Goal: Information Seeking & Learning: Learn about a topic

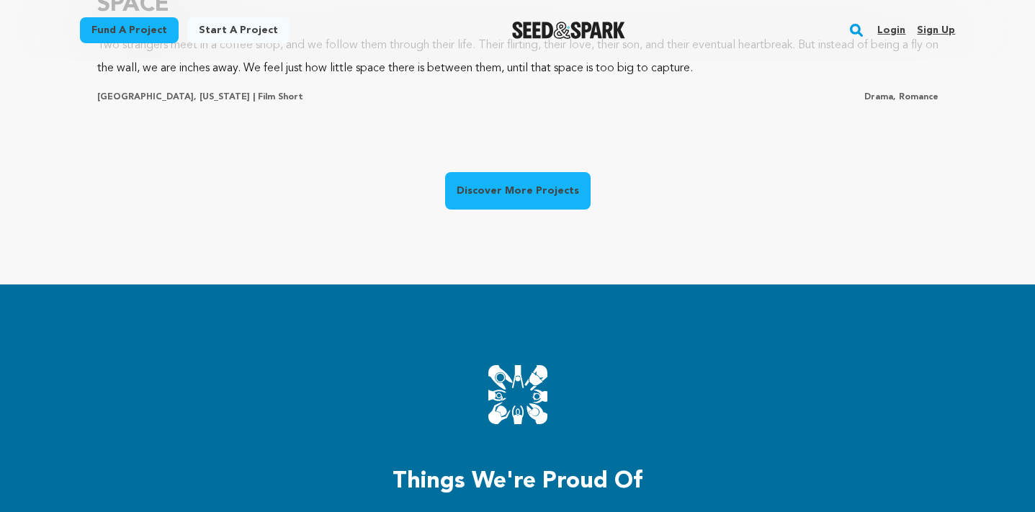
click at [518, 192] on link "Discover More Projects" at bounding box center [517, 190] width 145 height 37
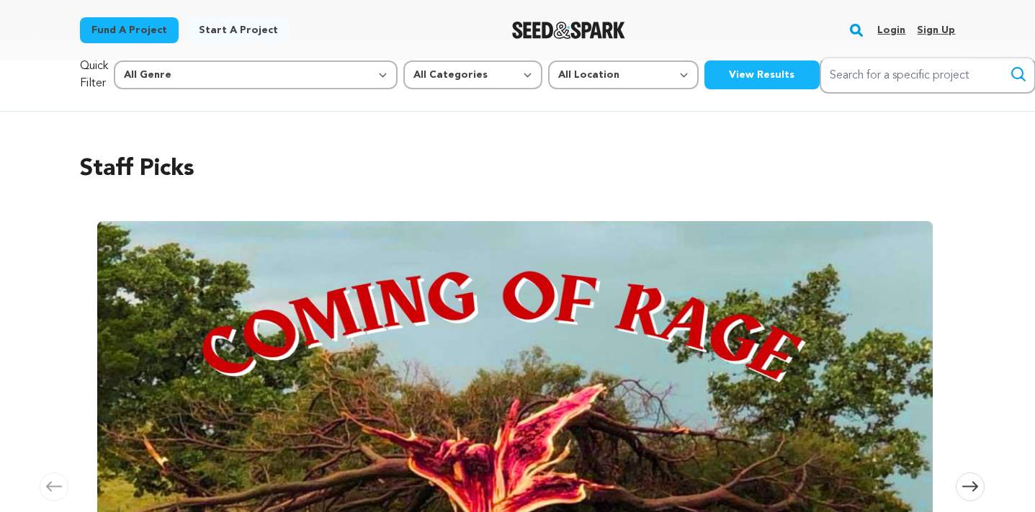
scroll to position [6, 0]
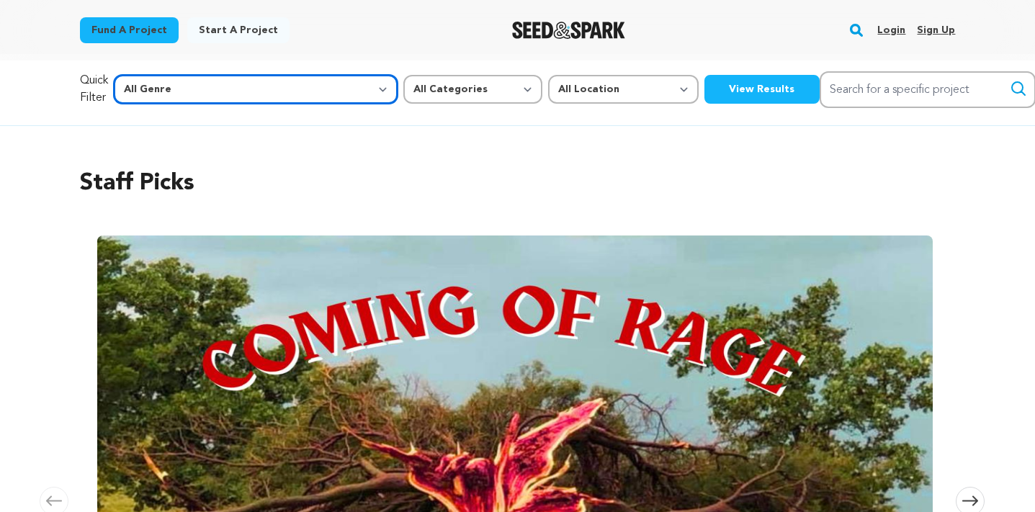
select select "14"
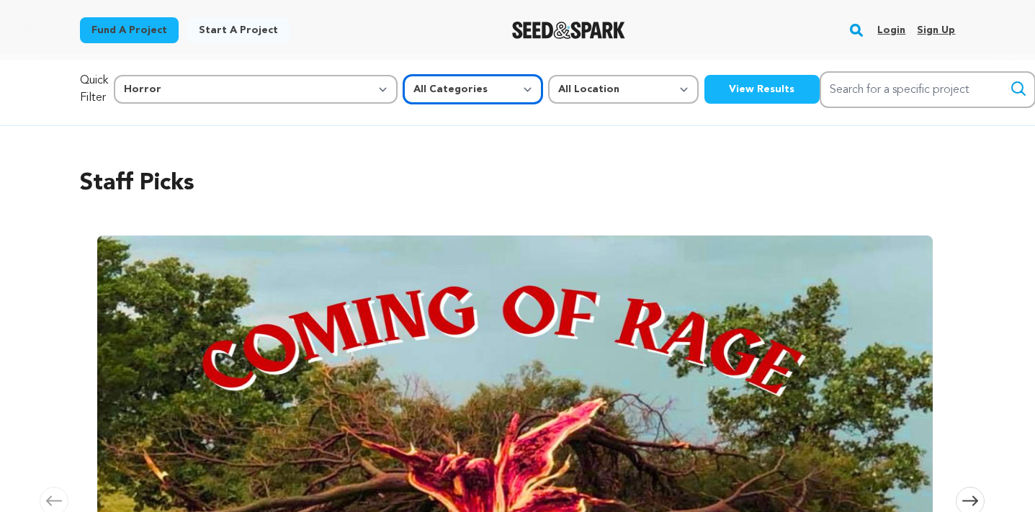
click at [403, 94] on select "All Categories Film Feature Film Short Series Music Video Comics Artist Residen…" at bounding box center [472, 89] width 139 height 29
select select "383"
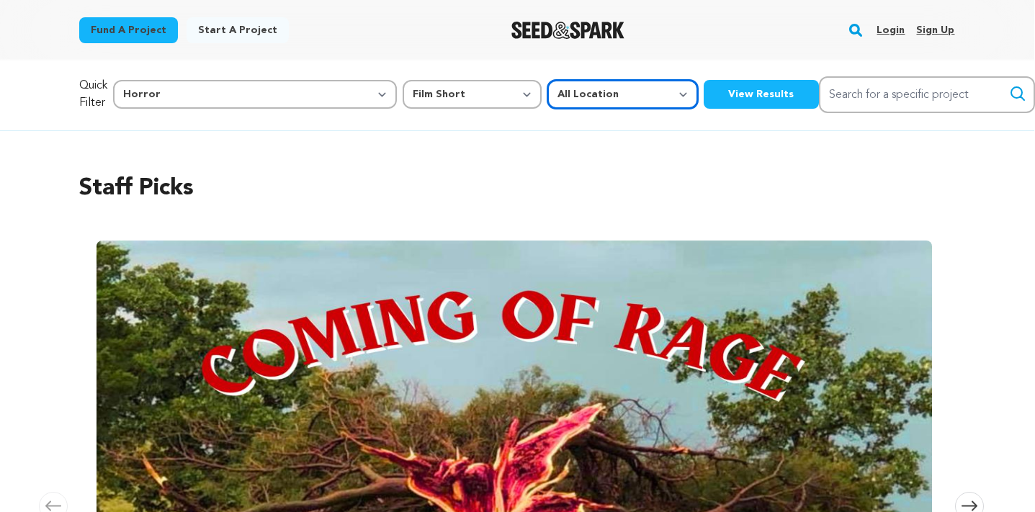
scroll to position [4, 0]
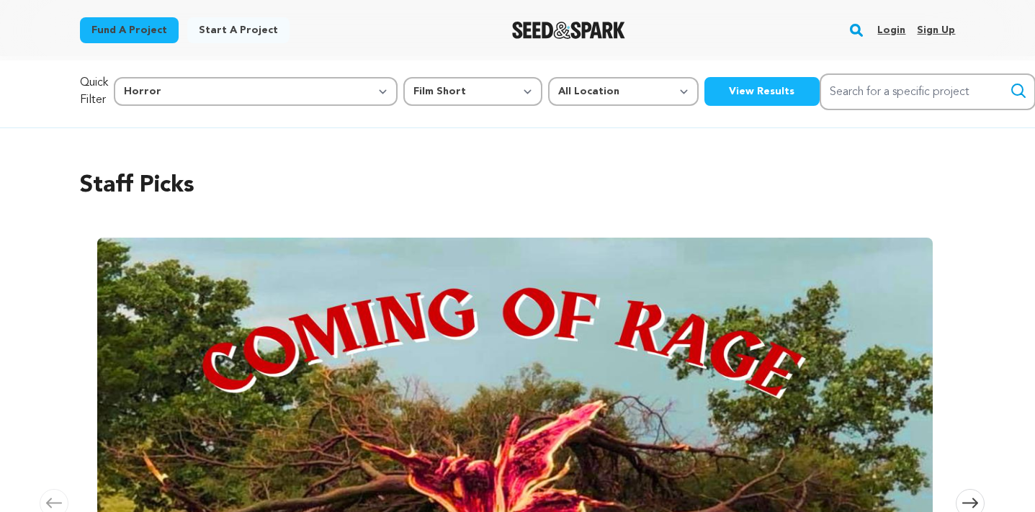
click at [704, 86] on button "View Results" at bounding box center [761, 91] width 115 height 29
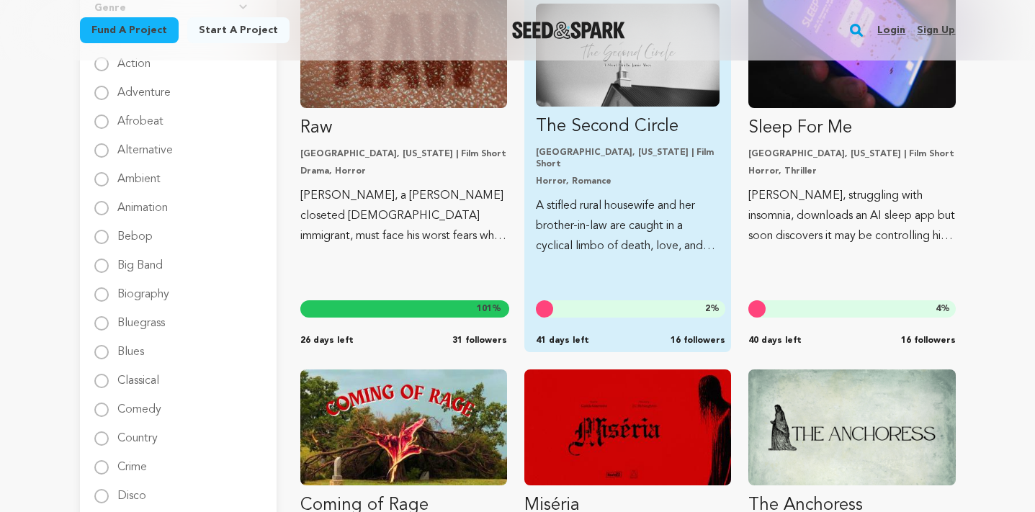
scroll to position [277, 0]
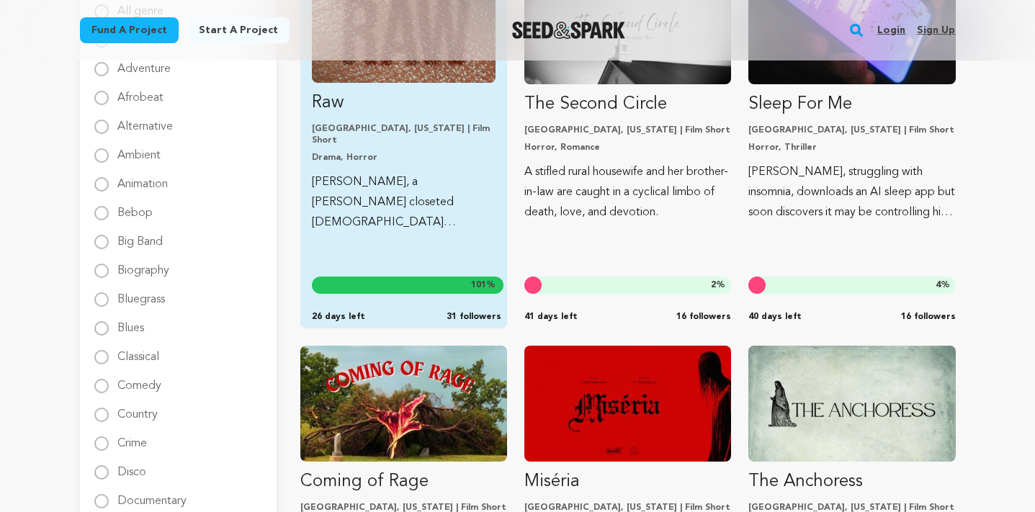
click at [445, 83] on img "Fund Raw" at bounding box center [404, 31] width 184 height 103
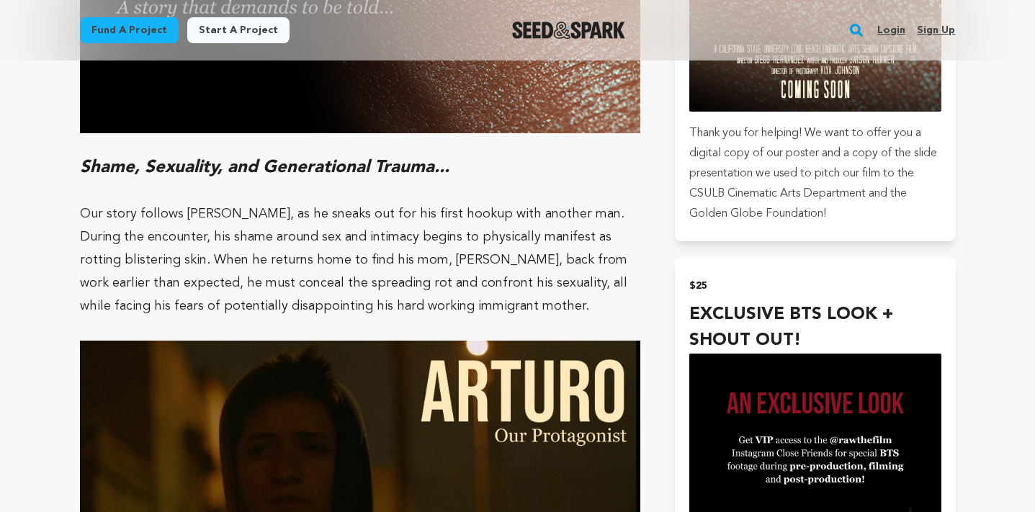
scroll to position [1254, 0]
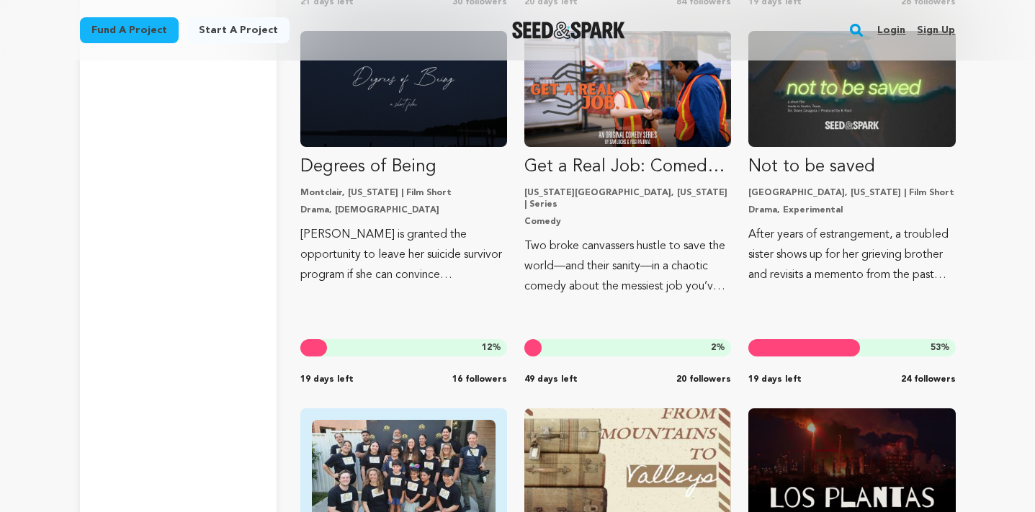
scroll to position [6715, 0]
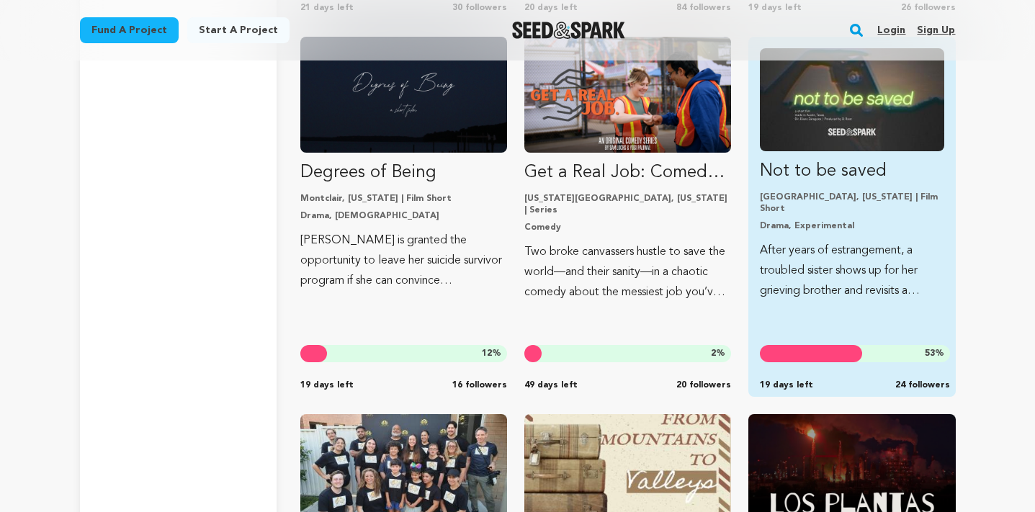
click at [863, 176] on p "Not to be saved" at bounding box center [852, 171] width 184 height 23
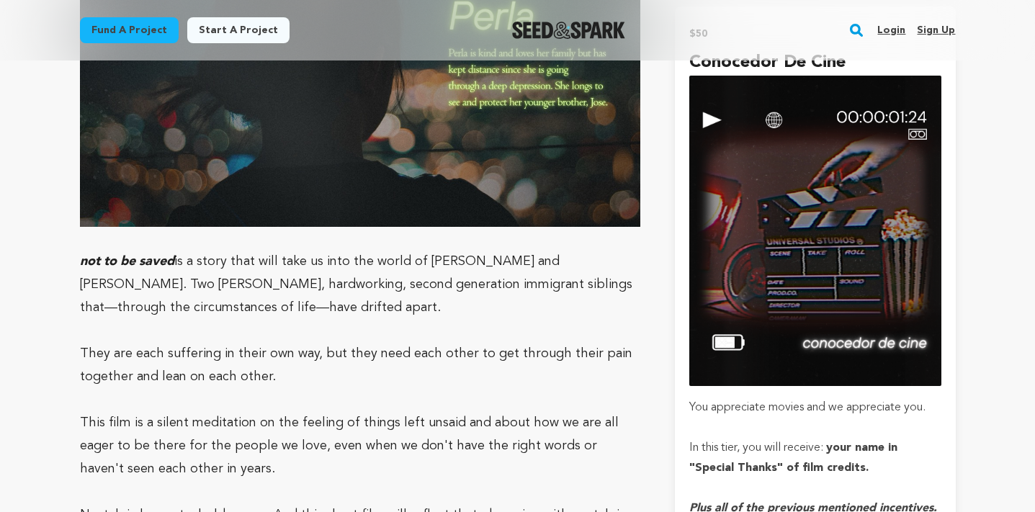
scroll to position [2066, 0]
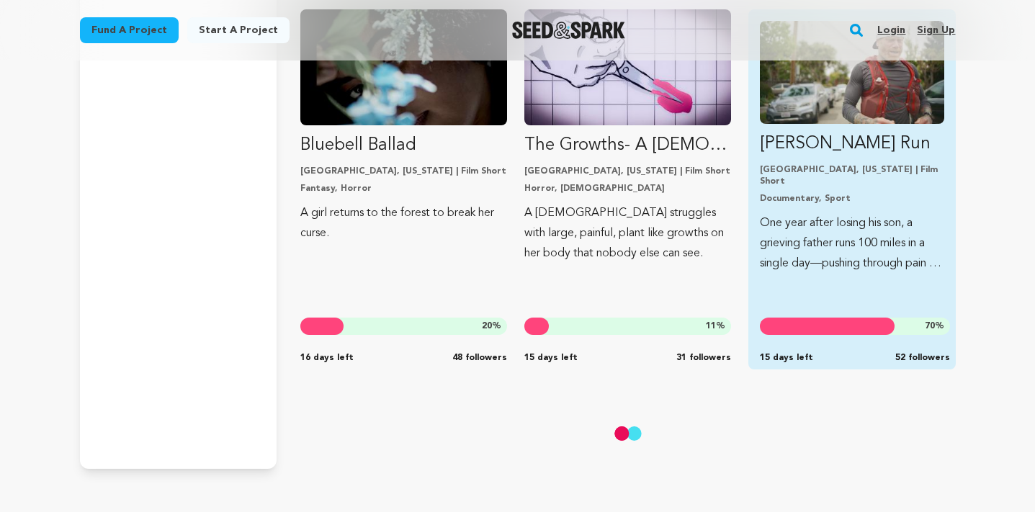
scroll to position [9033, 0]
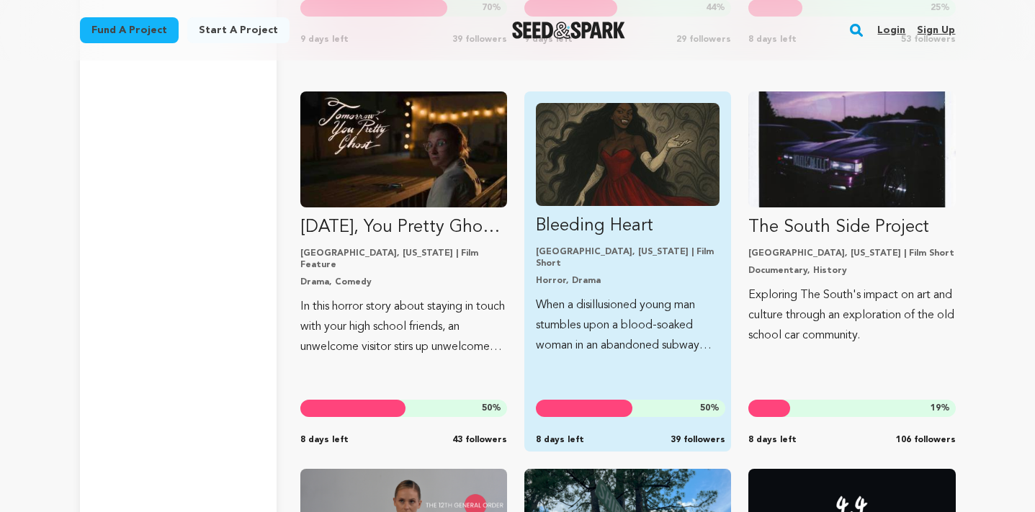
scroll to position [13945, 0]
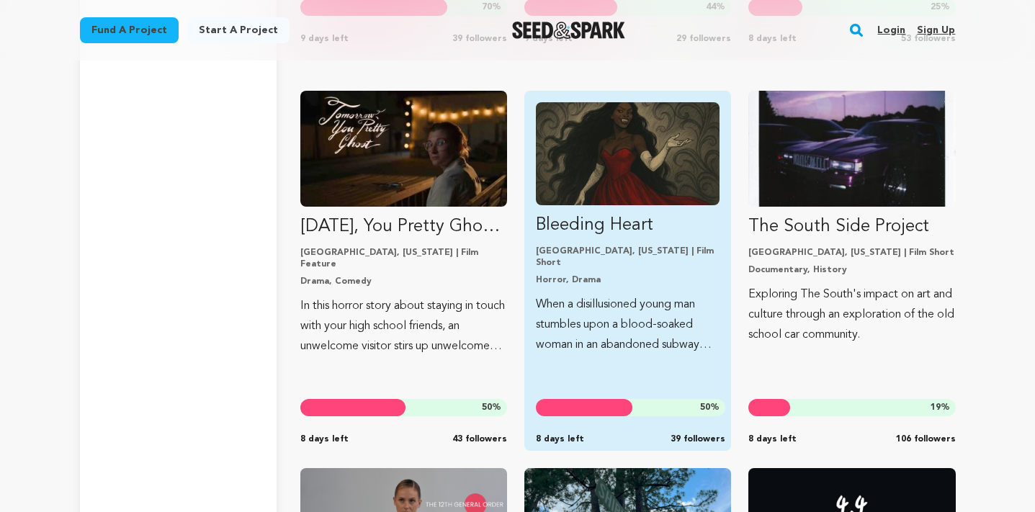
click at [686, 236] on p "Bleeding Heart" at bounding box center [628, 225] width 184 height 23
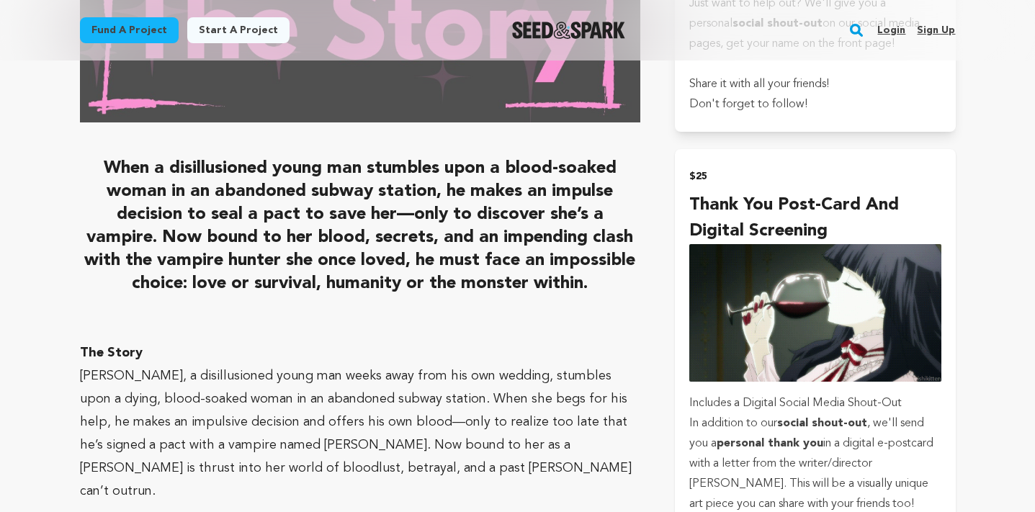
scroll to position [1333, 0]
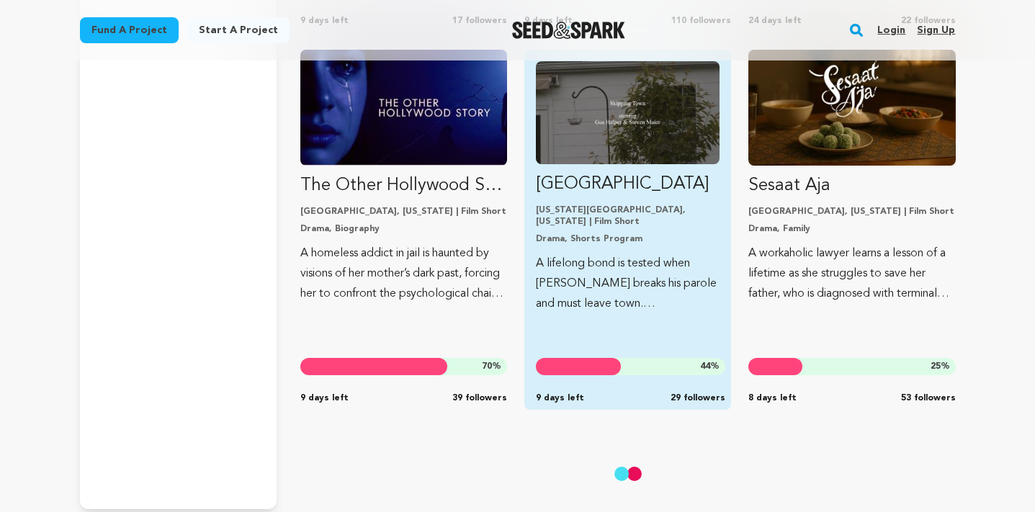
scroll to position [13587, 0]
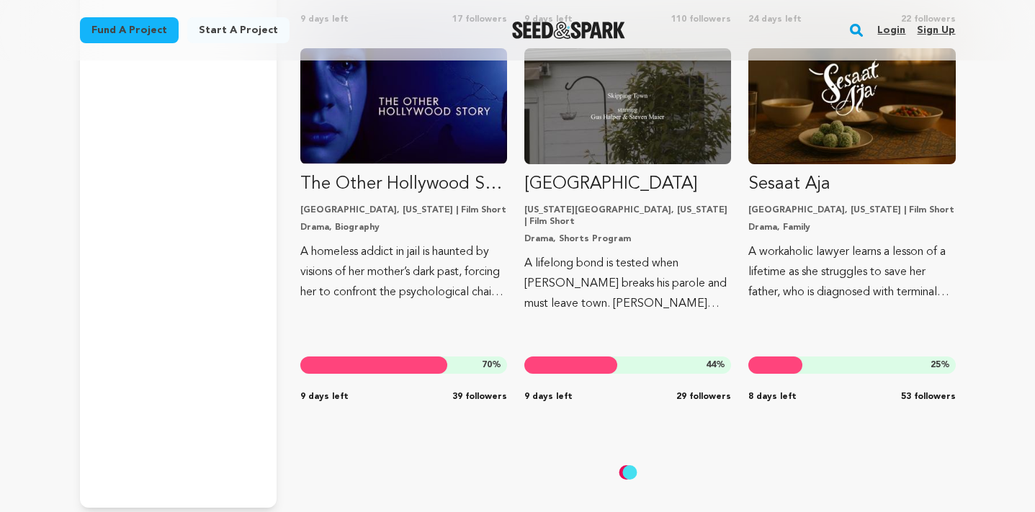
click at [639, 459] on img at bounding box center [628, 472] width 36 height 36
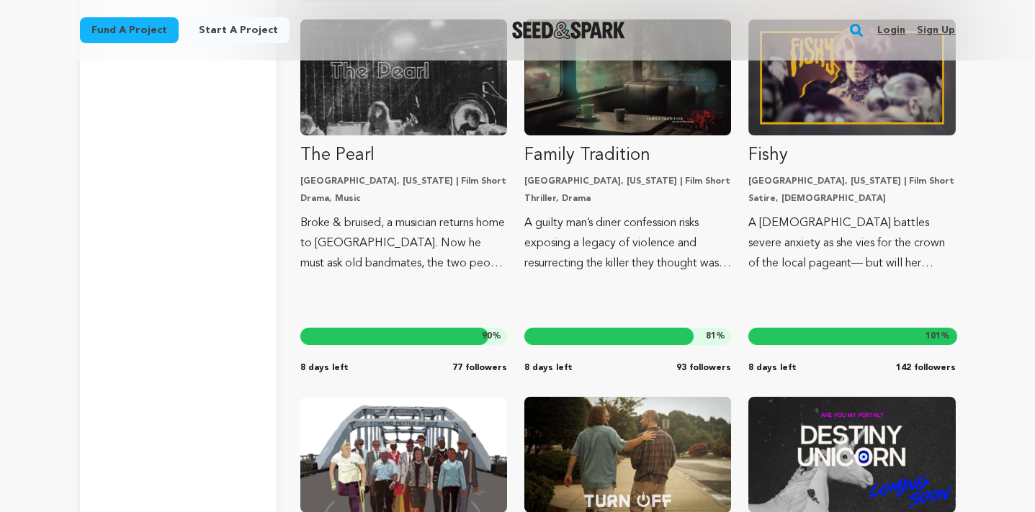
scroll to position [15932, 0]
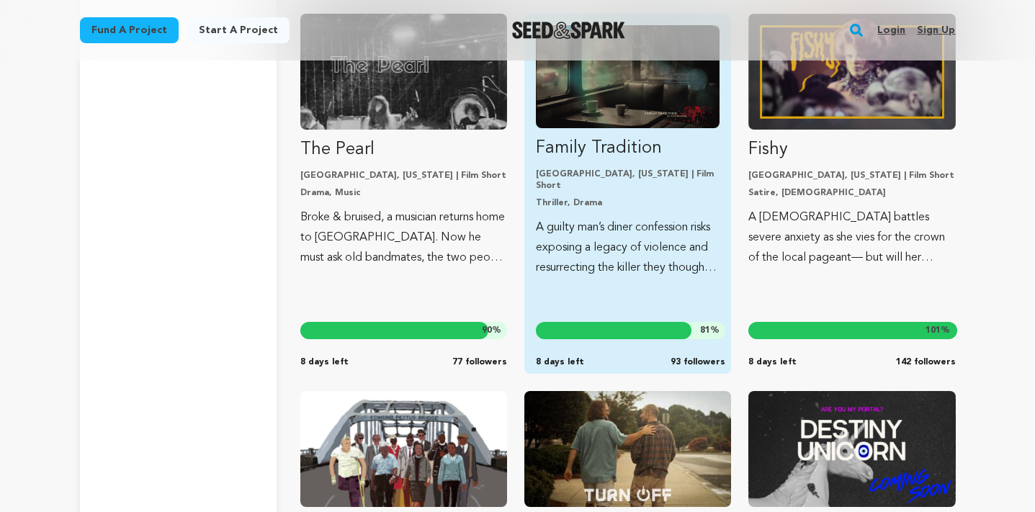
click at [597, 153] on p "Family Tradition" at bounding box center [628, 148] width 184 height 23
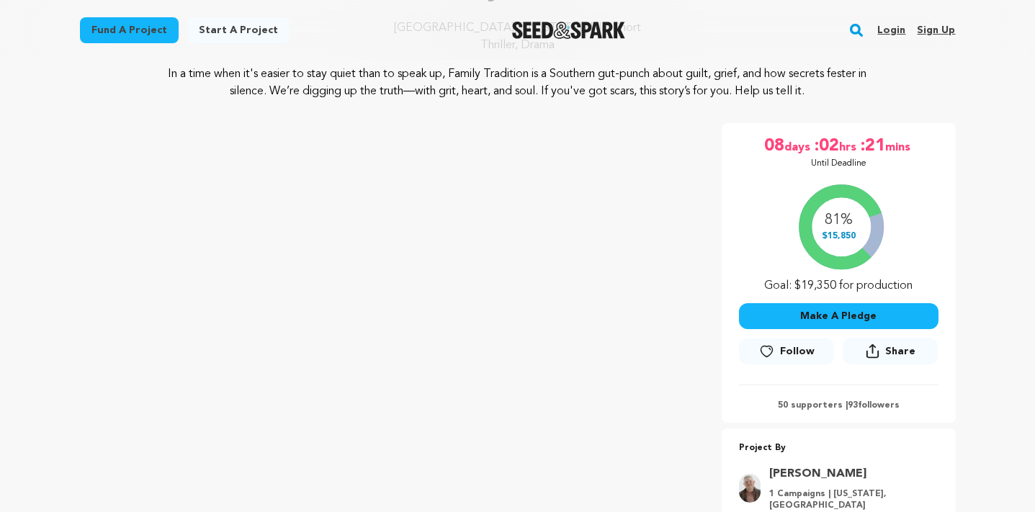
scroll to position [156, 0]
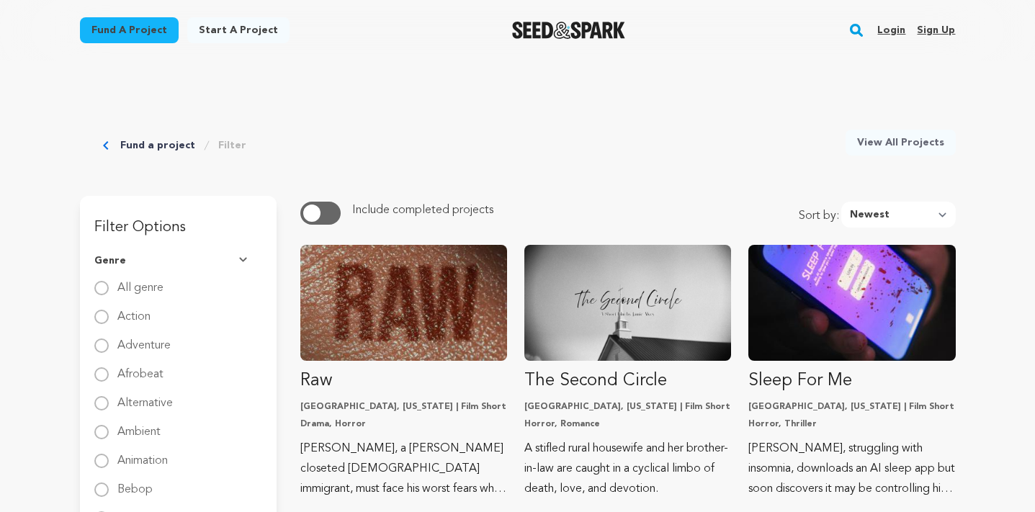
click at [127, 148] on link "Fund a project" at bounding box center [157, 145] width 75 height 14
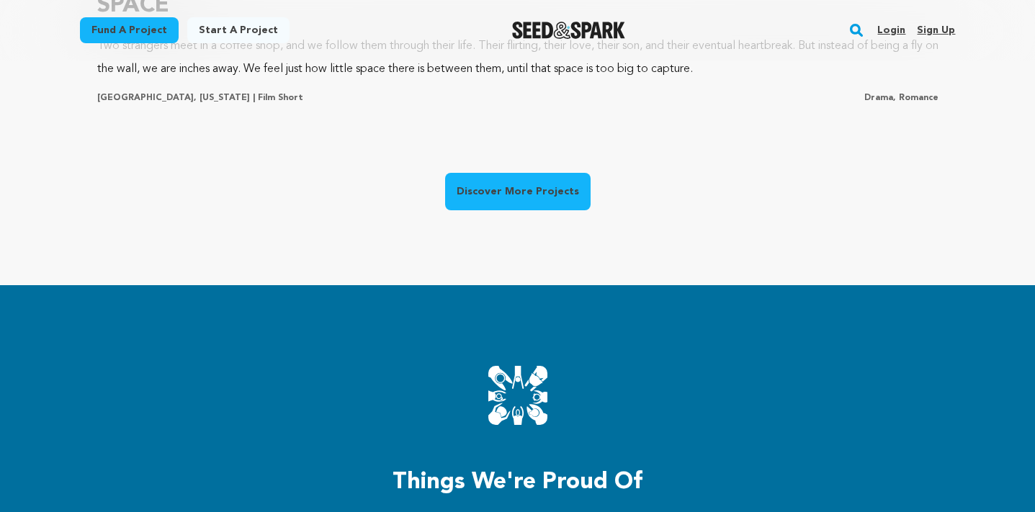
scroll to position [1304, 0]
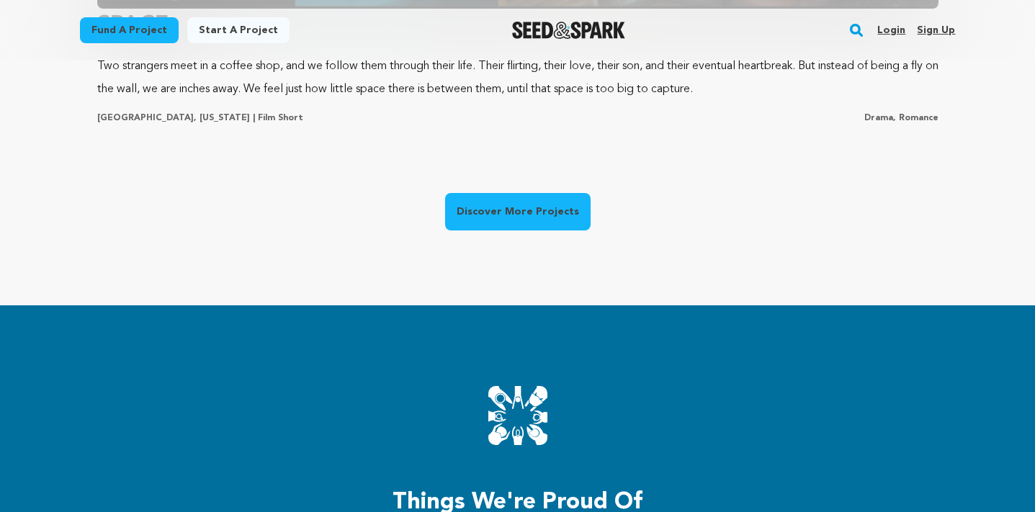
click at [459, 211] on link "Discover More Projects" at bounding box center [517, 211] width 145 height 37
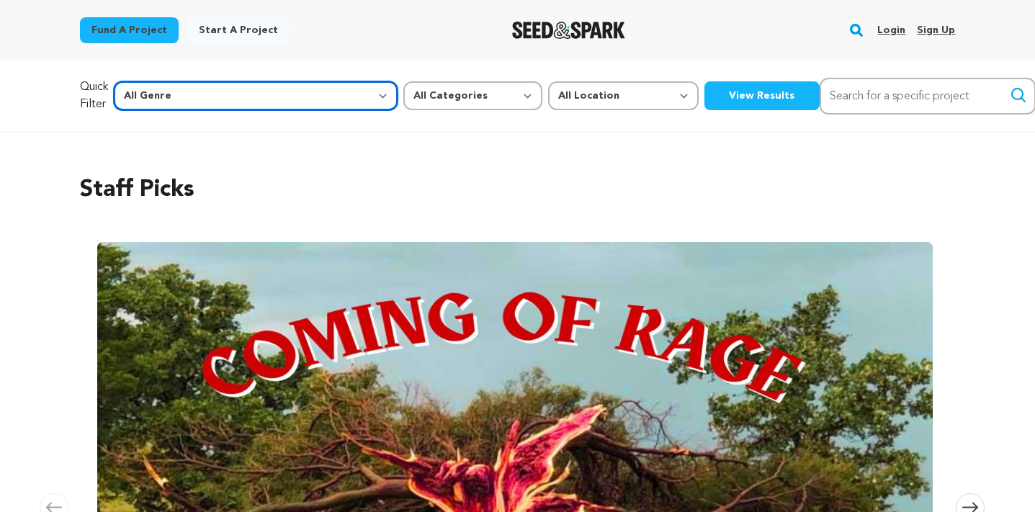
select select "24"
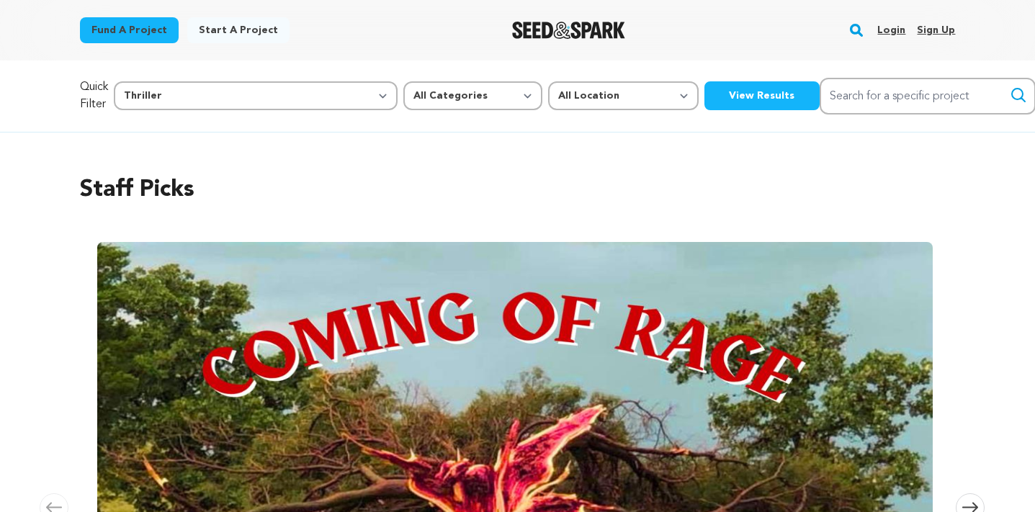
click at [704, 94] on button "View Results" at bounding box center [761, 95] width 115 height 29
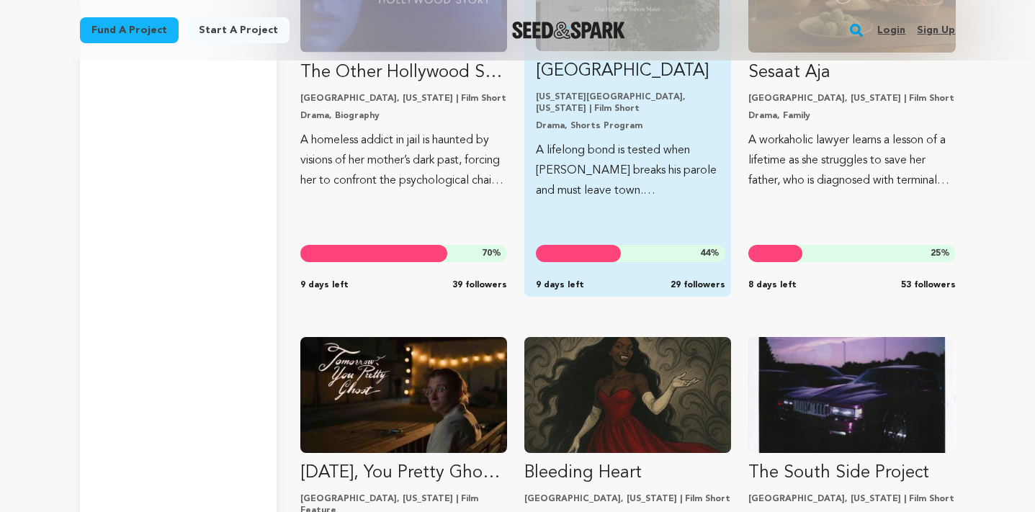
scroll to position [13697, 0]
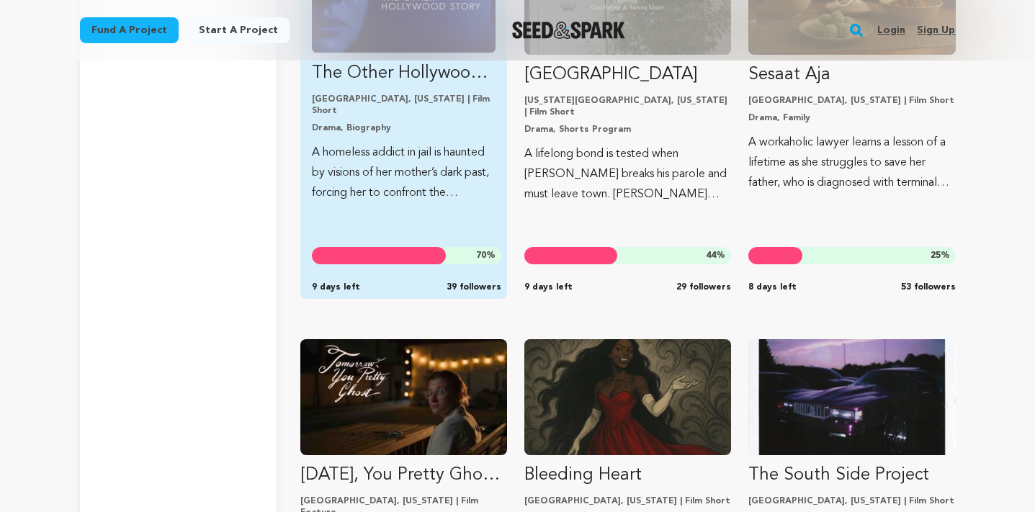
click at [468, 161] on p "A homeless addict in jail is haunted by visions of her mother’s dark past, forc…" at bounding box center [404, 173] width 184 height 60
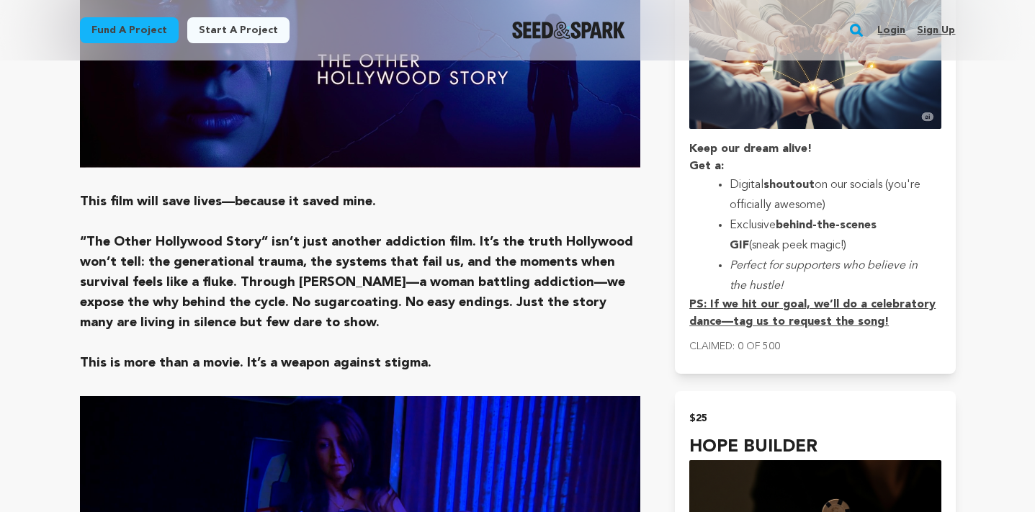
scroll to position [1145, 0]
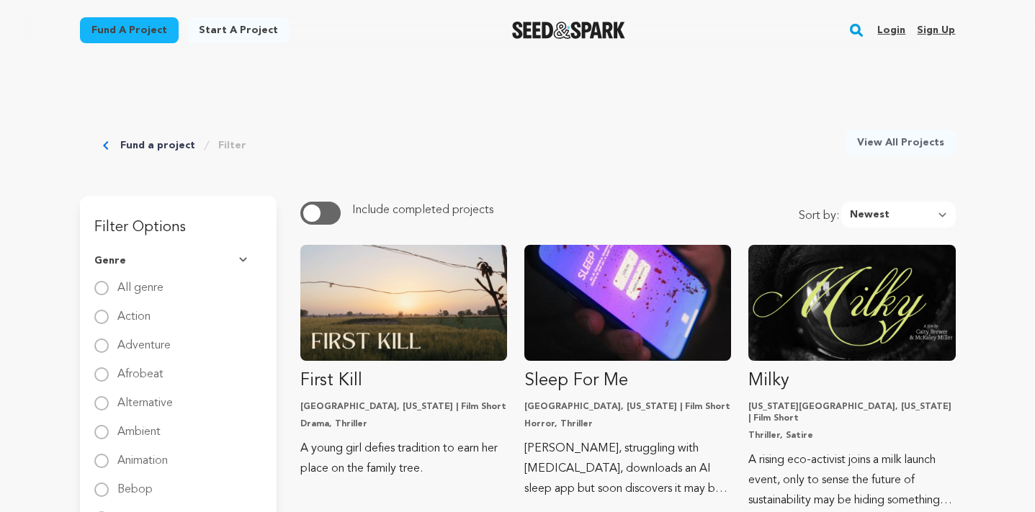
scroll to position [2744, 0]
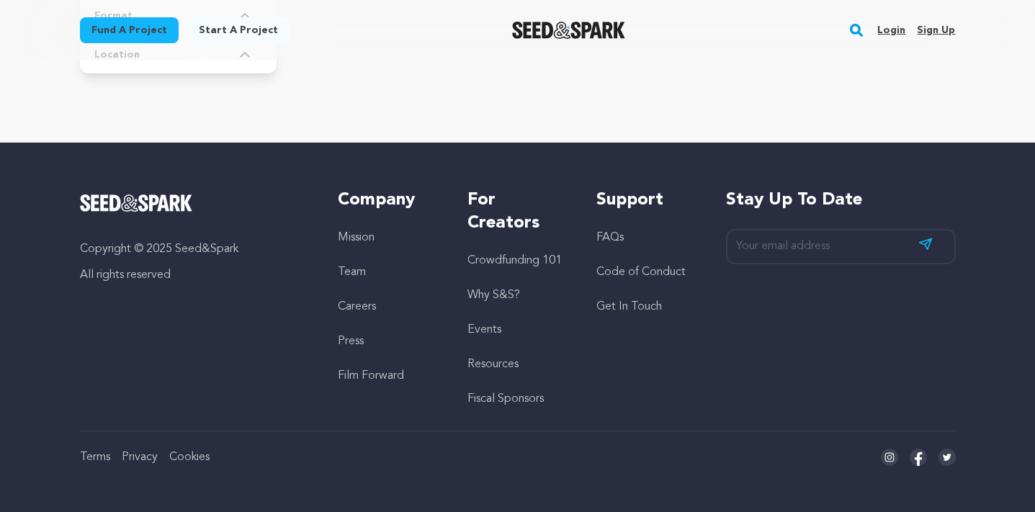
click at [414, 151] on div "Copyright © 2025 Seed&Spark All rights reserved Company Mission Team Careers Pr…" at bounding box center [518, 327] width 922 height 369
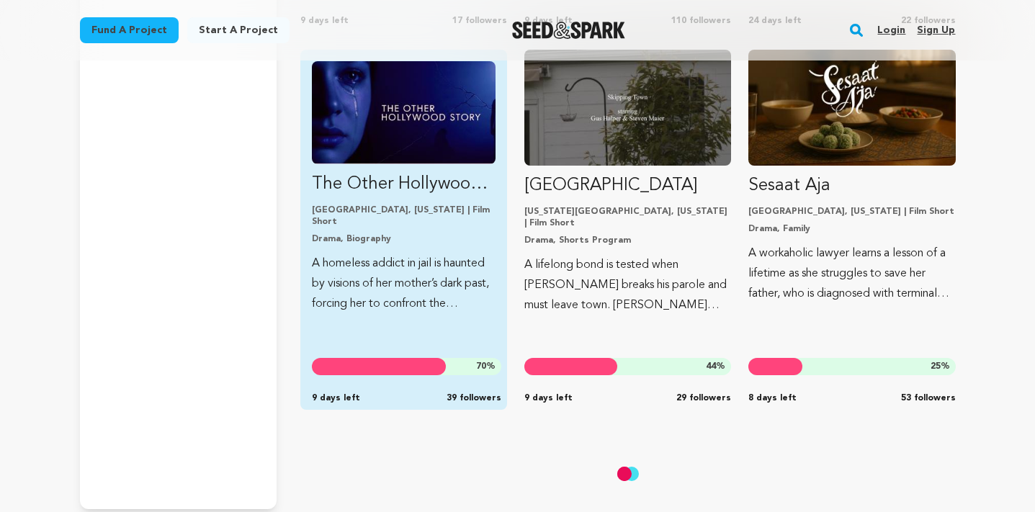
scroll to position [13572, 0]
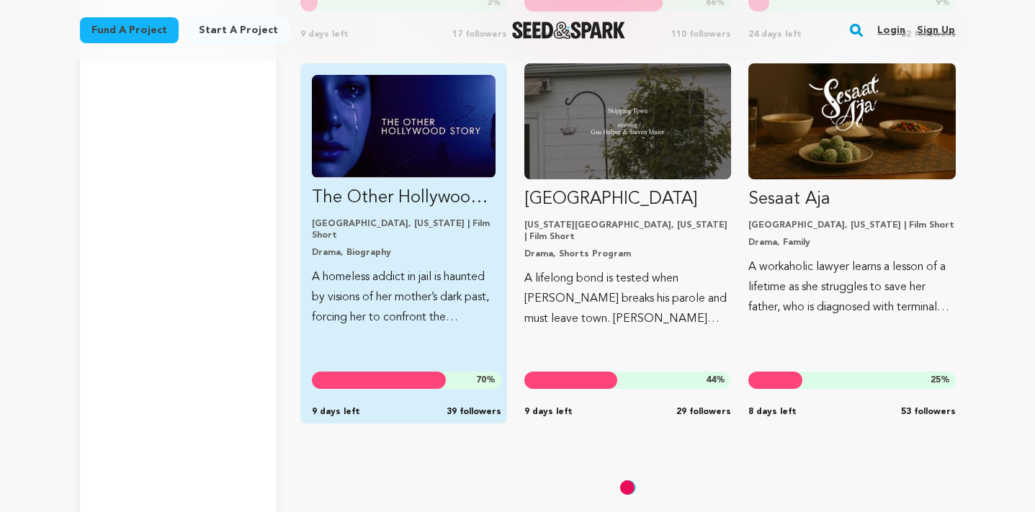
click at [414, 151] on img "Fund The Other Hollywood Story" at bounding box center [404, 126] width 184 height 103
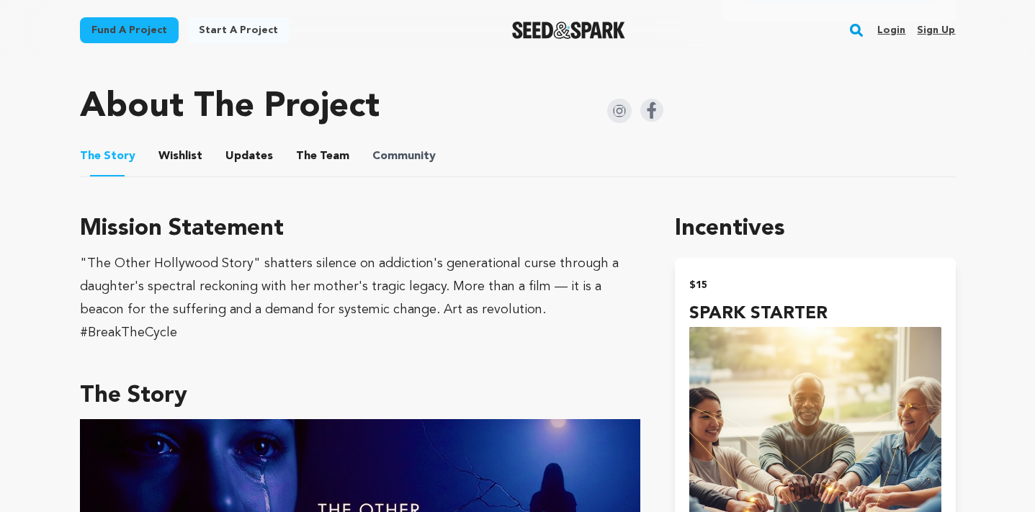
scroll to position [698, 0]
click at [372, 159] on span "Community" at bounding box center [403, 156] width 63 height 17
click at [395, 156] on button "Community" at bounding box center [404, 160] width 35 height 35
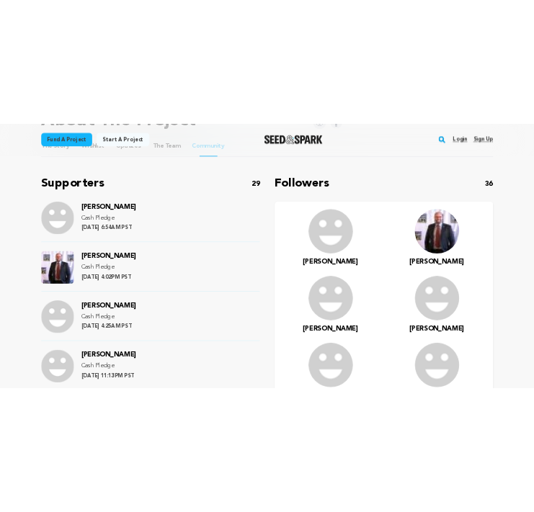
scroll to position [809, 0]
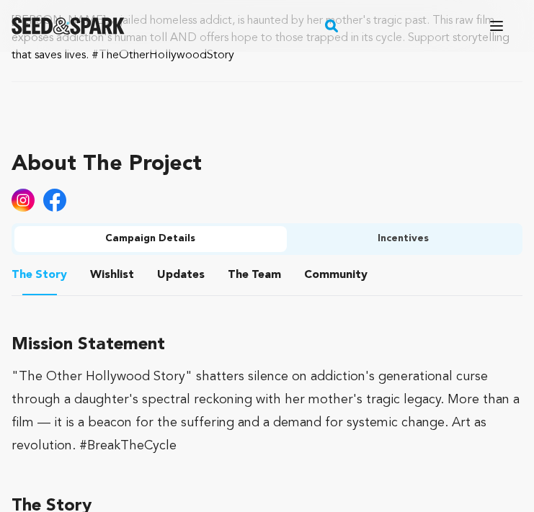
click at [302, 240] on button "Incentives" at bounding box center [403, 239] width 233 height 26
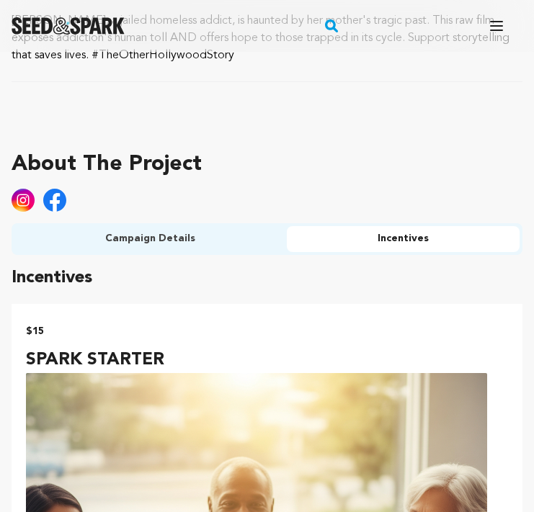
click at [195, 230] on button "Campaign Details" at bounding box center [150, 239] width 272 height 26
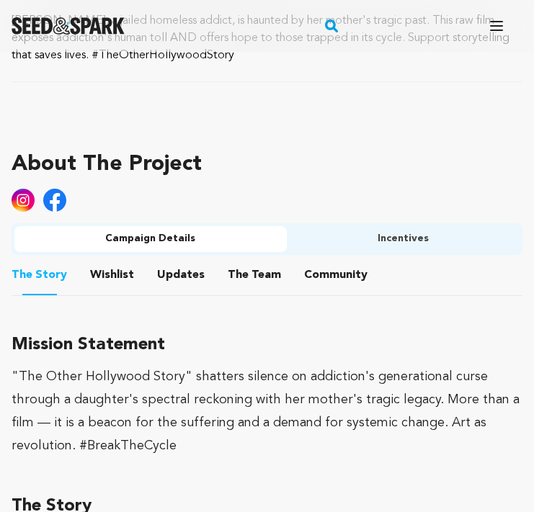
click at [329, 270] on button "Community" at bounding box center [335, 278] width 35 height 35
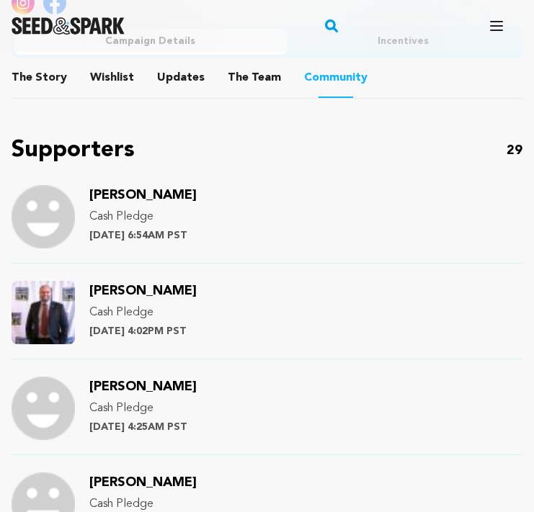
scroll to position [992, 0]
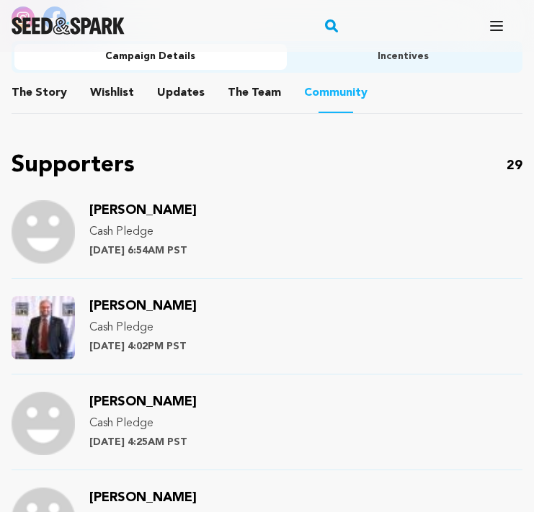
click at [142, 207] on span "[PERSON_NAME]" at bounding box center [142, 210] width 107 height 13
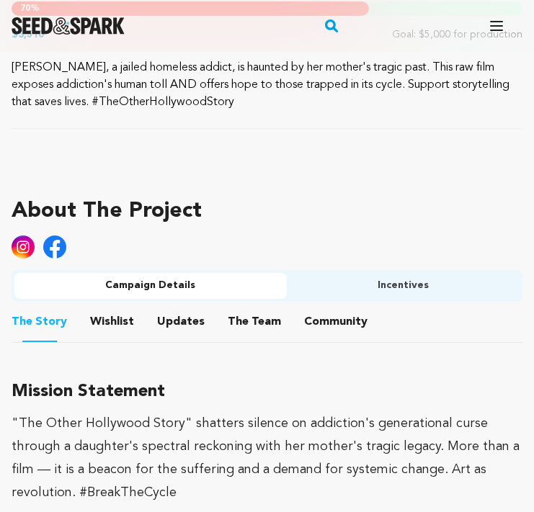
scroll to position [779, 0]
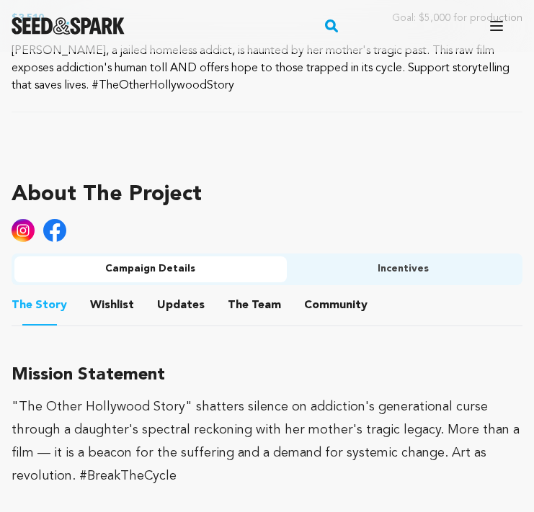
click at [336, 302] on button "Community" at bounding box center [335, 308] width 35 height 35
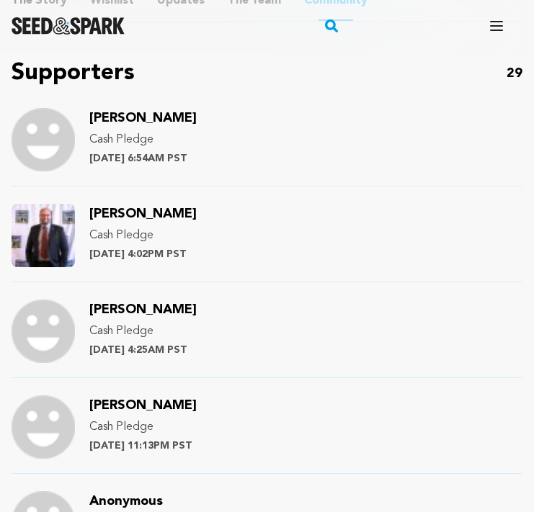
scroll to position [1077, 0]
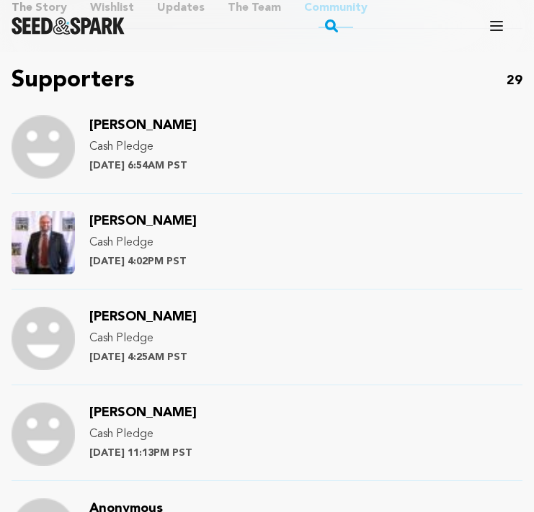
click at [146, 222] on span "[PERSON_NAME]" at bounding box center [142, 221] width 107 height 13
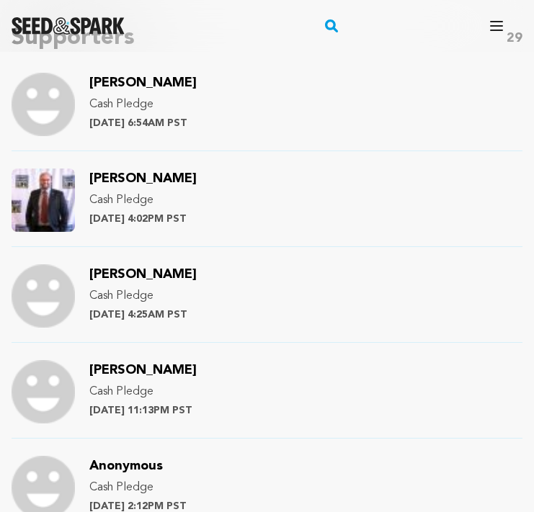
scroll to position [1120, 0]
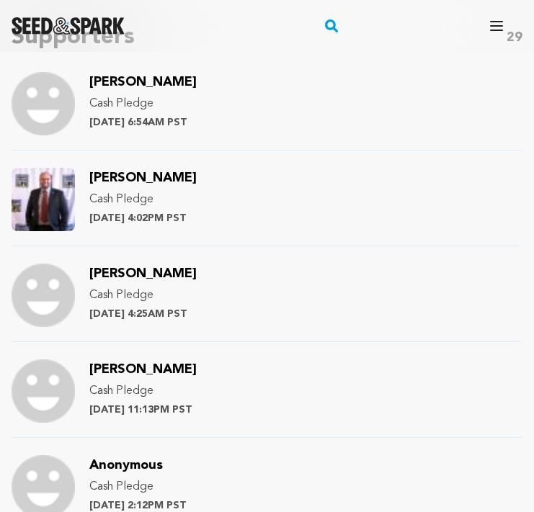
click at [152, 271] on span "[PERSON_NAME]" at bounding box center [142, 273] width 107 height 13
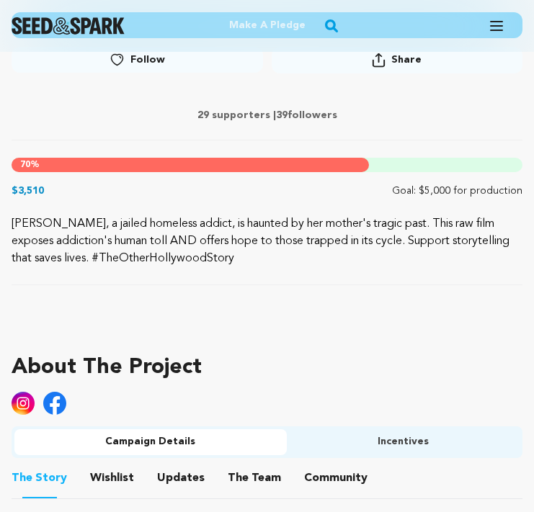
scroll to position [641, 0]
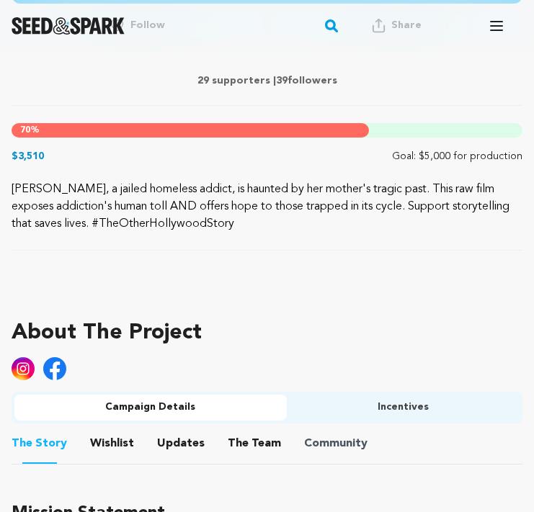
click at [305, 441] on span "Community" at bounding box center [335, 443] width 63 height 17
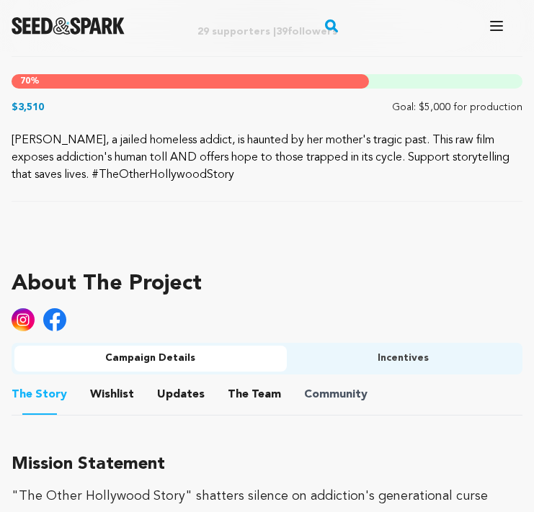
scroll to position [702, 0]
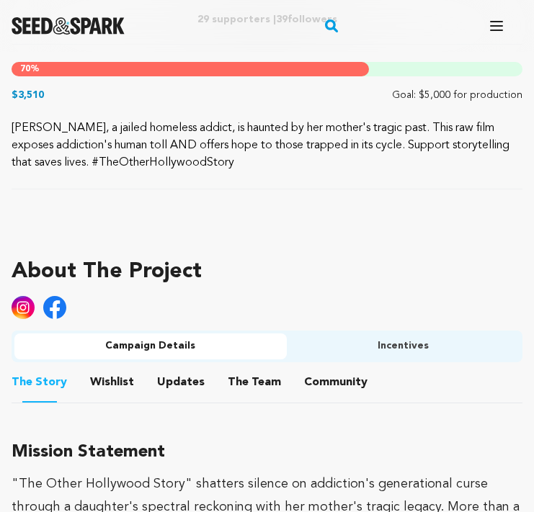
click at [335, 382] on button "Community" at bounding box center [335, 385] width 35 height 35
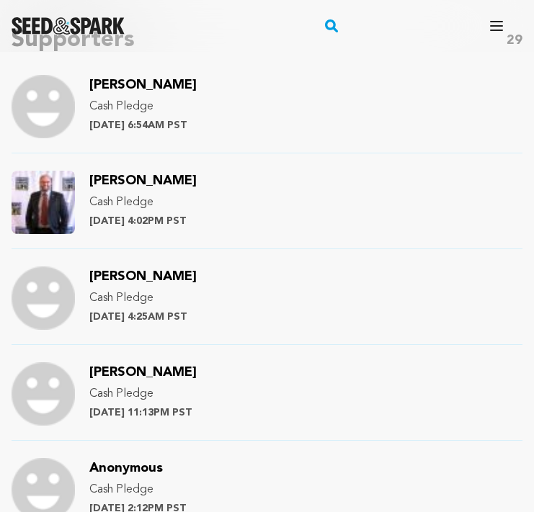
scroll to position [1116, 0]
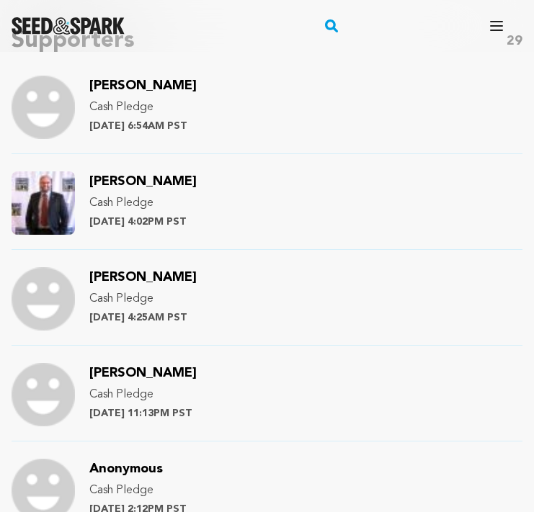
click at [153, 369] on span "[PERSON_NAME]" at bounding box center [142, 373] width 107 height 13
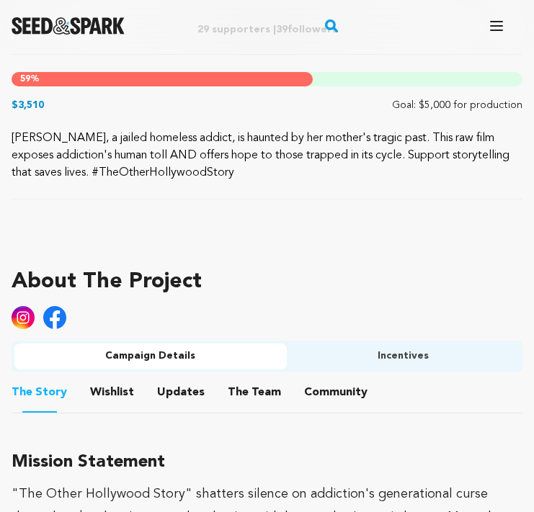
scroll to position [763, 0]
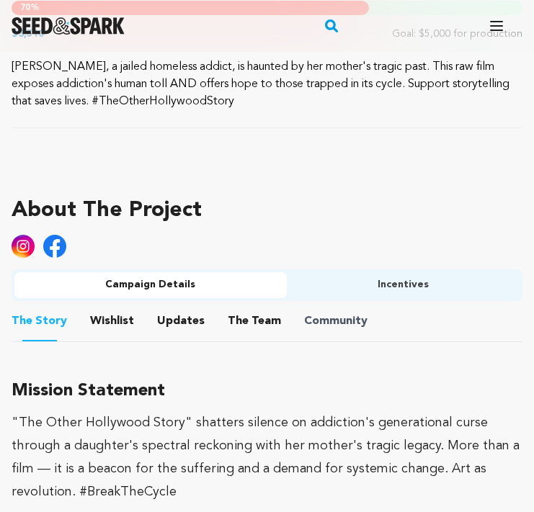
click at [307, 326] on span "Community" at bounding box center [335, 321] width 63 height 17
click at [320, 320] on button "Community" at bounding box center [335, 324] width 35 height 35
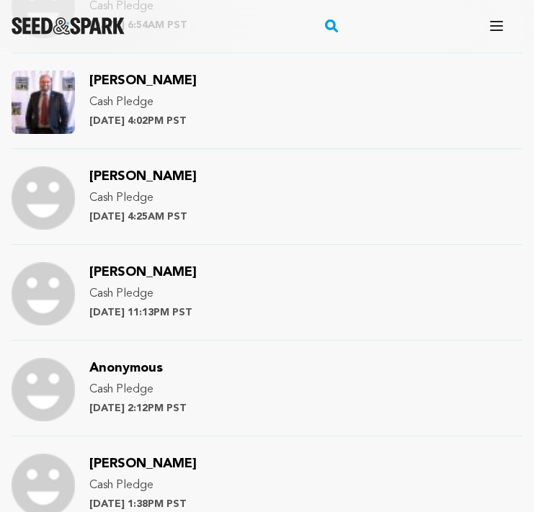
scroll to position [1259, 0]
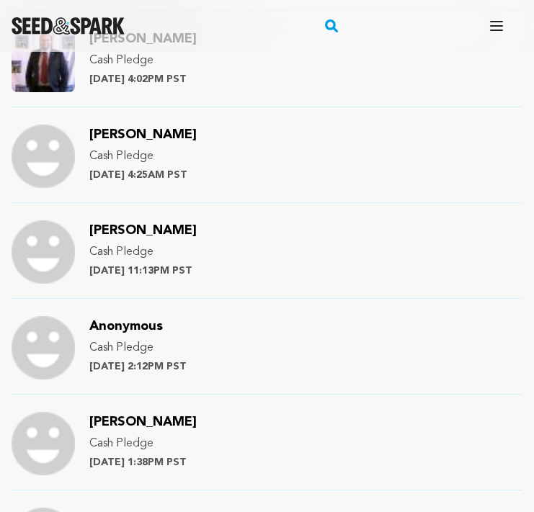
click at [136, 422] on span "[PERSON_NAME]" at bounding box center [142, 421] width 107 height 13
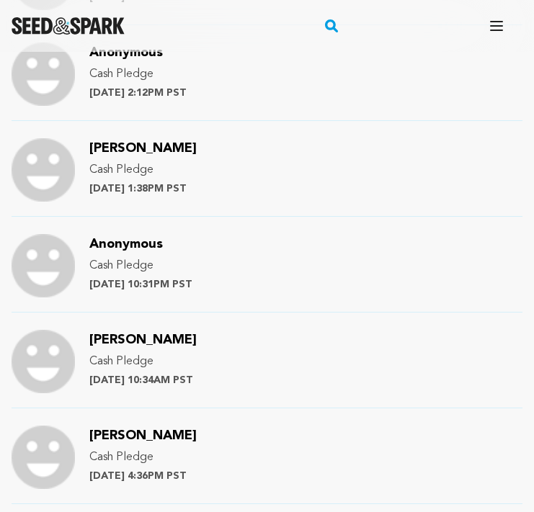
scroll to position [1538, 0]
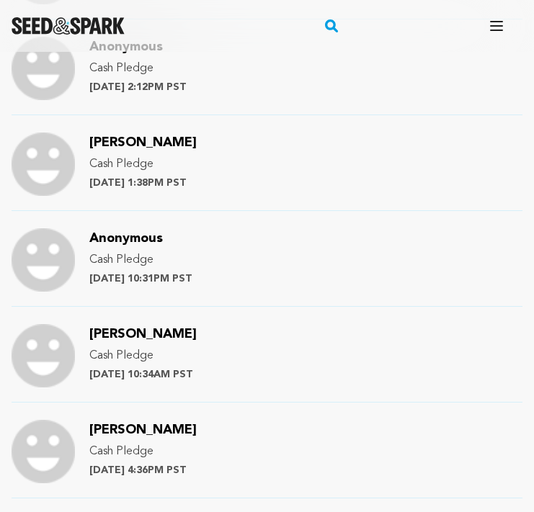
click at [120, 333] on span "[PERSON_NAME]" at bounding box center [142, 334] width 107 height 13
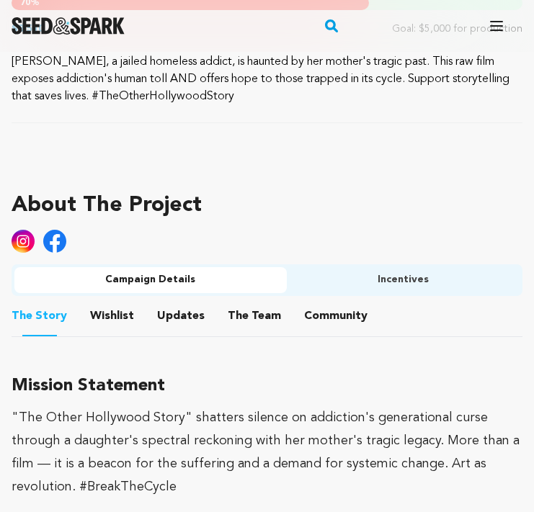
scroll to position [773, 0]
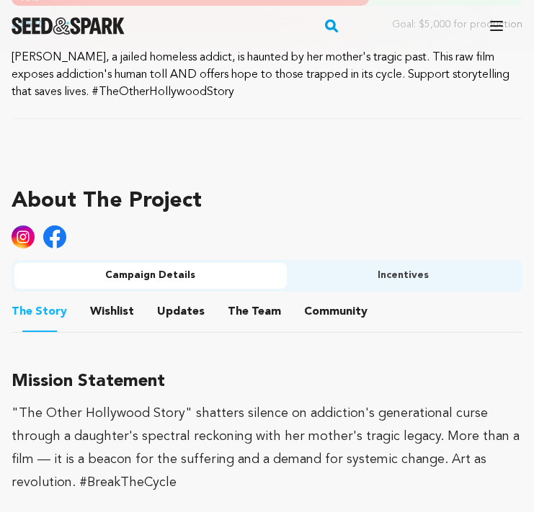
click at [318, 315] on button "Community" at bounding box center [335, 314] width 35 height 35
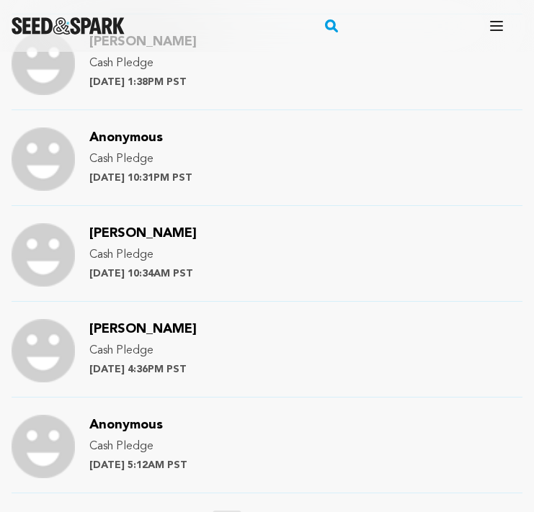
scroll to position [1640, 0]
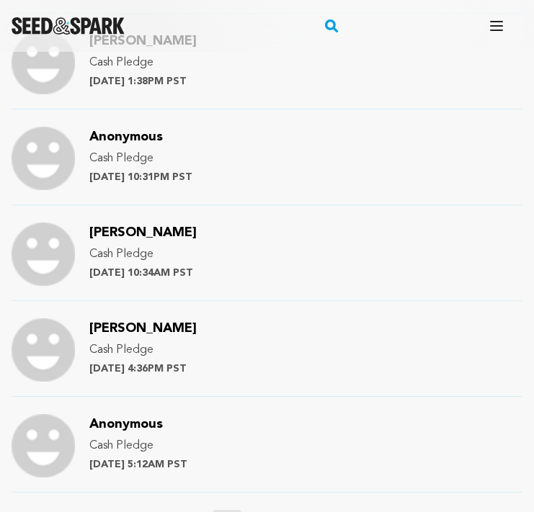
click at [117, 328] on span "Dana Lee" at bounding box center [142, 328] width 107 height 13
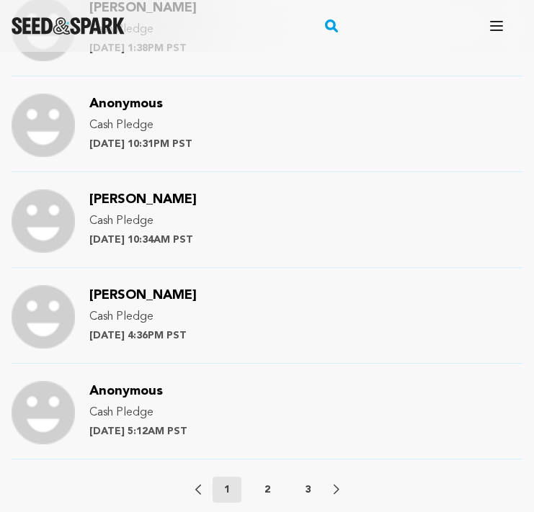
scroll to position [1700, 0]
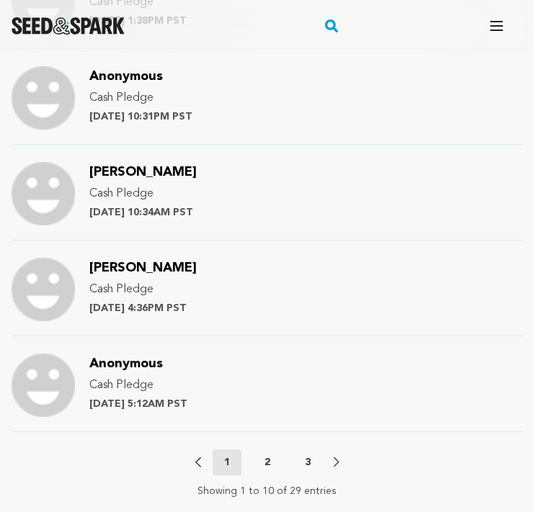
click at [264, 461] on p "2" at bounding box center [267, 462] width 6 height 14
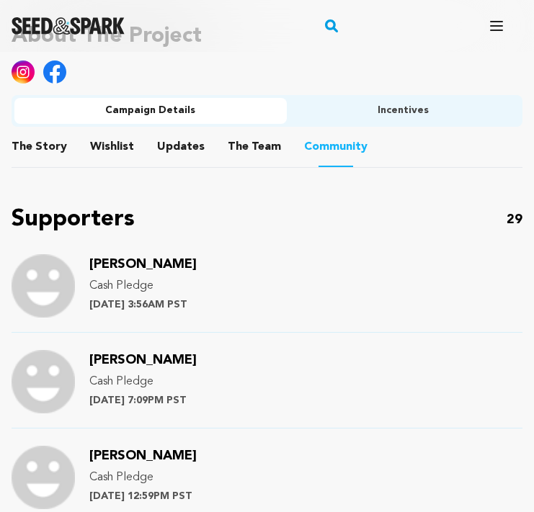
scroll to position [940, 0]
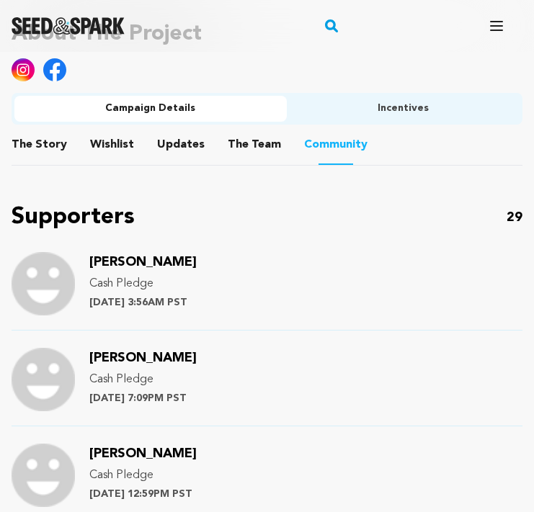
click at [135, 263] on span "Moe David" at bounding box center [142, 262] width 107 height 13
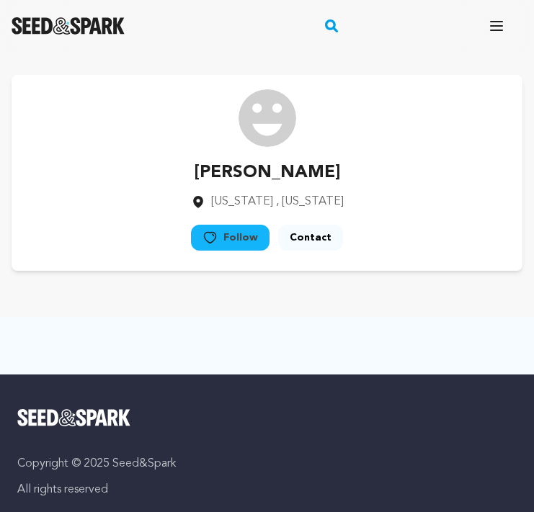
click at [397, 165] on div "[PERSON_NAME] [US_STATE] , [US_STATE] Follow" at bounding box center [267, 173] width 511 height 196
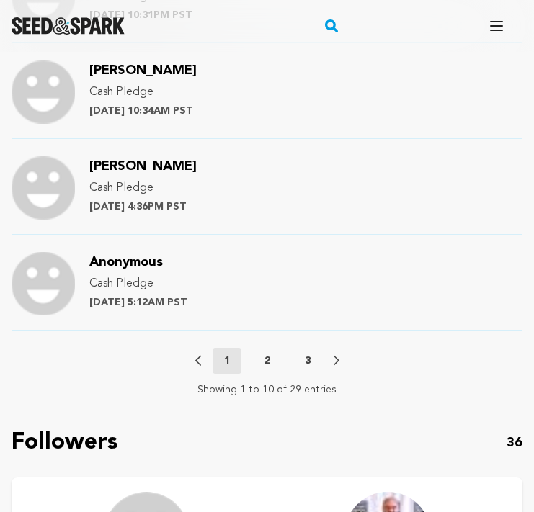
scroll to position [1805, 0]
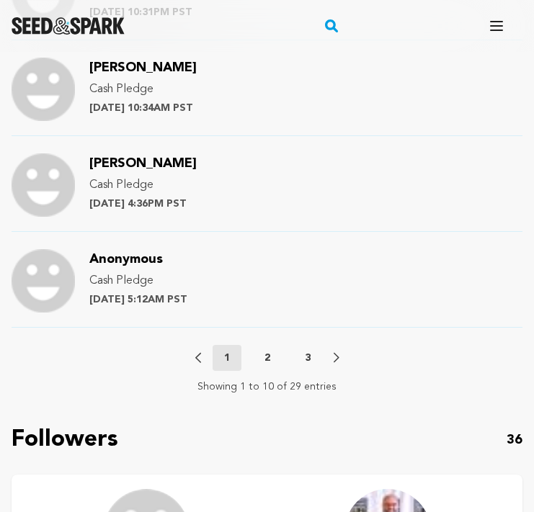
click at [265, 358] on p "2" at bounding box center [267, 358] width 6 height 14
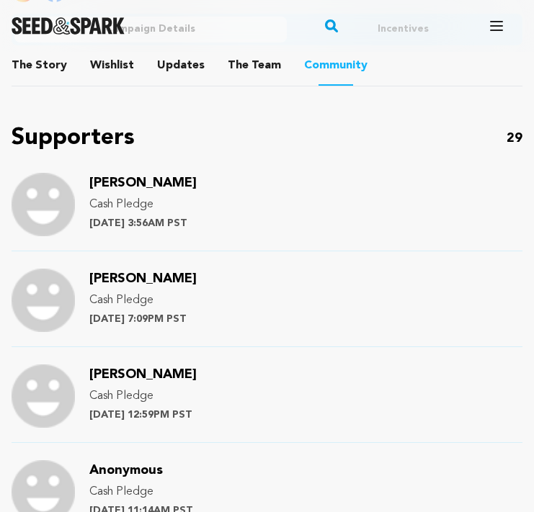
scroll to position [1019, 0]
click at [153, 279] on span "[PERSON_NAME]" at bounding box center [142, 278] width 107 height 13
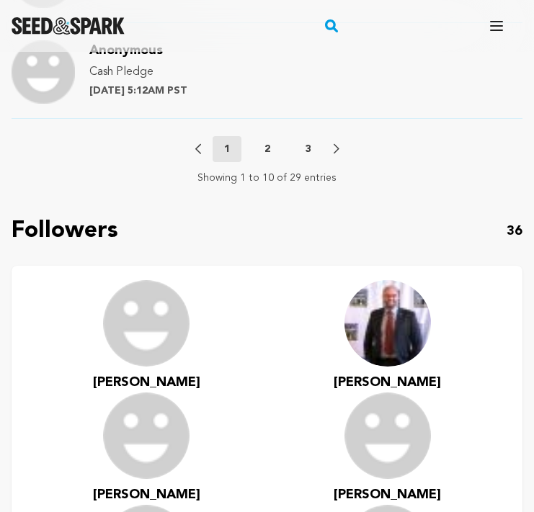
scroll to position [1982, 0]
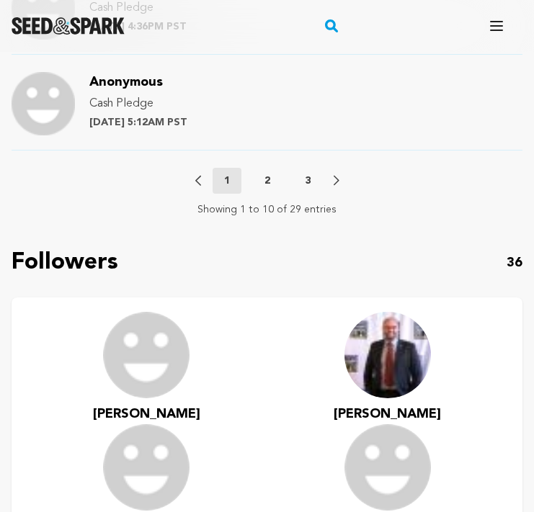
click at [266, 179] on p "2" at bounding box center [267, 181] width 6 height 14
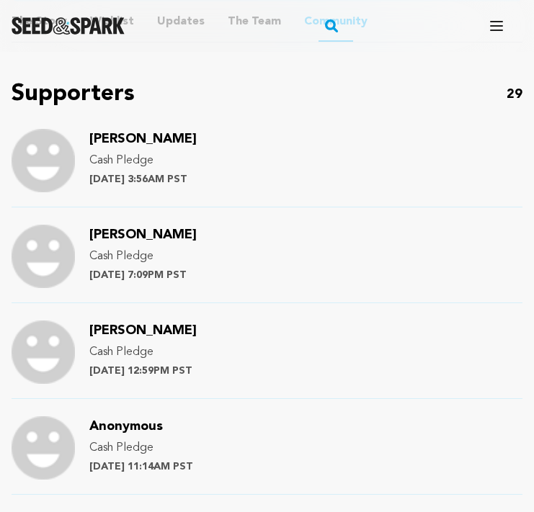
scroll to position [1061, 0]
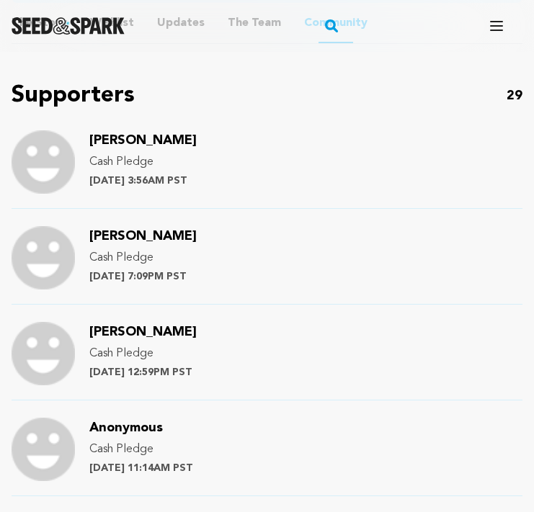
click at [130, 331] on span "[PERSON_NAME]" at bounding box center [142, 331] width 107 height 13
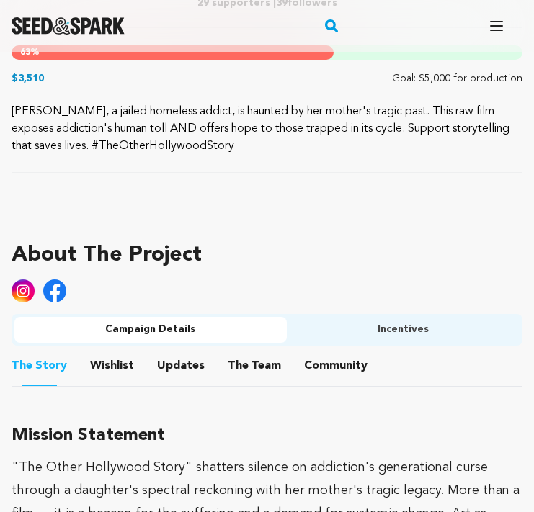
scroll to position [722, 0]
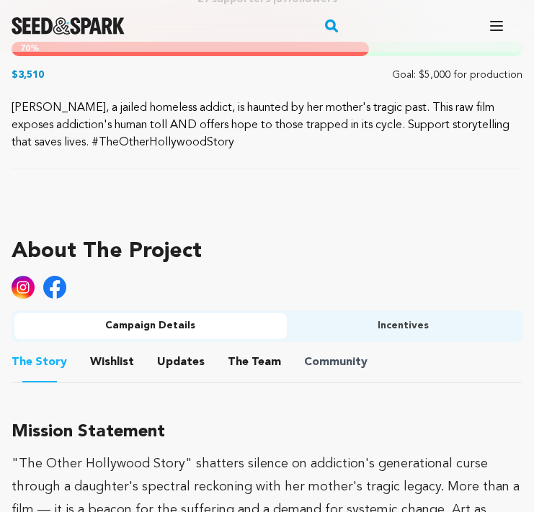
click at [304, 359] on span "Community" at bounding box center [335, 362] width 63 height 17
click at [318, 368] on button "Community" at bounding box center [335, 365] width 35 height 35
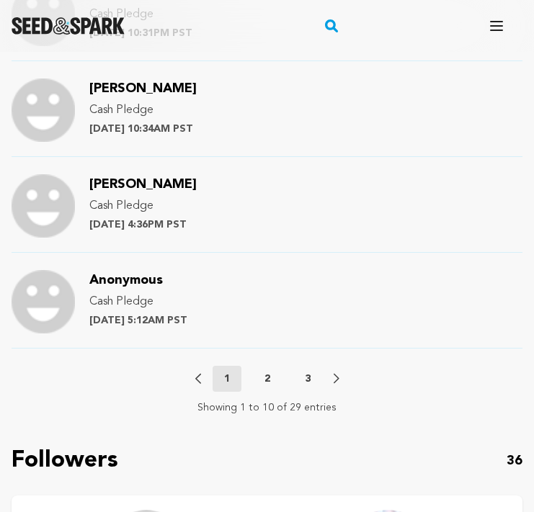
scroll to position [1748, 0]
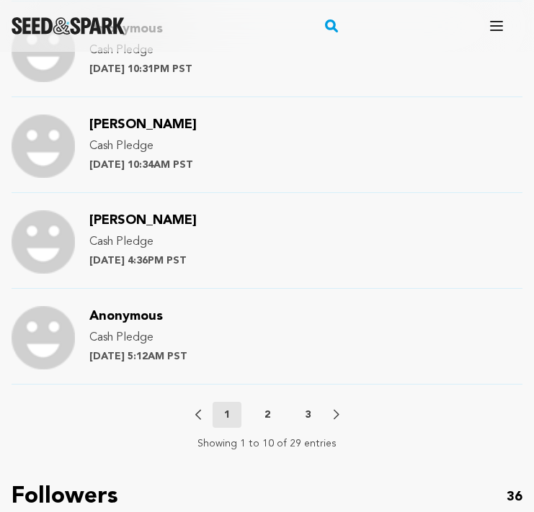
click at [267, 415] on p "2" at bounding box center [267, 415] width 6 height 14
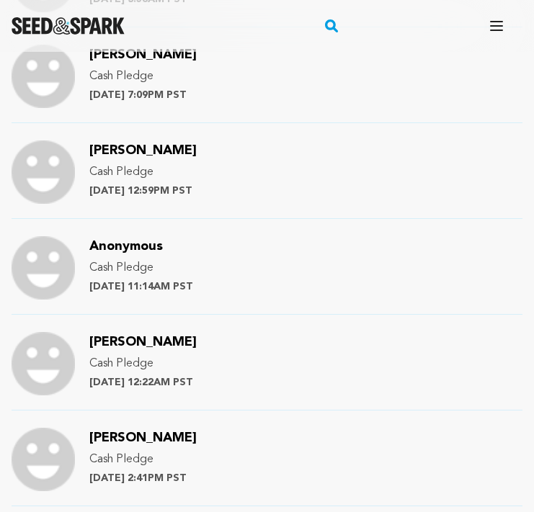
scroll to position [1255, 0]
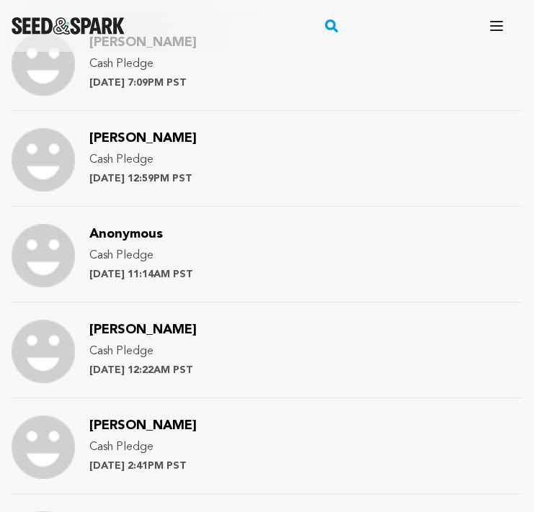
click at [131, 328] on span "[PERSON_NAME]" at bounding box center [142, 329] width 107 height 13
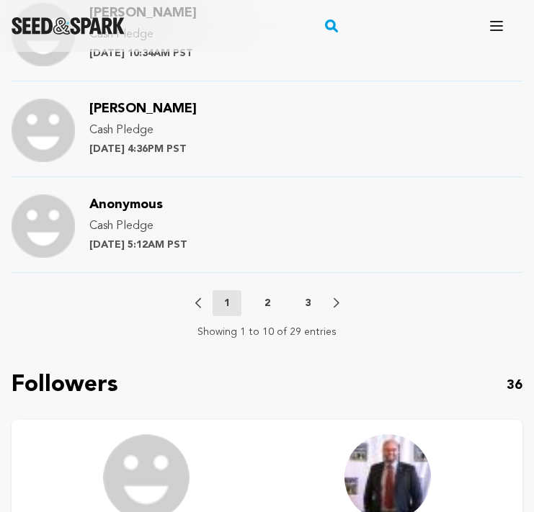
scroll to position [1860, 0]
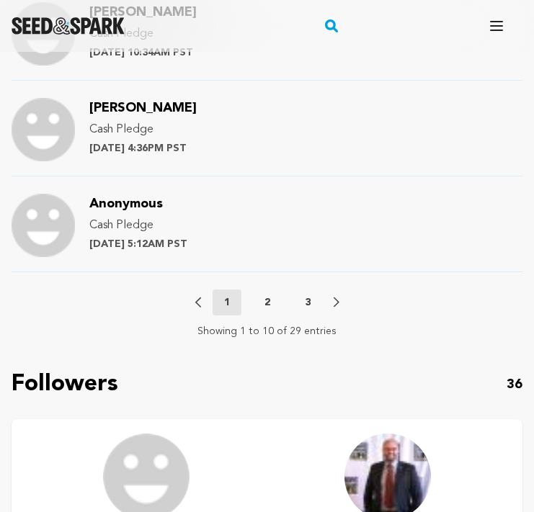
click at [266, 299] on p "2" at bounding box center [267, 302] width 6 height 14
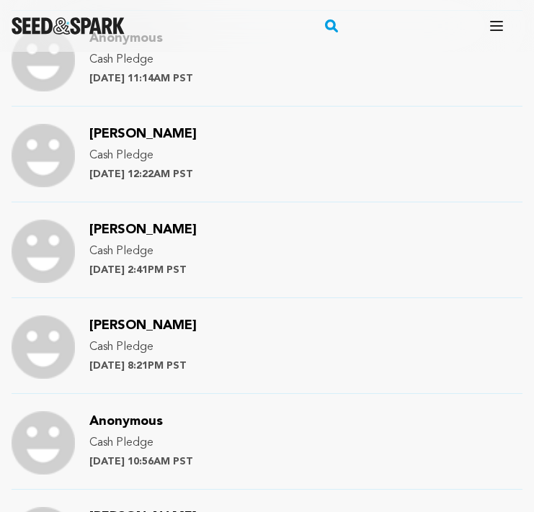
scroll to position [1451, 0]
click at [154, 228] on span "[PERSON_NAME]" at bounding box center [142, 229] width 107 height 13
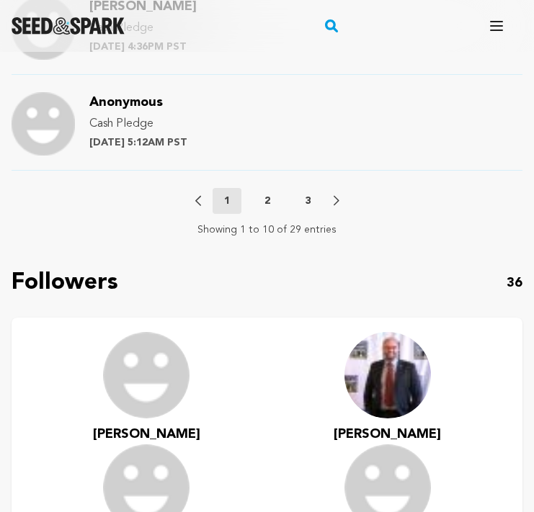
scroll to position [1946, 0]
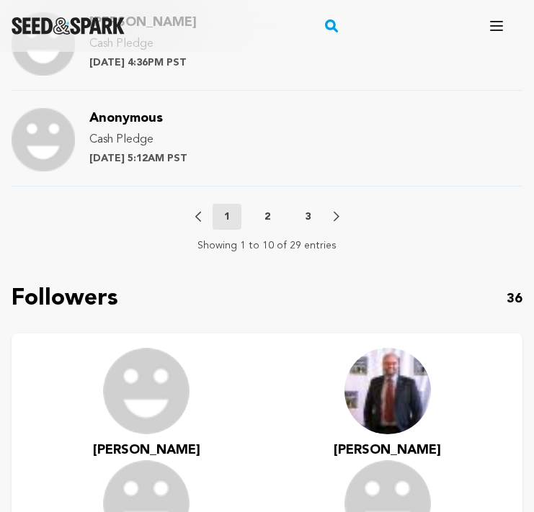
click at [265, 215] on p "2" at bounding box center [267, 217] width 6 height 14
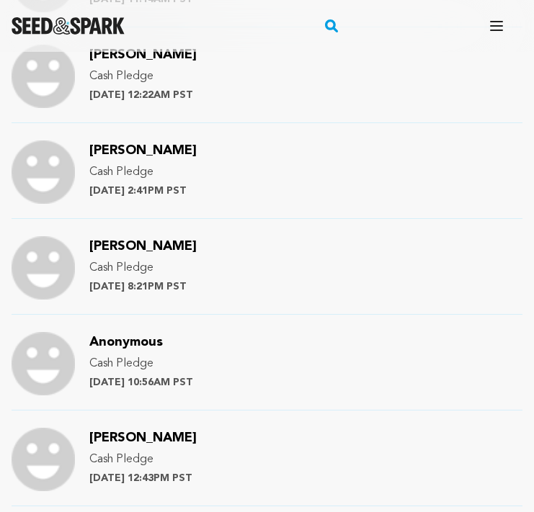
scroll to position [1538, 0]
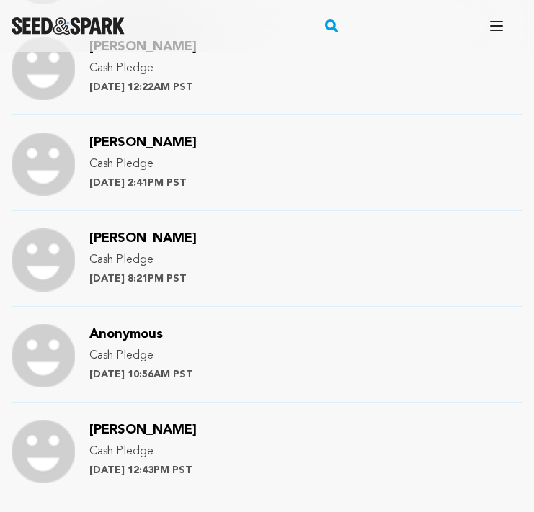
click at [148, 235] on span "[PERSON_NAME]" at bounding box center [142, 238] width 107 height 13
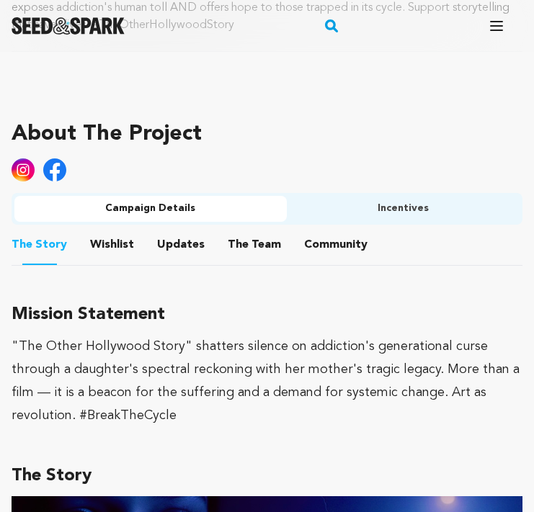
scroll to position [845, 0]
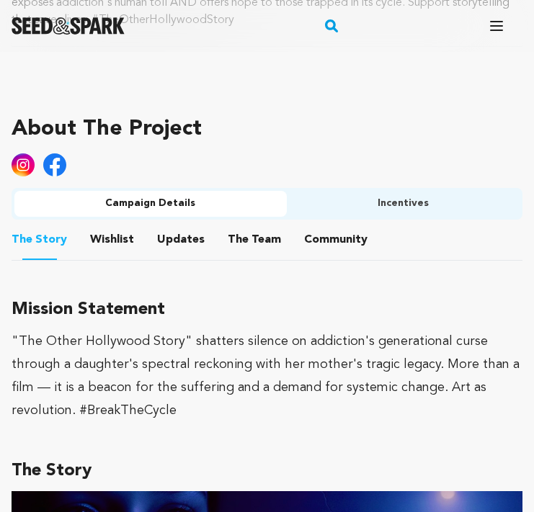
click at [318, 241] on button "Community" at bounding box center [335, 242] width 35 height 35
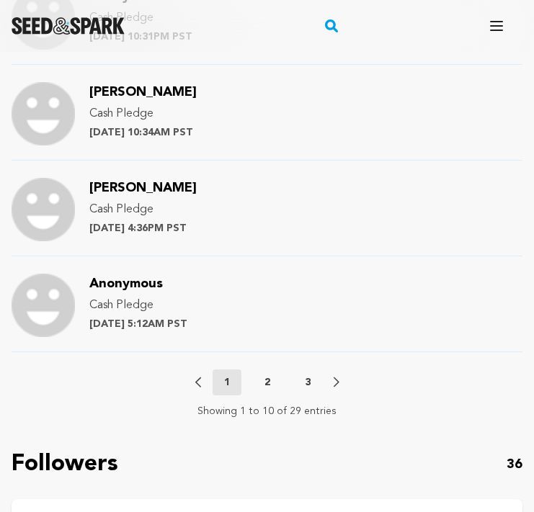
scroll to position [1779, 0]
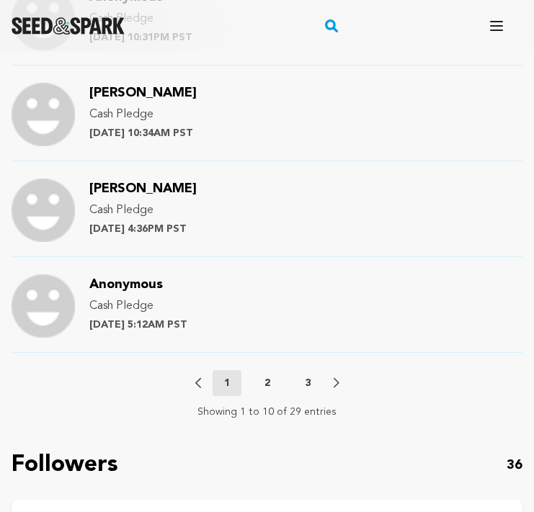
click at [267, 379] on p "2" at bounding box center [267, 383] width 6 height 14
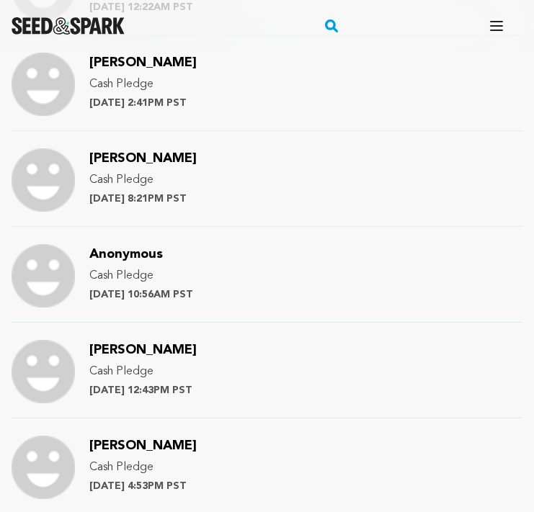
scroll to position [1613, 0]
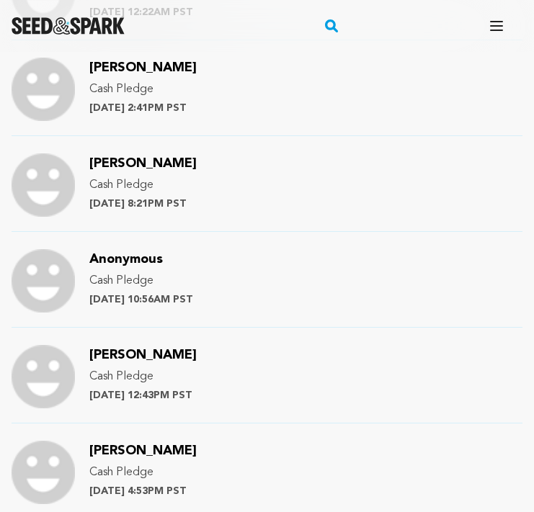
click at [114, 351] on span "[PERSON_NAME]" at bounding box center [142, 355] width 107 height 13
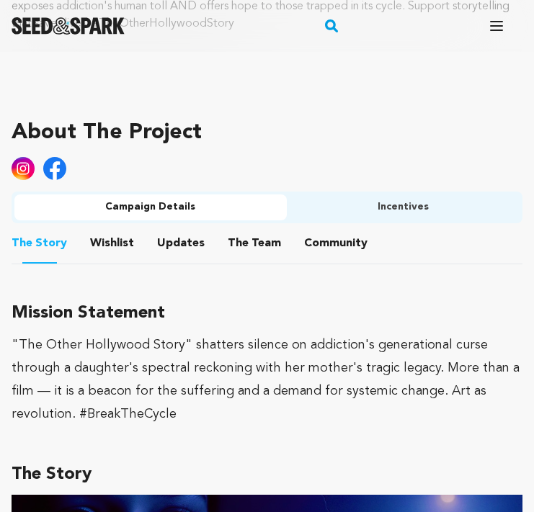
scroll to position [843, 0]
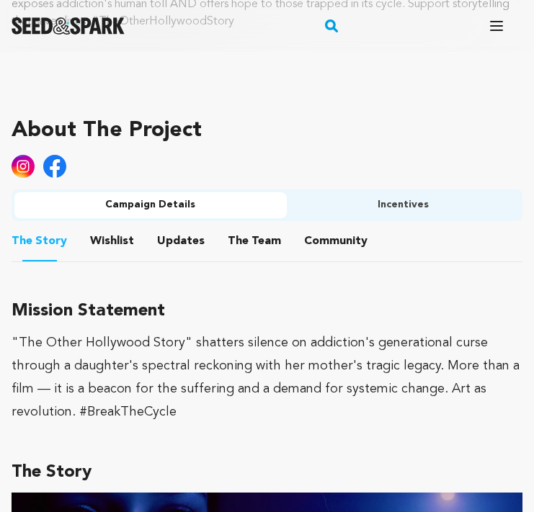
click at [324, 238] on button "Community" at bounding box center [335, 244] width 35 height 35
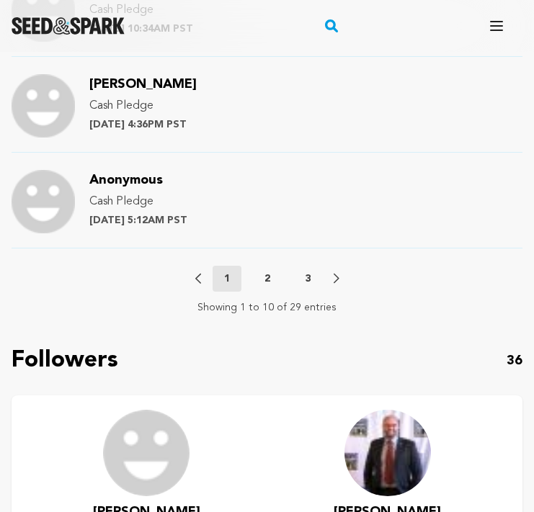
scroll to position [1882, 0]
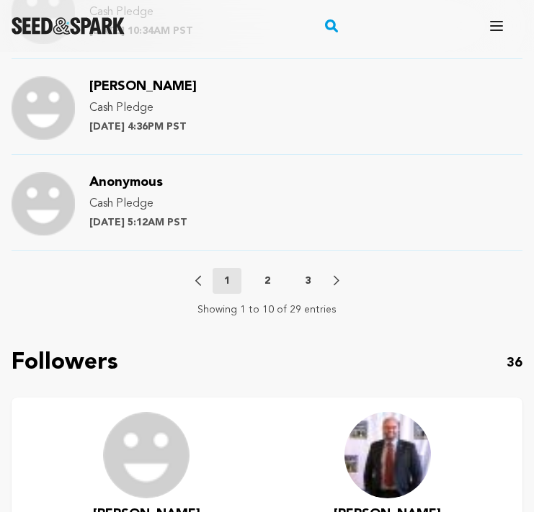
click at [265, 279] on p "2" at bounding box center [267, 281] width 6 height 14
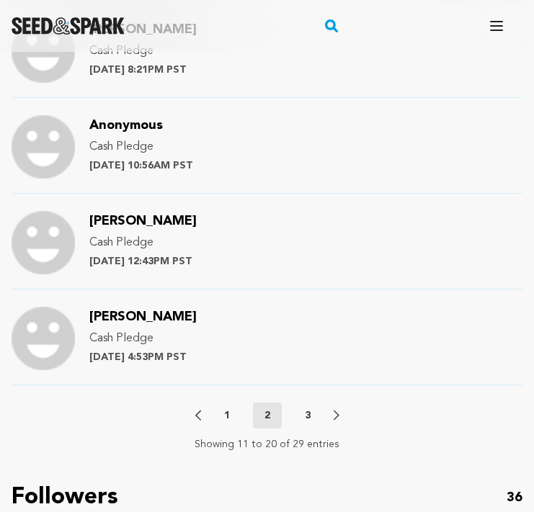
scroll to position [1745, 0]
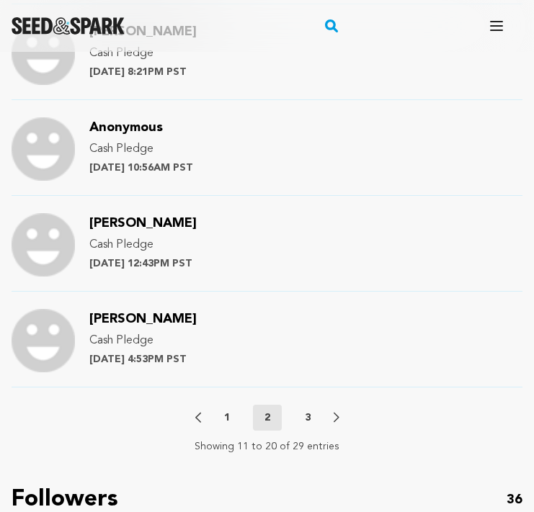
click at [150, 318] on span "[PERSON_NAME]" at bounding box center [142, 319] width 107 height 13
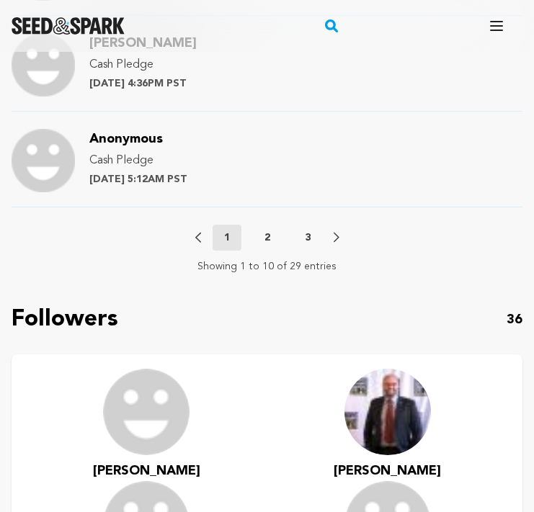
scroll to position [1893, 0]
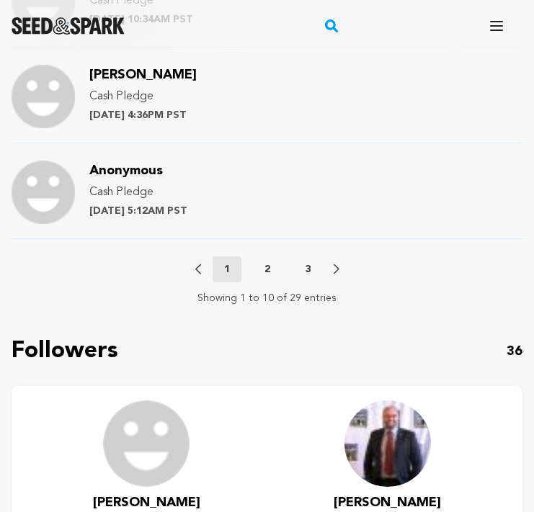
click at [261, 269] on button "2" at bounding box center [267, 269] width 29 height 14
click at [305, 272] on p "3" at bounding box center [308, 269] width 6 height 14
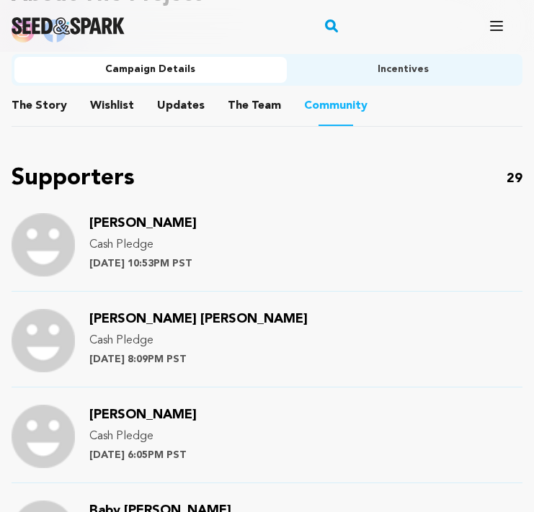
scroll to position [976, 0]
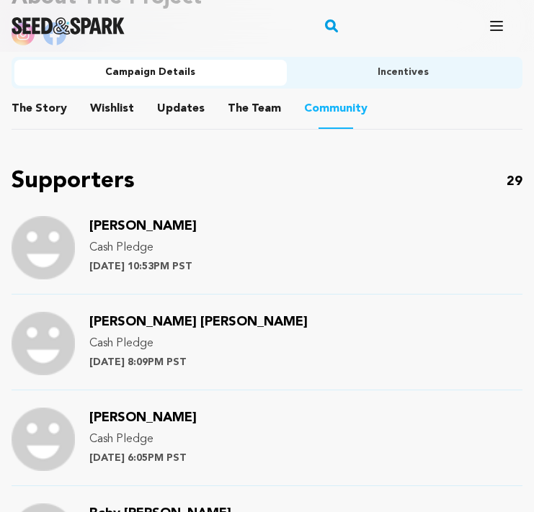
click at [165, 228] on span "Aaron Woolfolk" at bounding box center [142, 226] width 107 height 13
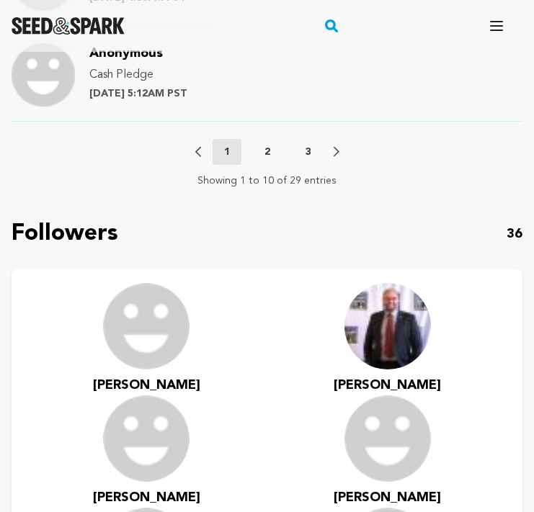
scroll to position [1992, 0]
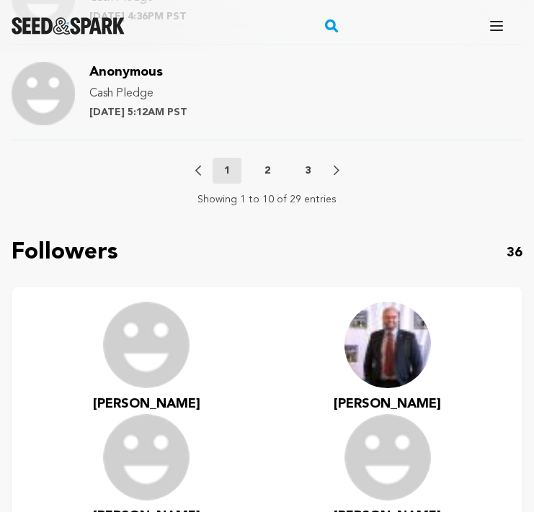
click at [306, 169] on p "3" at bounding box center [308, 170] width 6 height 14
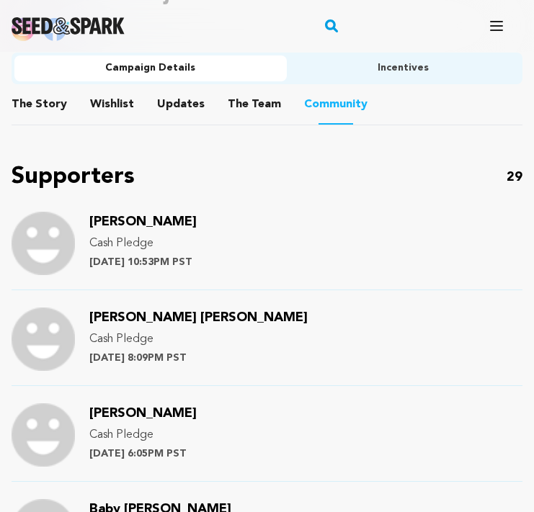
scroll to position [981, 0]
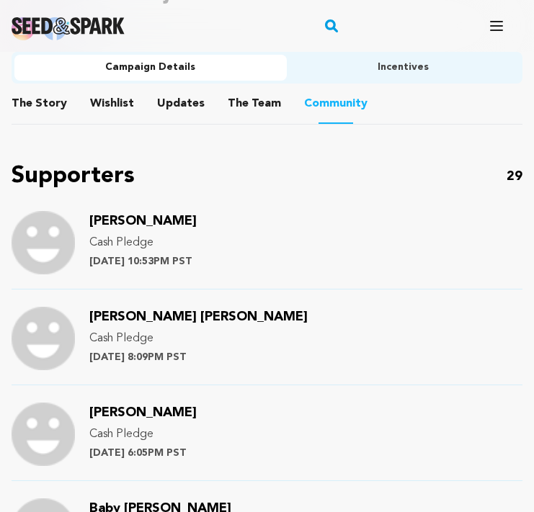
click at [168, 317] on span "Peter Rachel Dowling" at bounding box center [198, 316] width 218 height 13
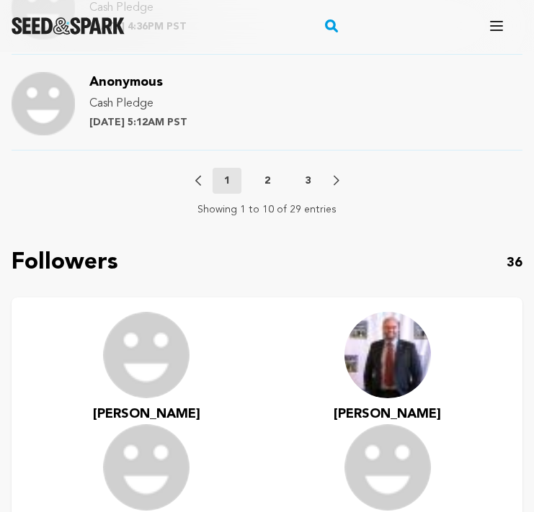
scroll to position [1963, 0]
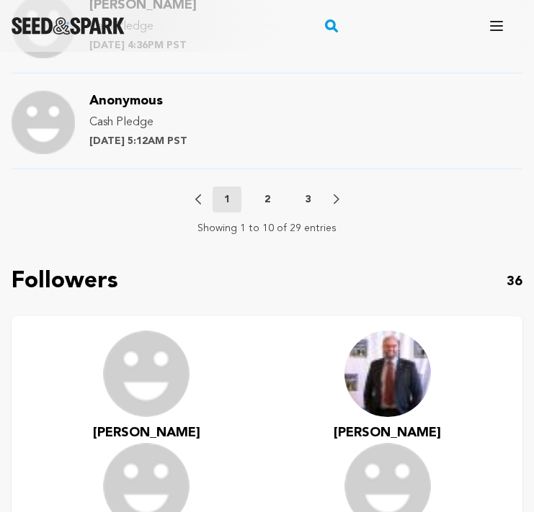
click at [309, 193] on p "3" at bounding box center [308, 199] width 6 height 14
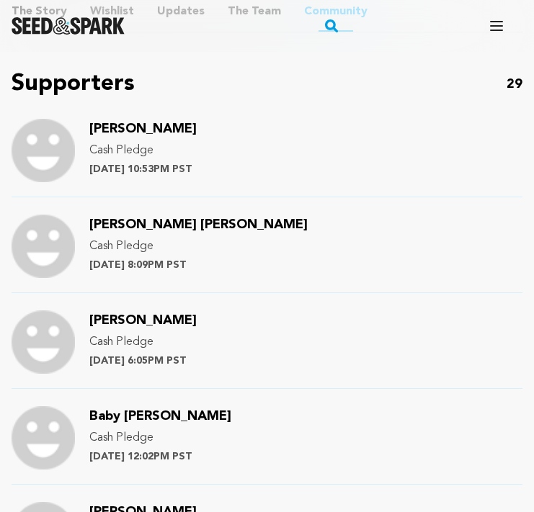
scroll to position [1075, 0]
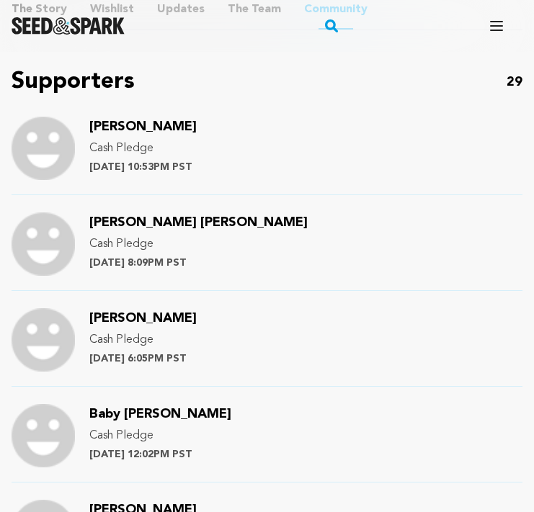
click at [166, 318] on span "Shirley McGrath" at bounding box center [142, 318] width 107 height 13
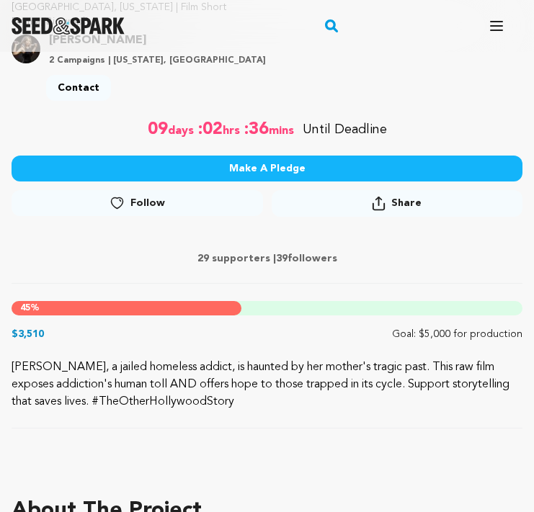
scroll to position [668, 0]
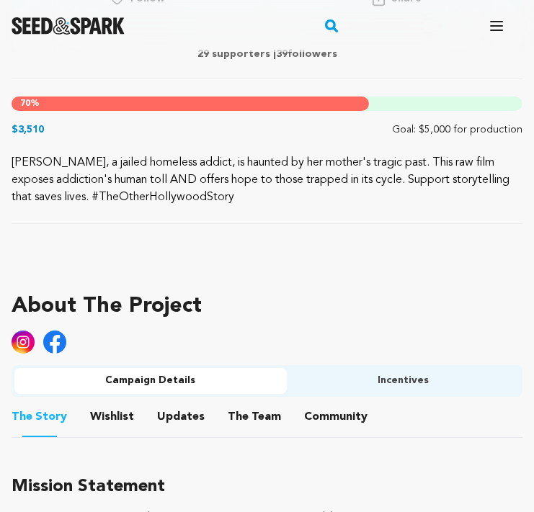
click at [318, 415] on button "Community" at bounding box center [335, 420] width 35 height 35
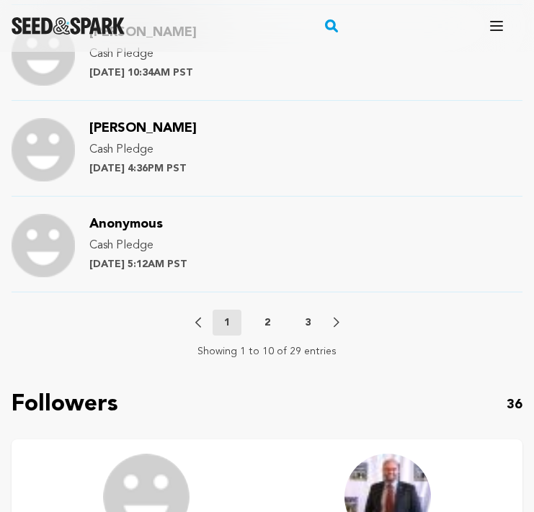
scroll to position [1838, 0]
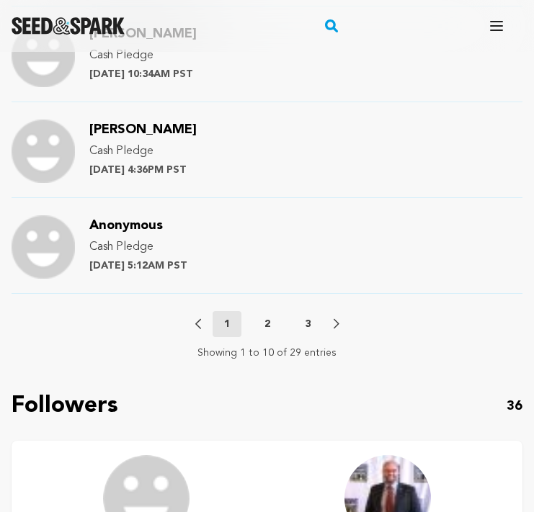
click at [307, 330] on p "3" at bounding box center [308, 324] width 6 height 14
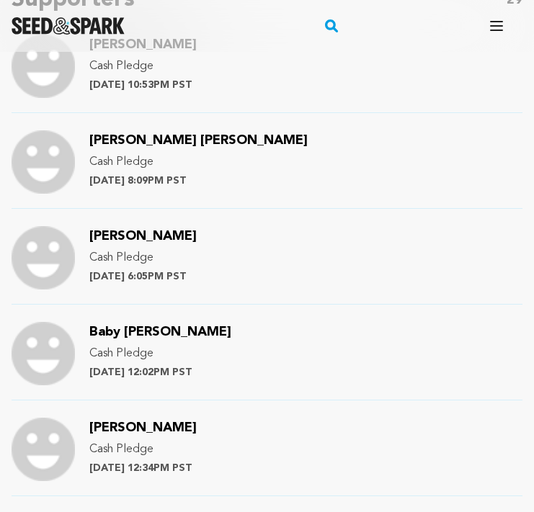
scroll to position [1159, 0]
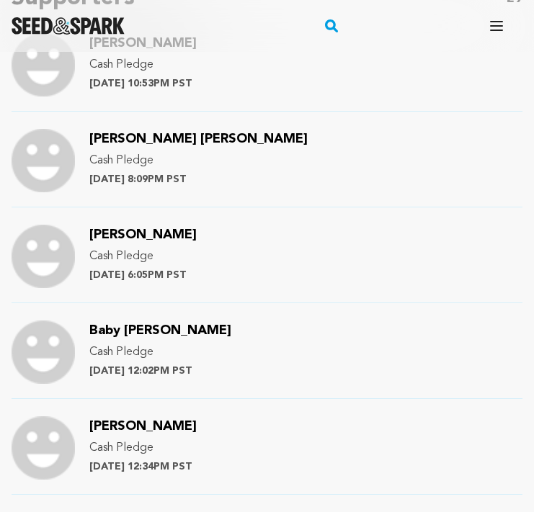
click at [150, 333] on span "Baby [PERSON_NAME]" at bounding box center [160, 330] width 142 height 13
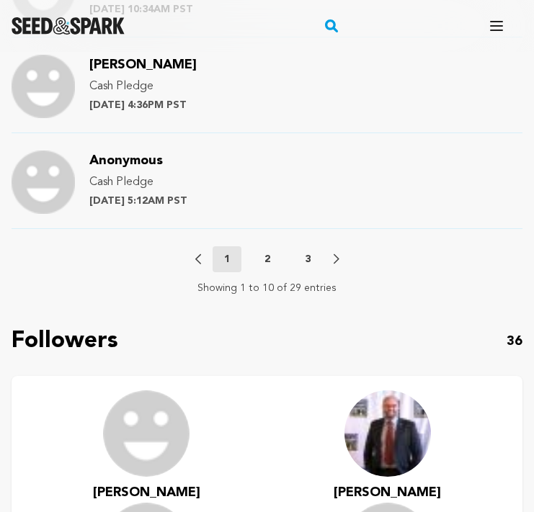
scroll to position [1921, 0]
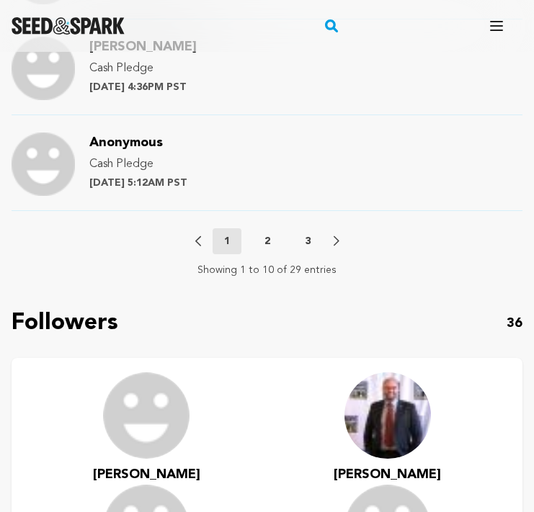
click at [305, 241] on p "3" at bounding box center [308, 241] width 6 height 14
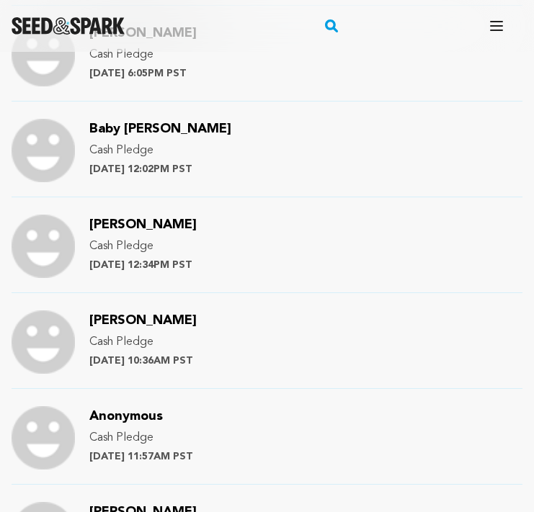
scroll to position [1373, 0]
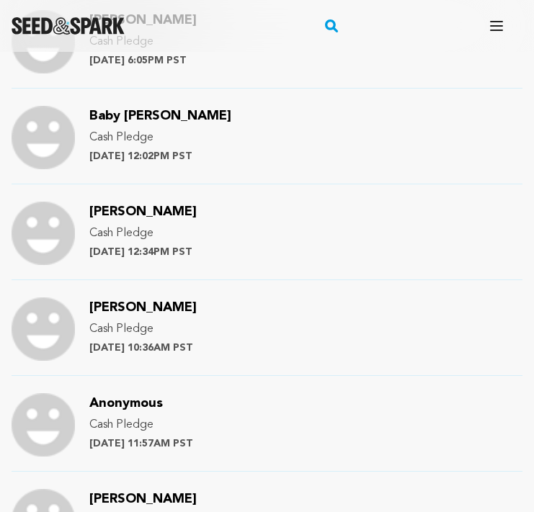
click at [117, 212] on span "[PERSON_NAME]" at bounding box center [142, 211] width 107 height 13
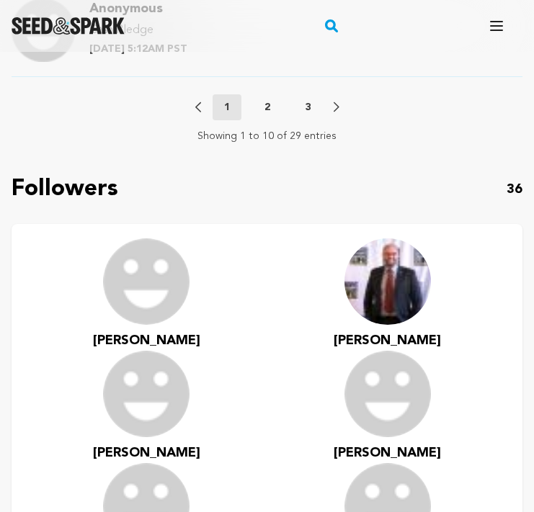
scroll to position [2053, 0]
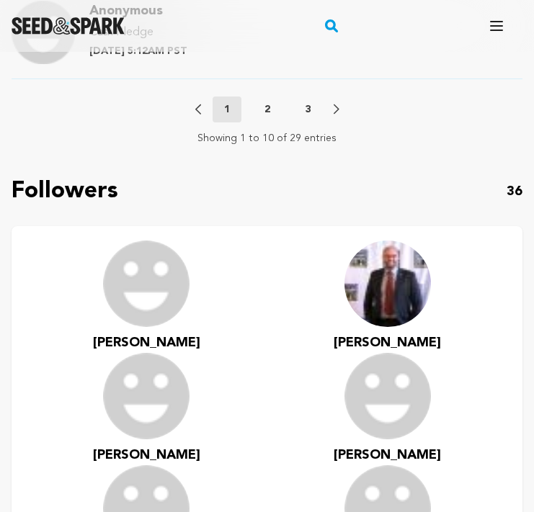
click at [305, 107] on p "3" at bounding box center [308, 109] width 6 height 14
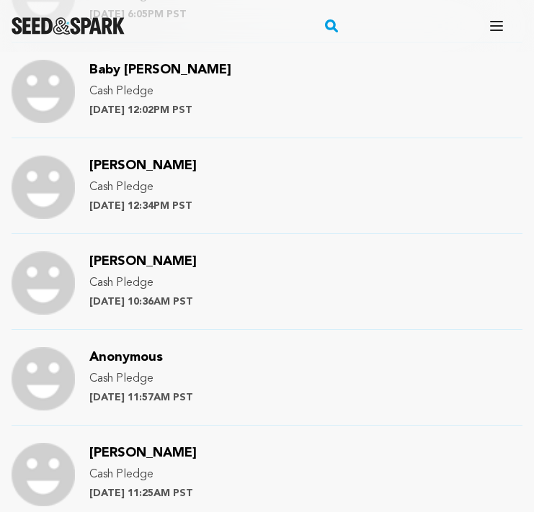
scroll to position [1430, 0]
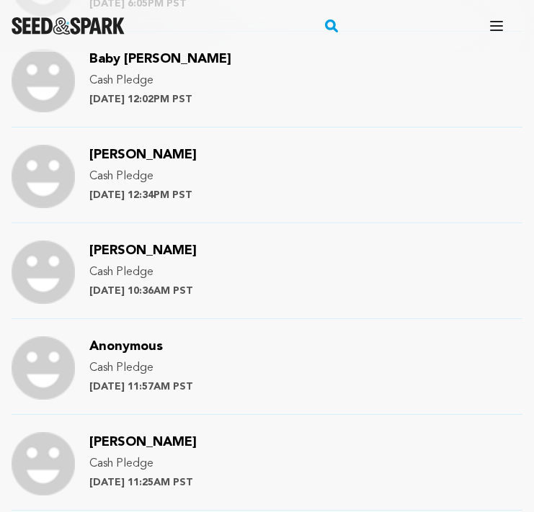
click at [109, 248] on span "Vicki" at bounding box center [142, 250] width 107 height 13
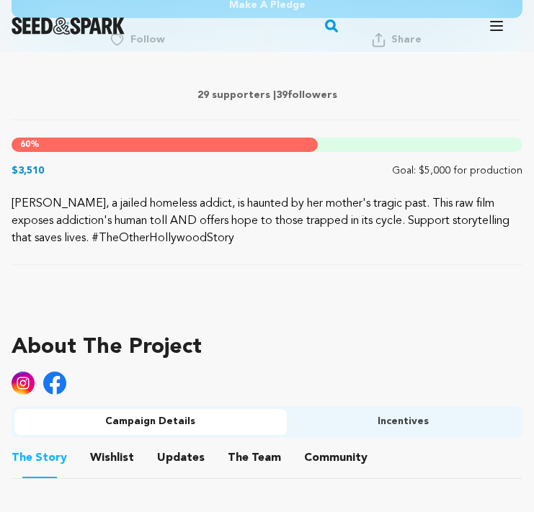
scroll to position [628, 0]
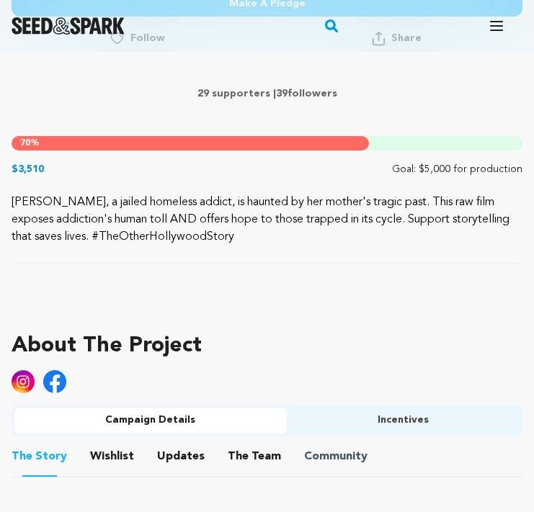
click at [304, 454] on span "Community" at bounding box center [335, 456] width 63 height 17
click at [338, 458] on button "Community" at bounding box center [335, 459] width 35 height 35
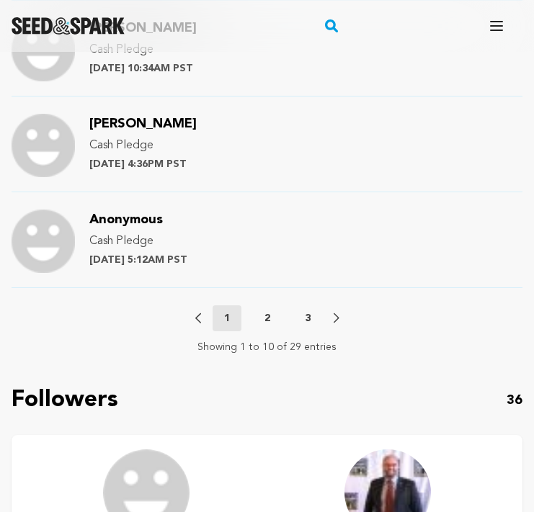
scroll to position [1842, 0]
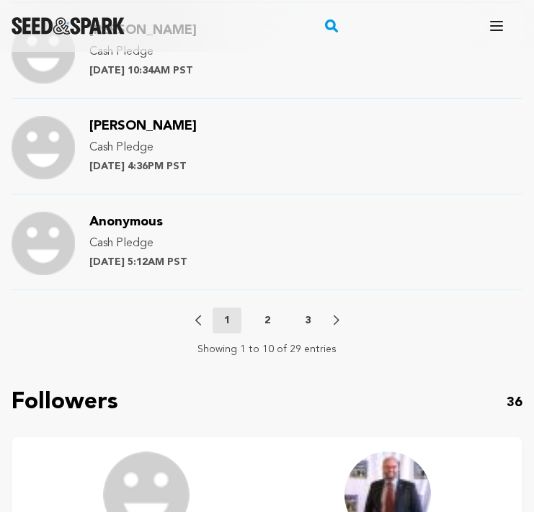
click at [307, 322] on p "3" at bounding box center [308, 320] width 6 height 14
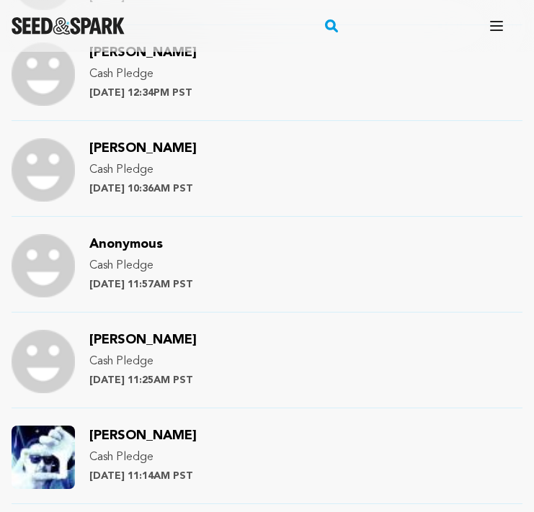
scroll to position [1537, 0]
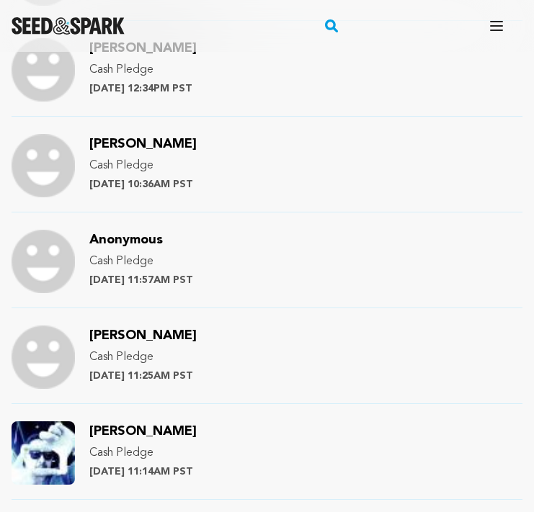
click at [137, 333] on span "Lawrence Corsa" at bounding box center [142, 335] width 107 height 13
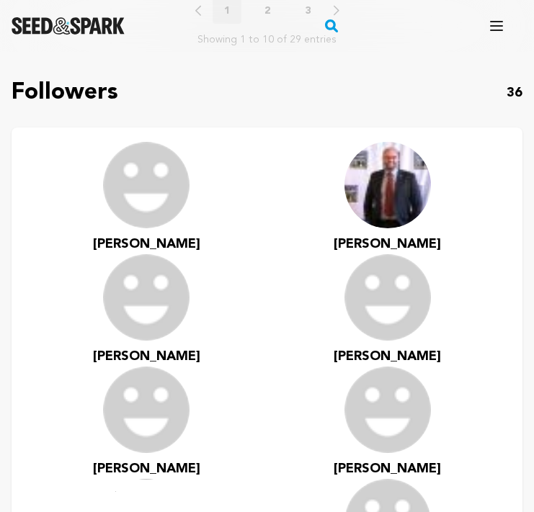
scroll to position [2062, 0]
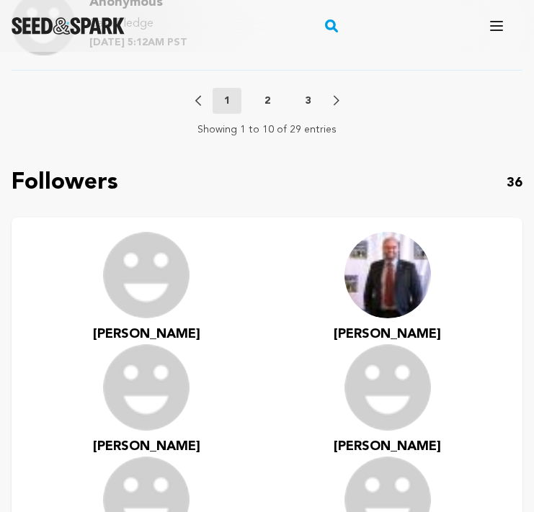
click at [306, 96] on p "3" at bounding box center [308, 101] width 6 height 14
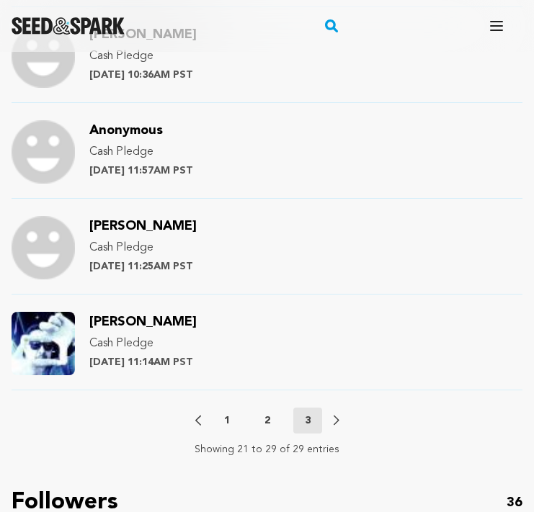
scroll to position [1648, 0]
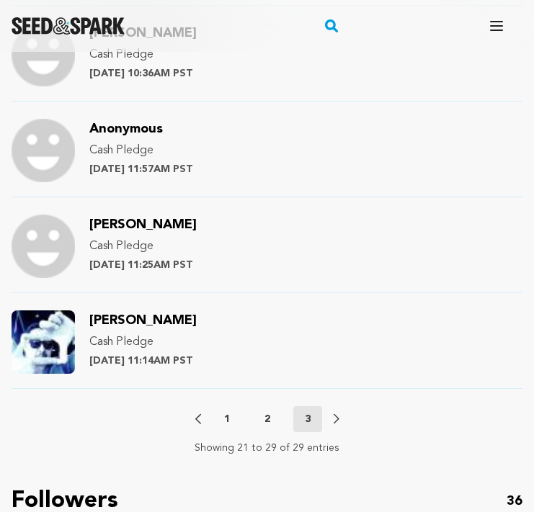
click at [146, 319] on span "[PERSON_NAME]" at bounding box center [142, 320] width 107 height 13
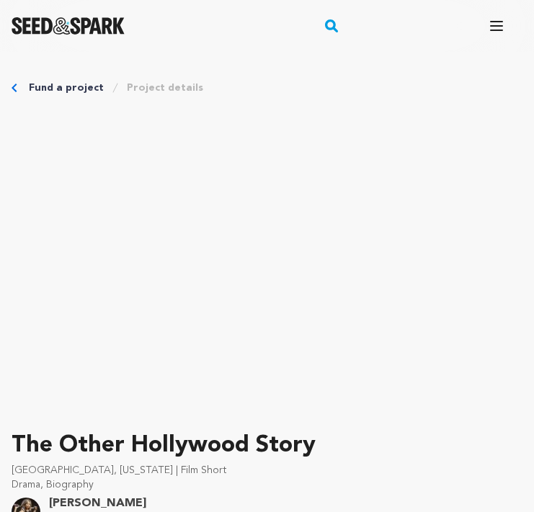
click at [43, 87] on link "Fund a project" at bounding box center [66, 88] width 75 height 14
click at [70, 90] on link "Fund a project" at bounding box center [66, 88] width 75 height 14
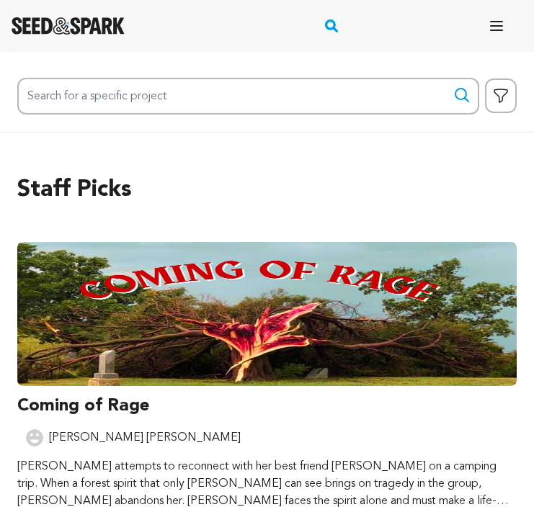
click at [501, 93] on icon "button" at bounding box center [500, 95] width 17 height 17
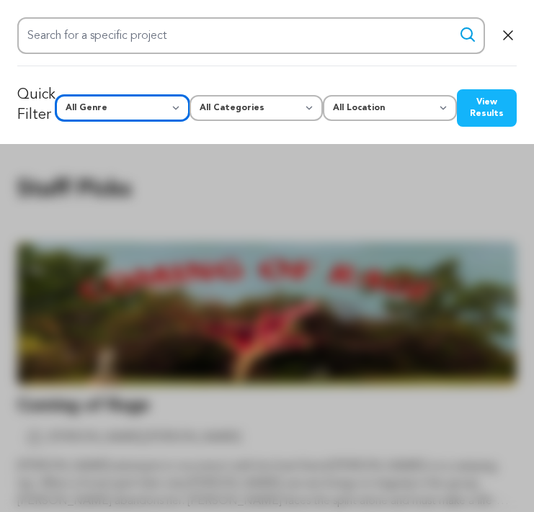
select select "24"
click at [489, 98] on button "View Results" at bounding box center [487, 107] width 60 height 37
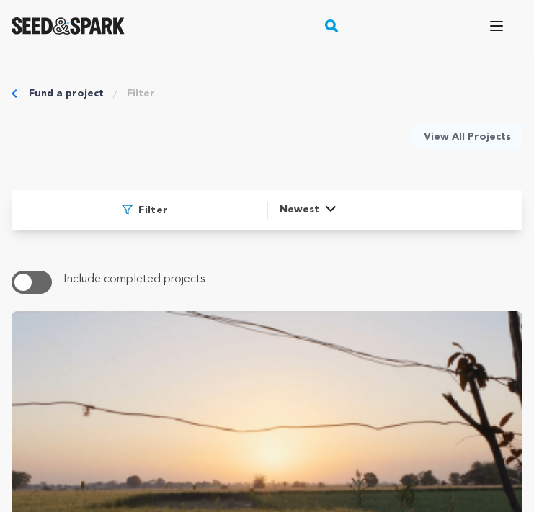
click at [36, 290] on button "button" at bounding box center [32, 282] width 40 height 23
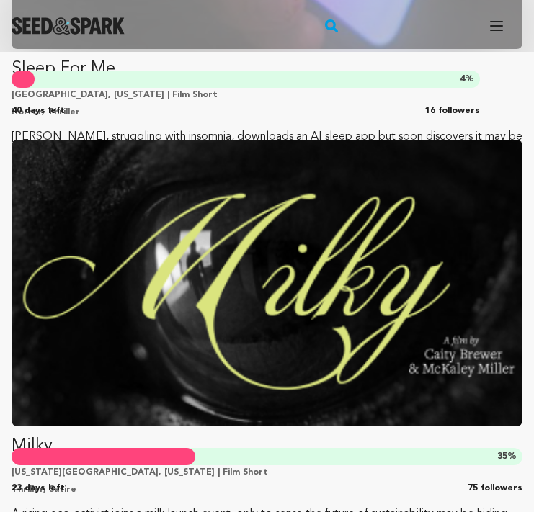
scroll to position [933, 0]
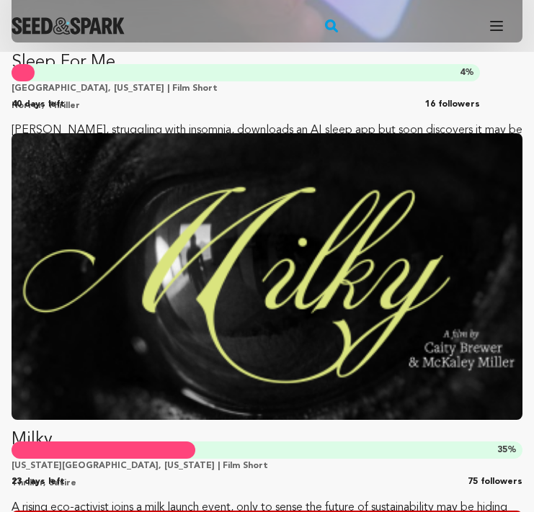
click at [407, 128] on p "[PERSON_NAME], struggling with insomnia, downloads an AI sleep app but soon dis…" at bounding box center [267, 140] width 511 height 40
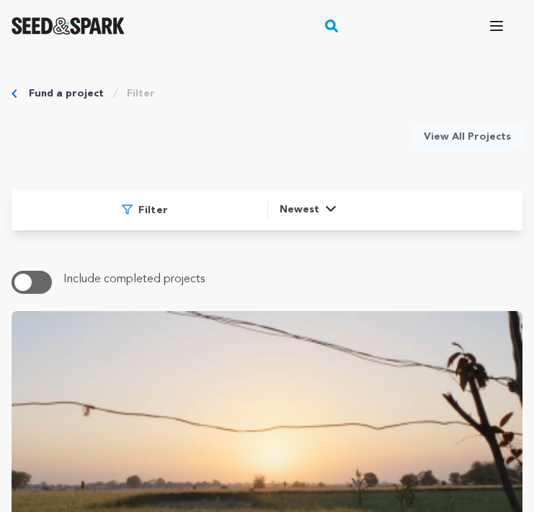
click at [39, 277] on button "button" at bounding box center [32, 282] width 40 height 23
click at [303, 207] on span "Newest" at bounding box center [299, 210] width 40 height 17
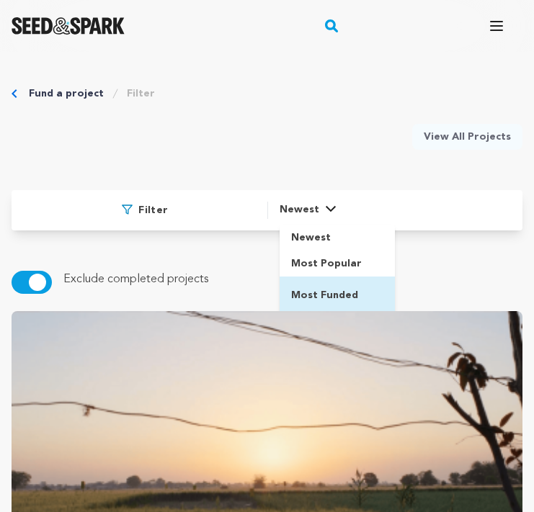
click at [325, 291] on span "Most Funded" at bounding box center [324, 295] width 67 height 10
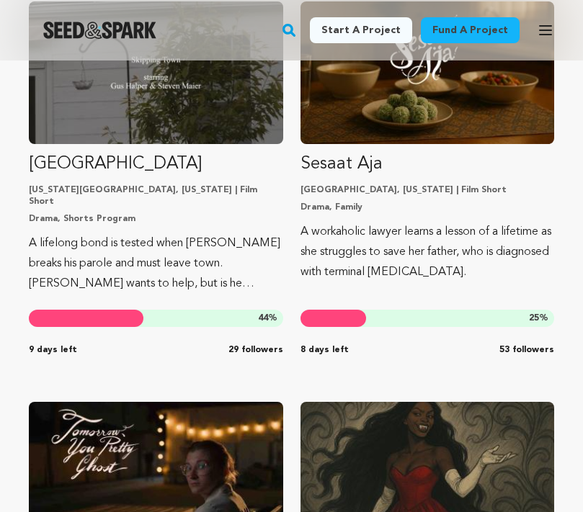
scroll to position [20496, 0]
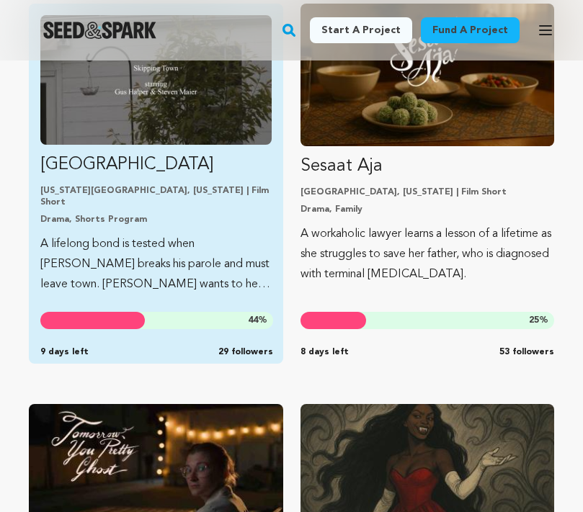
click at [100, 256] on p "A lifelong bond is tested when Gus breaks his parole and must leave town. Steve…" at bounding box center [155, 264] width 231 height 60
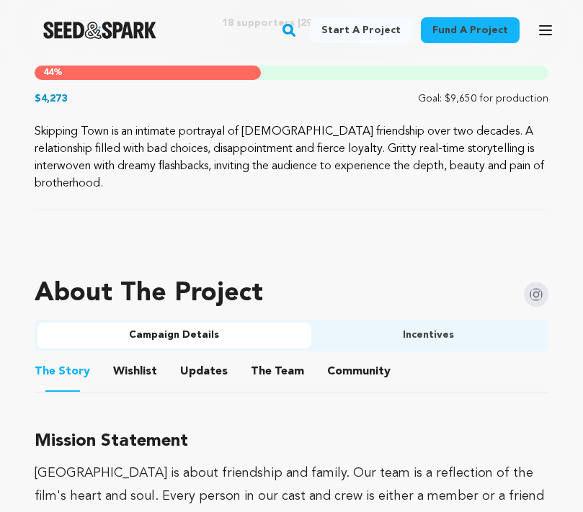
scroll to position [714, 0]
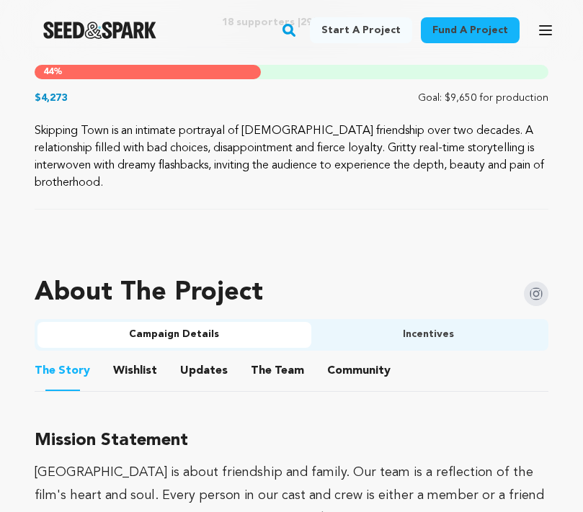
click at [341, 357] on button "Community" at bounding box center [358, 373] width 35 height 35
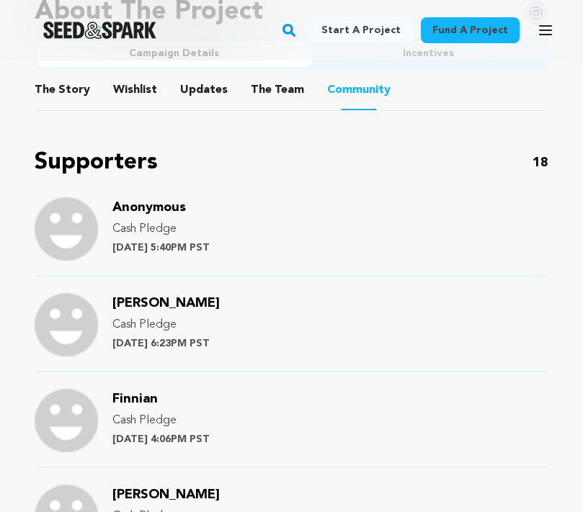
scroll to position [996, 0]
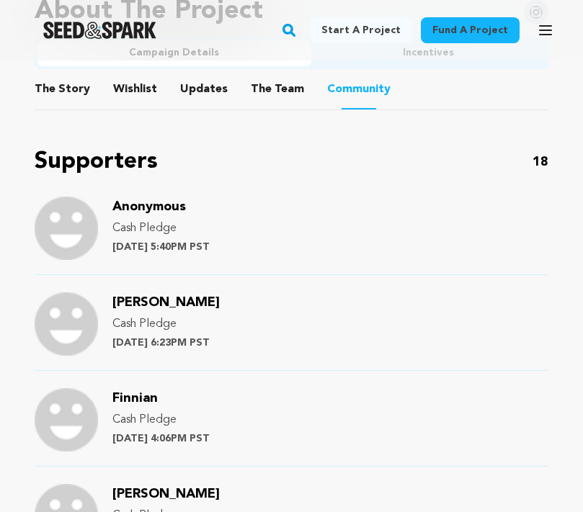
click at [176, 296] on span "[PERSON_NAME]" at bounding box center [165, 302] width 107 height 13
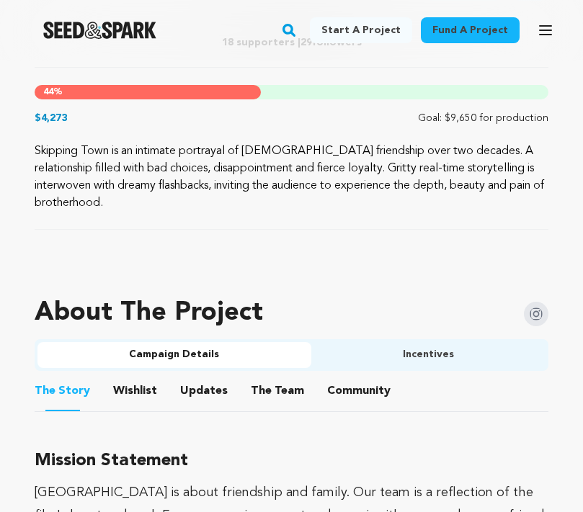
scroll to position [698, 0]
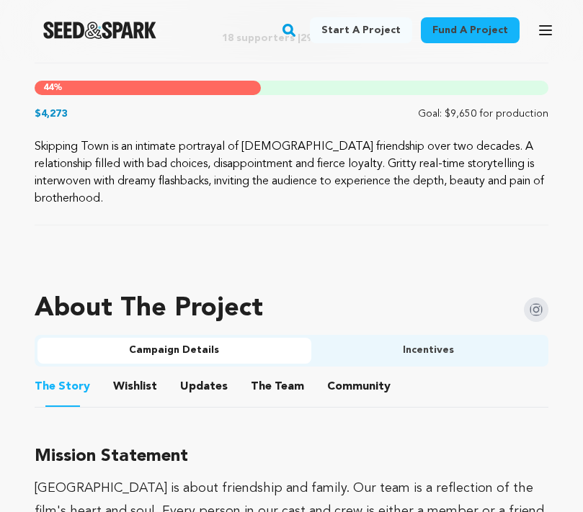
click at [348, 372] on button "Community" at bounding box center [358, 389] width 35 height 35
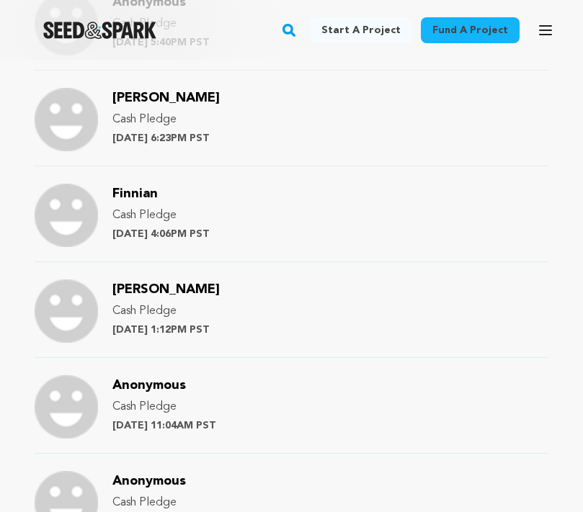
scroll to position [1202, 0]
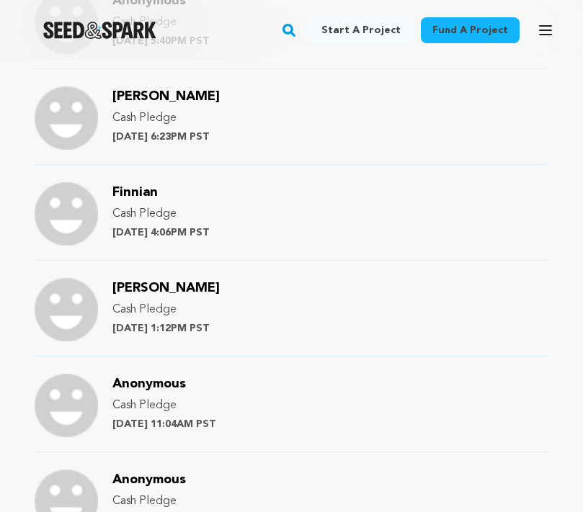
click at [142, 186] on span "Finnian" at bounding box center [134, 192] width 45 height 13
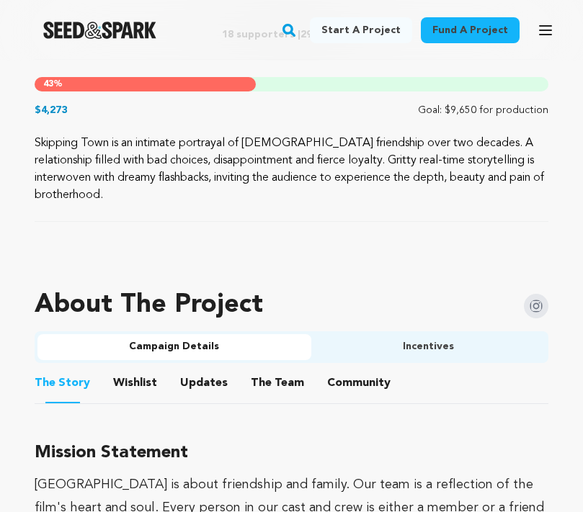
scroll to position [756, 0]
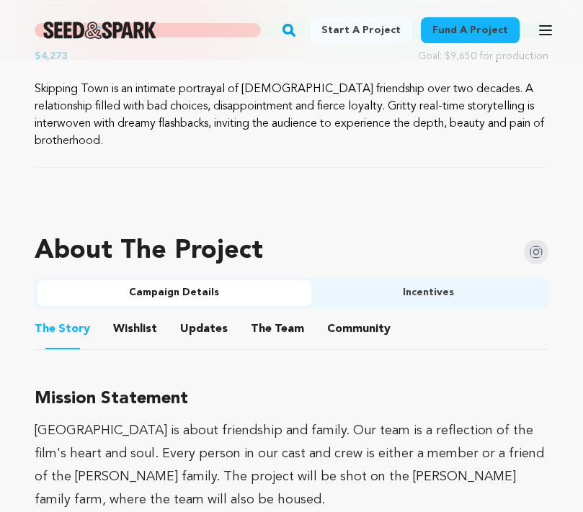
click at [356, 320] on button "Community" at bounding box center [358, 332] width 35 height 35
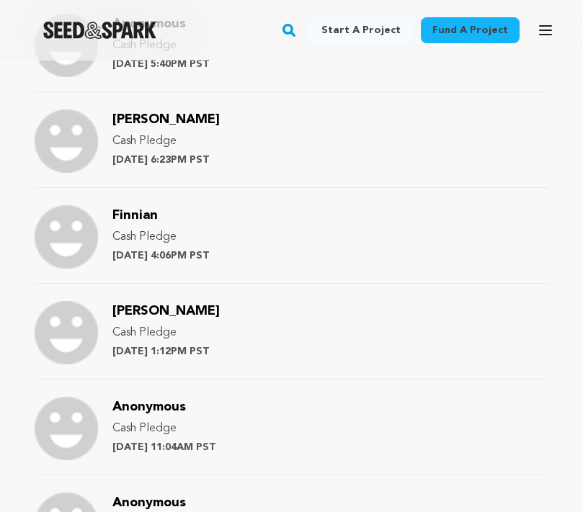
scroll to position [1190, 0]
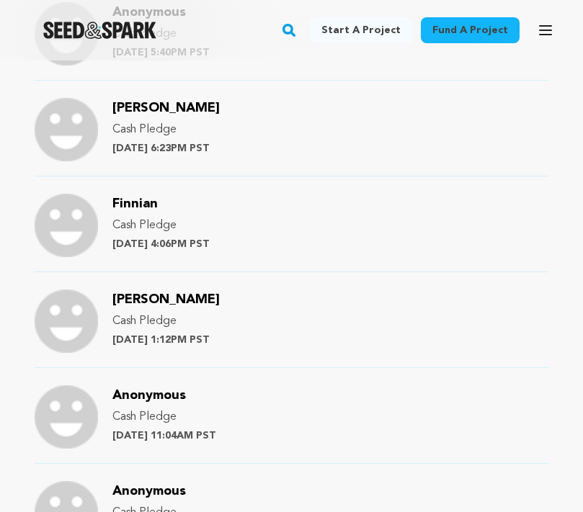
click at [164, 293] on span "[PERSON_NAME]" at bounding box center [165, 299] width 107 height 13
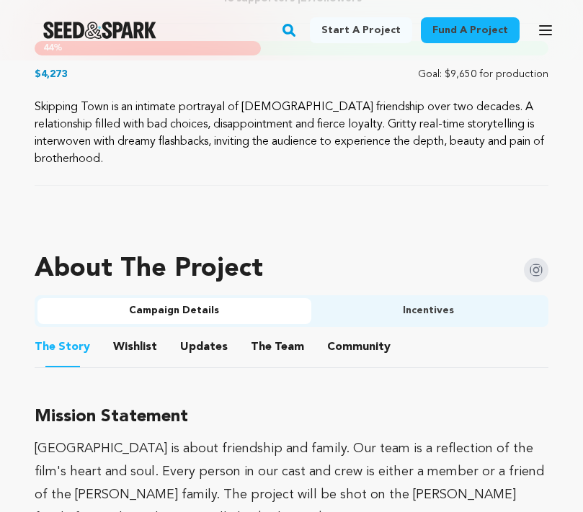
scroll to position [742, 0]
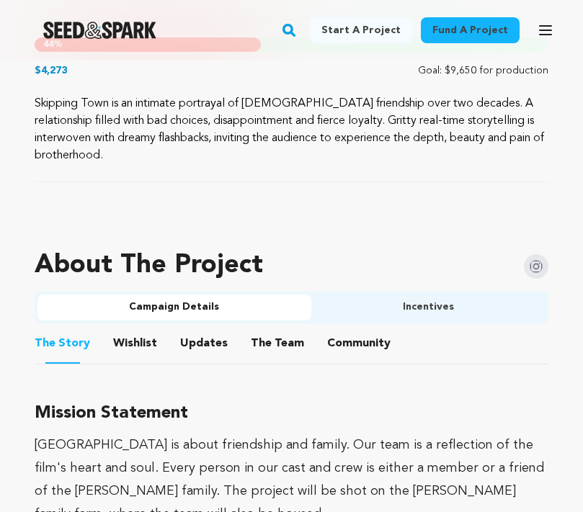
click at [341, 329] on button "Community" at bounding box center [358, 346] width 35 height 35
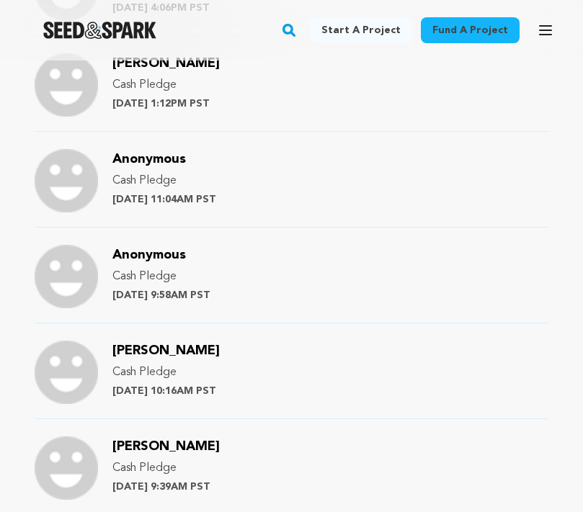
scroll to position [1432, 0]
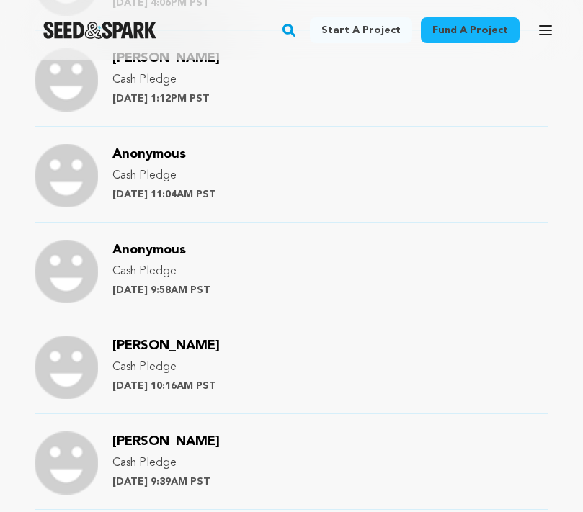
click at [163, 339] on span "[PERSON_NAME]" at bounding box center [165, 345] width 107 height 13
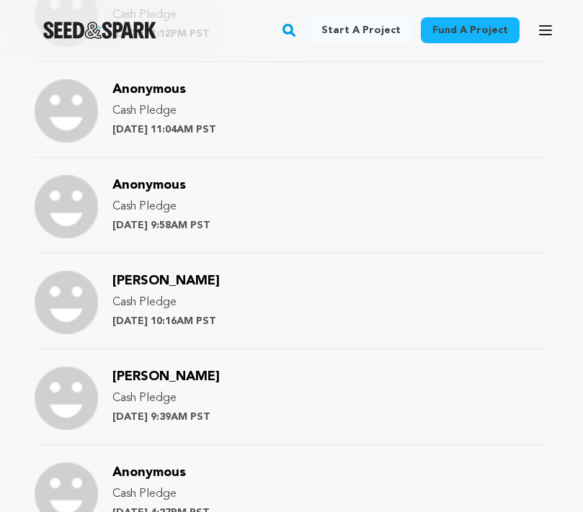
scroll to position [1542, 0]
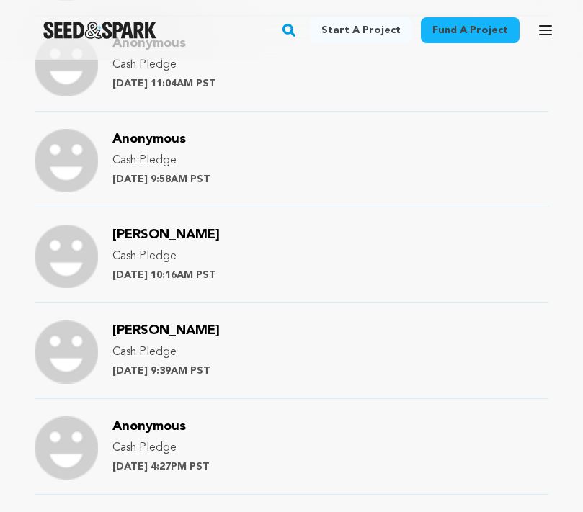
click at [171, 324] on span "[PERSON_NAME]" at bounding box center [165, 330] width 107 height 13
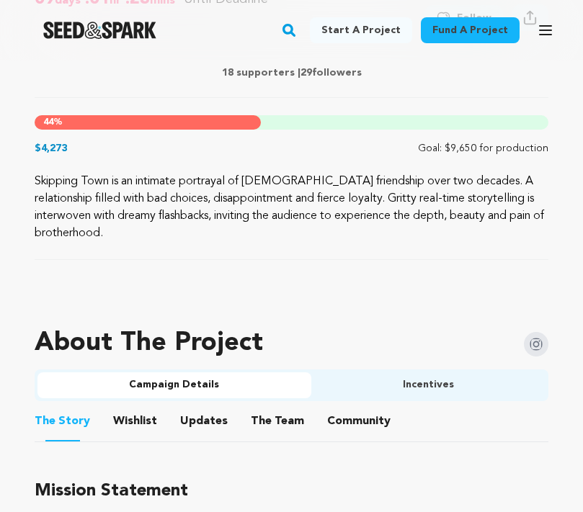
scroll to position [670, 0]
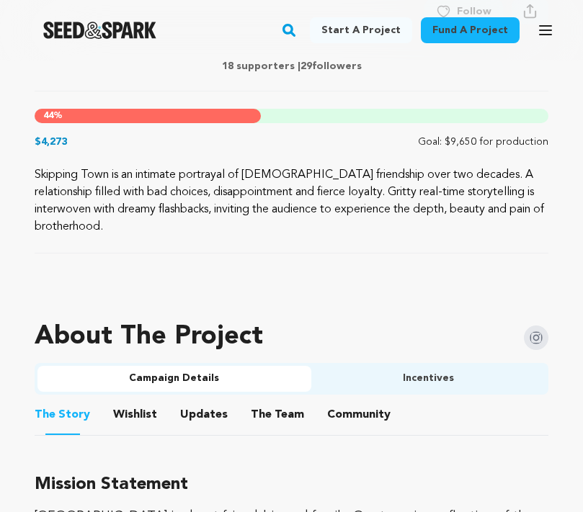
click at [341, 400] on button "Community" at bounding box center [358, 417] width 35 height 35
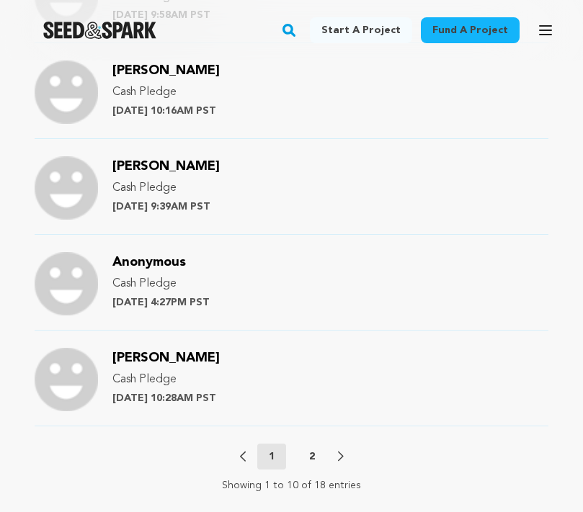
scroll to position [1718, 0]
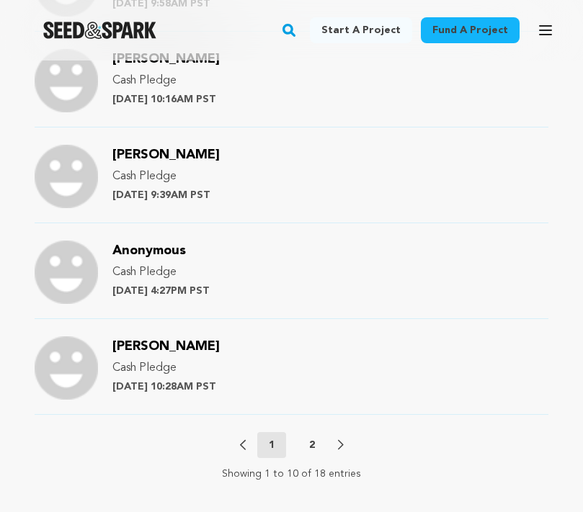
click at [144, 340] on span "[PERSON_NAME]" at bounding box center [165, 346] width 107 height 13
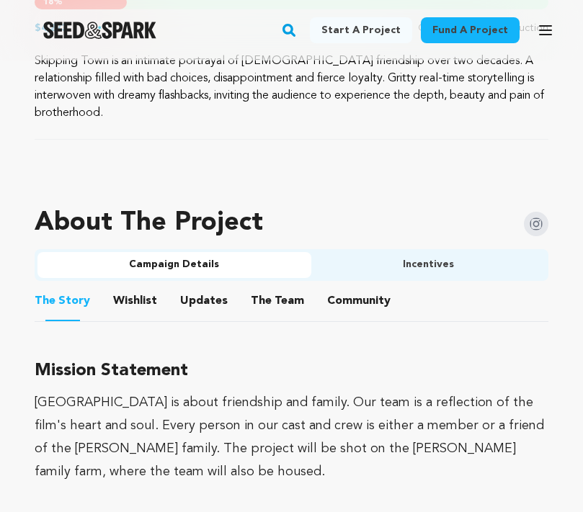
scroll to position [786, 0]
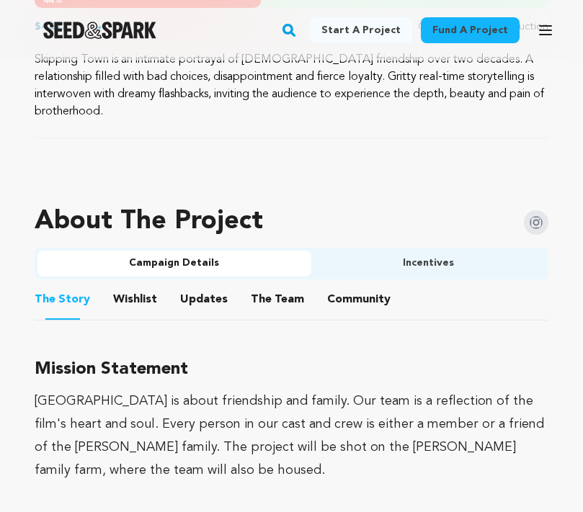
click at [357, 285] on button "Community" at bounding box center [358, 302] width 35 height 35
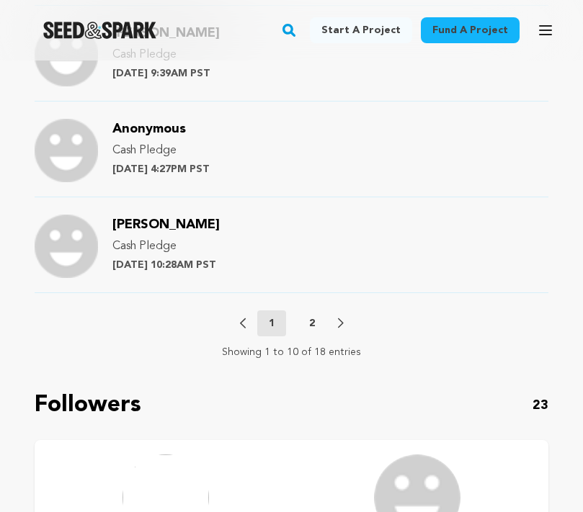
scroll to position [1858, 0]
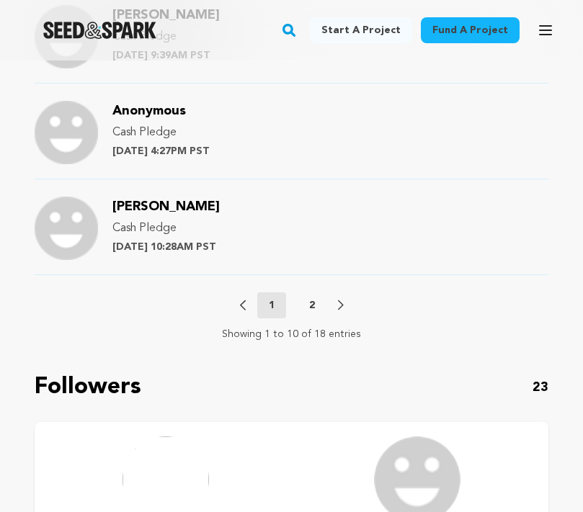
click at [309, 298] on p "2" at bounding box center [312, 305] width 6 height 14
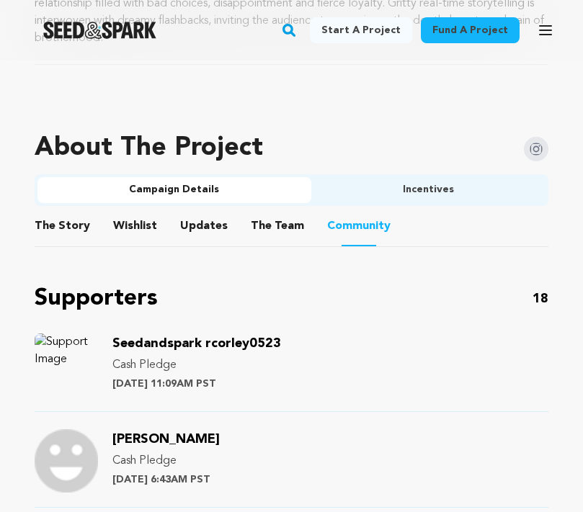
scroll to position [861, 0]
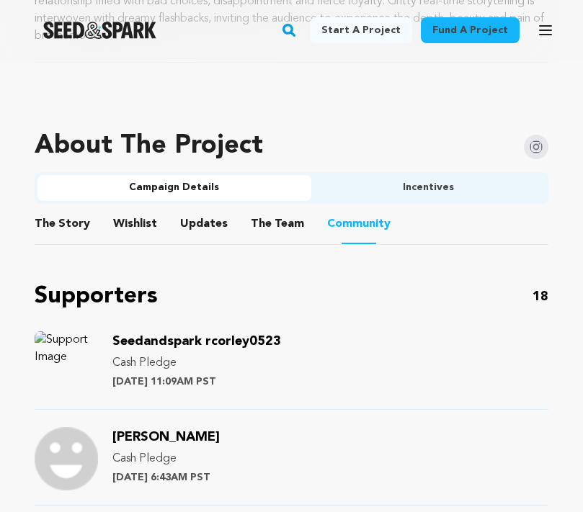
click at [199, 335] on span "Seedandspark rcorley0523" at bounding box center [196, 341] width 168 height 13
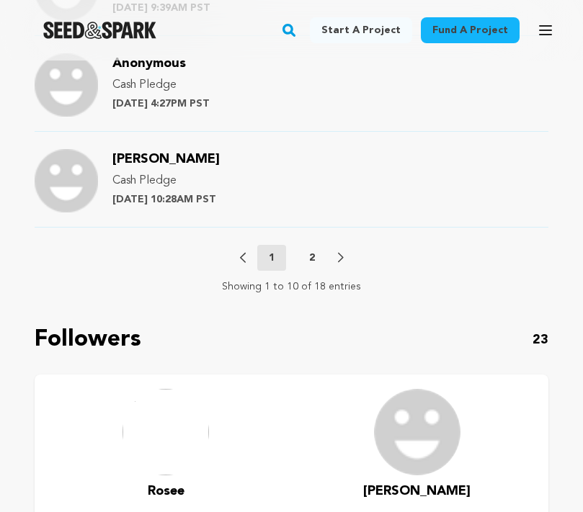
scroll to position [1906, 0]
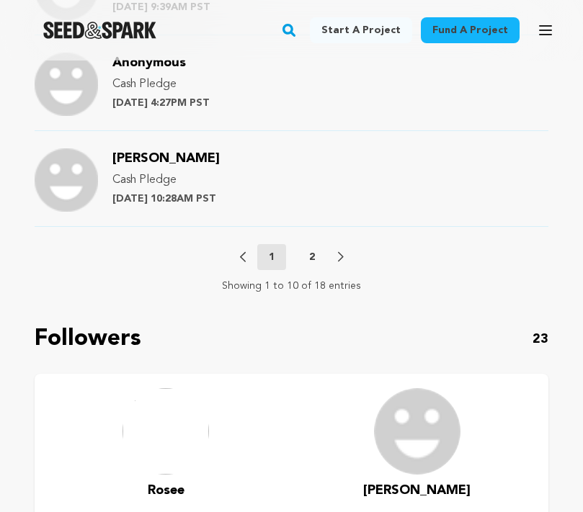
click at [302, 250] on button "2" at bounding box center [311, 257] width 29 height 14
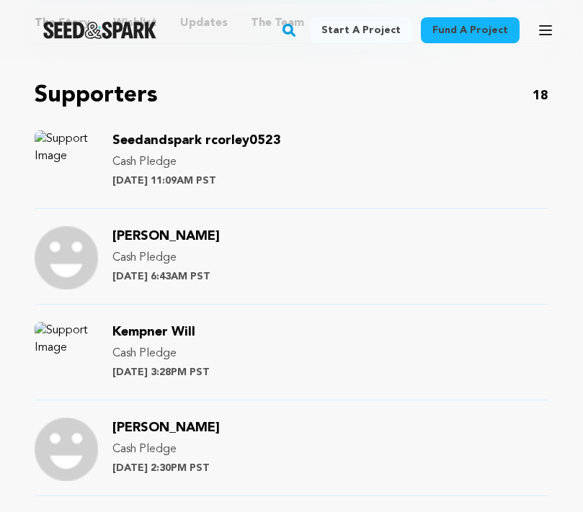
scroll to position [1061, 0]
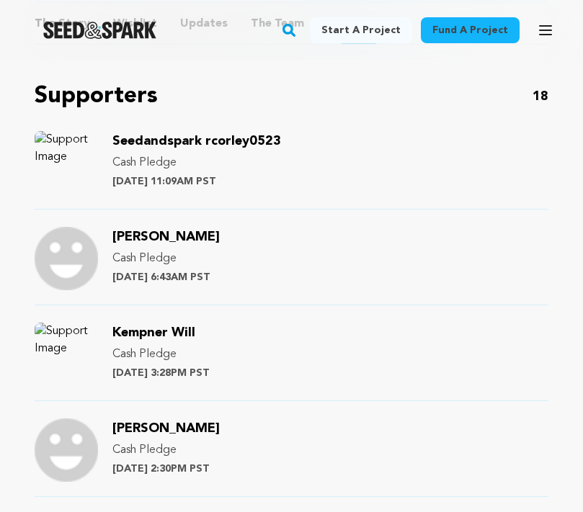
click at [135, 230] on span "[PERSON_NAME]" at bounding box center [165, 236] width 107 height 13
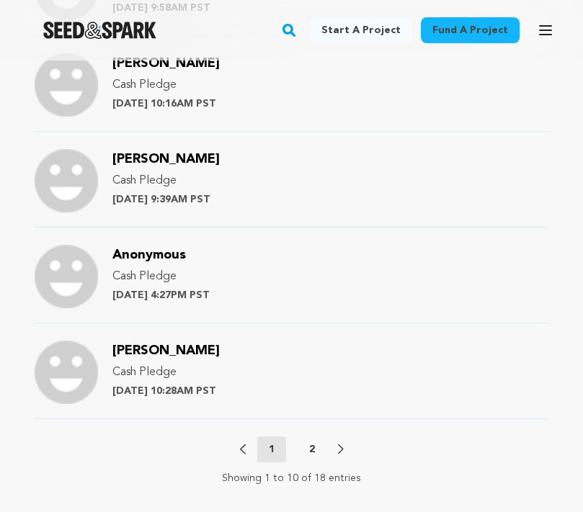
scroll to position [1713, 0]
click at [309, 443] on p "2" at bounding box center [312, 450] width 6 height 14
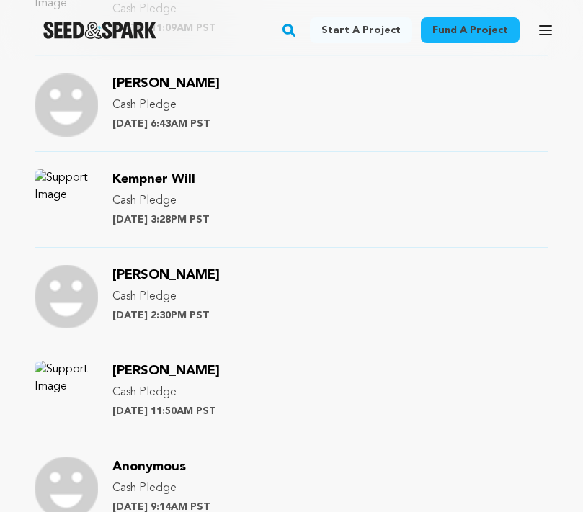
scroll to position [1214, 0]
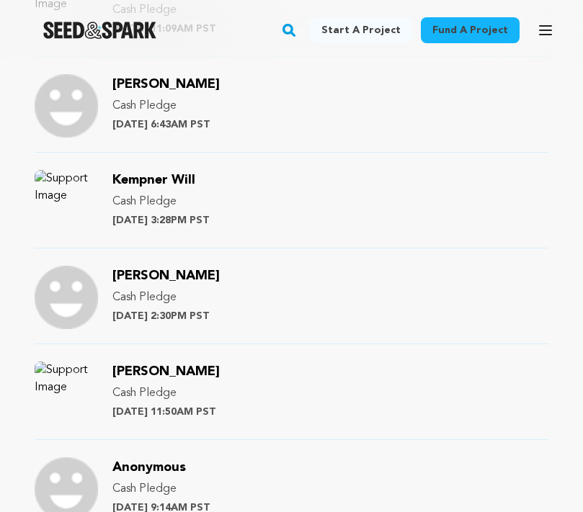
click at [153, 174] on span "Kempner Will" at bounding box center [153, 180] width 83 height 13
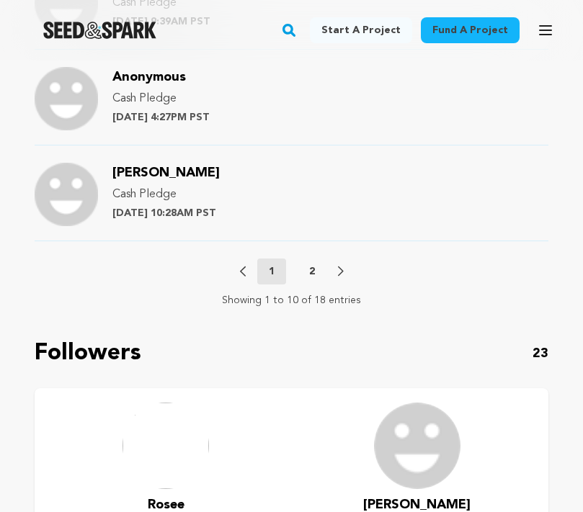
scroll to position [1893, 0]
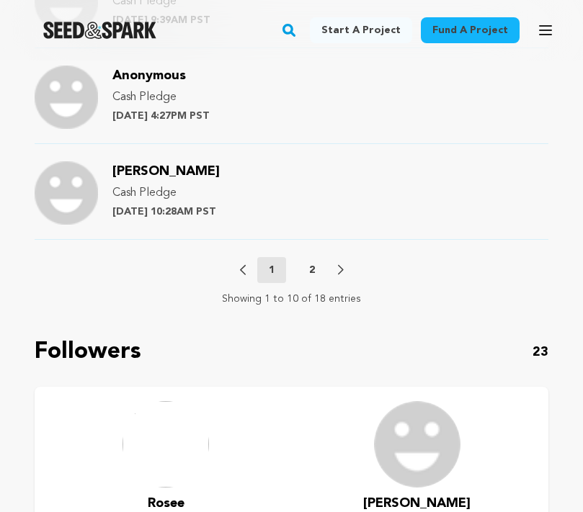
click at [310, 263] on p "2" at bounding box center [312, 270] width 6 height 14
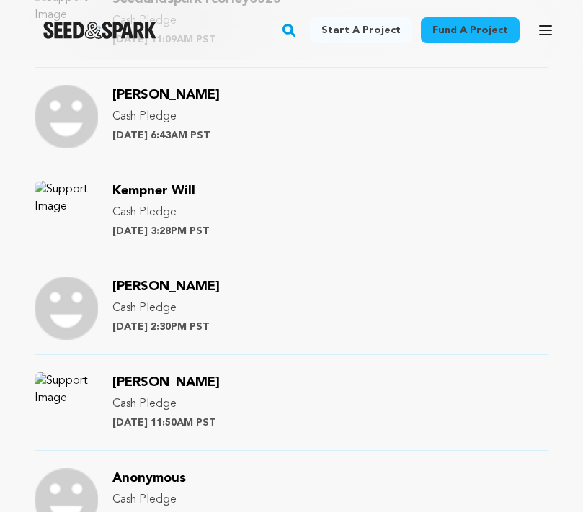
scroll to position [1196, 0]
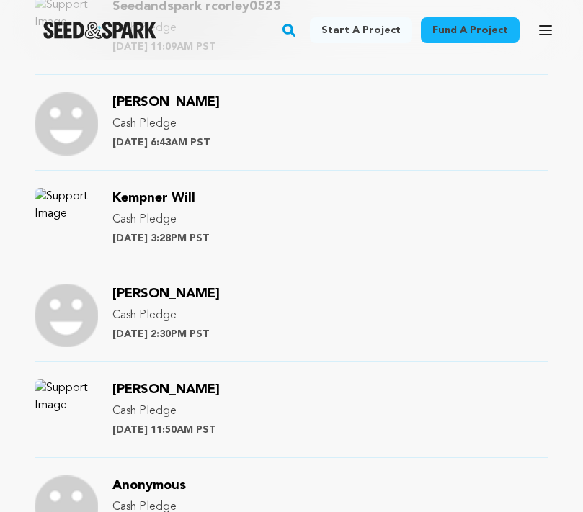
click at [134, 287] on span "Miranda" at bounding box center [165, 293] width 107 height 13
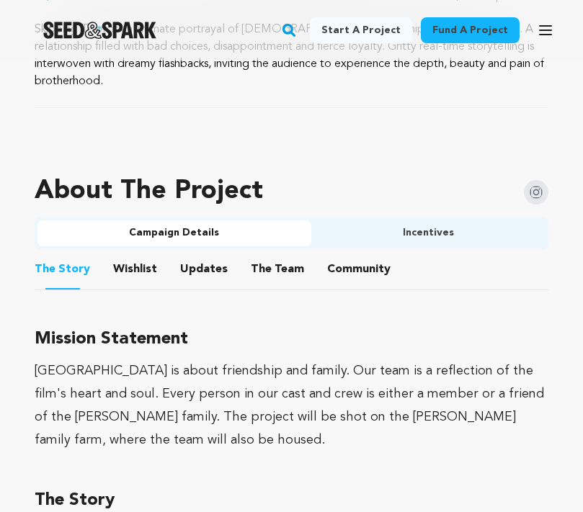
scroll to position [902, 0]
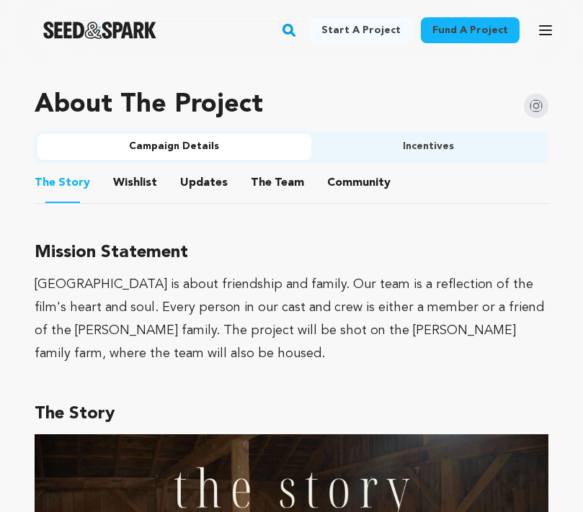
click at [343, 169] on button "Community" at bounding box center [358, 185] width 35 height 35
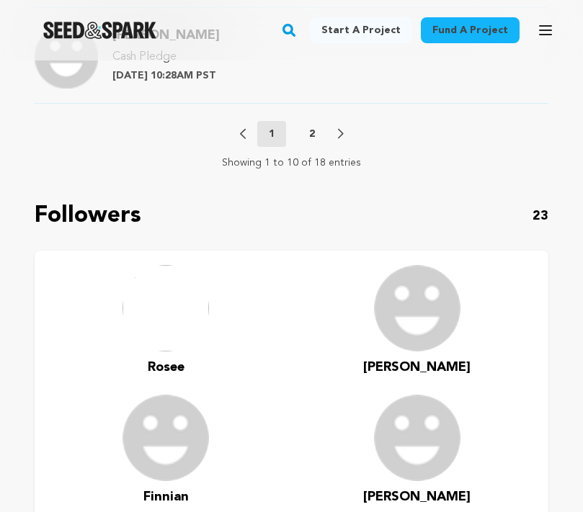
scroll to position [2042, 0]
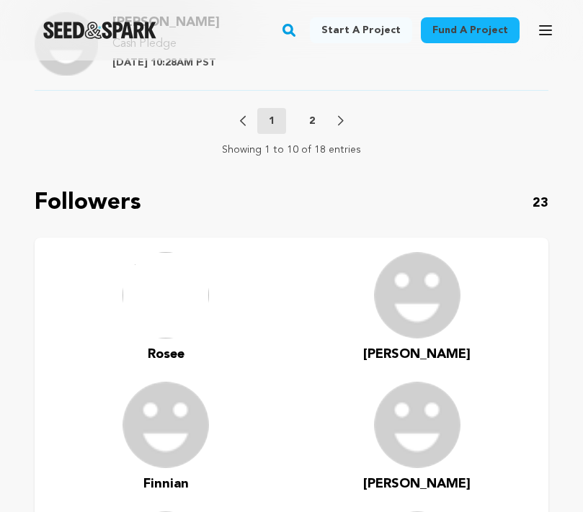
click at [314, 114] on p "2" at bounding box center [312, 121] width 6 height 14
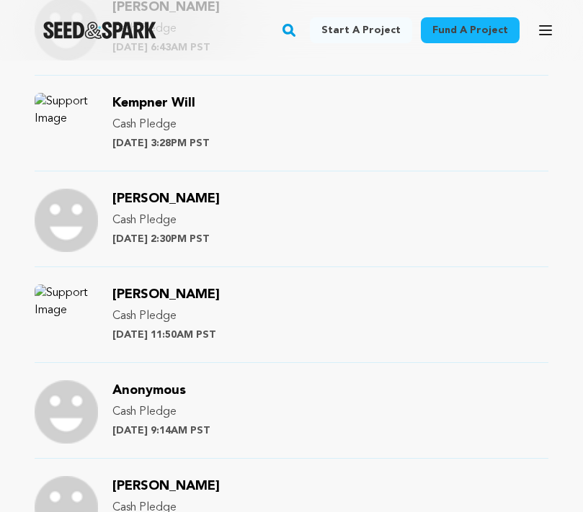
scroll to position [1259, 0]
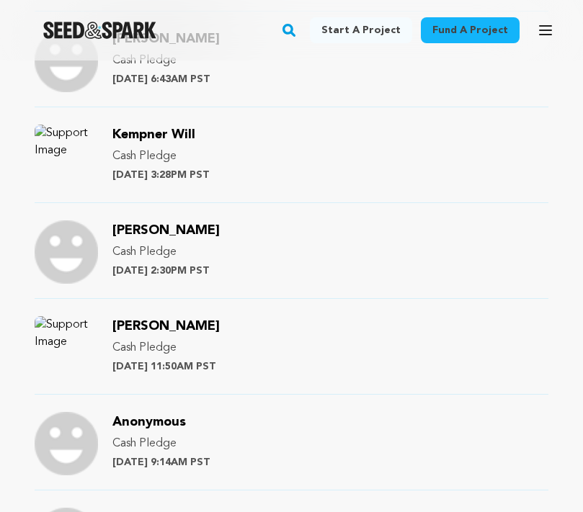
click at [152, 320] on span "[PERSON_NAME]" at bounding box center [165, 326] width 107 height 13
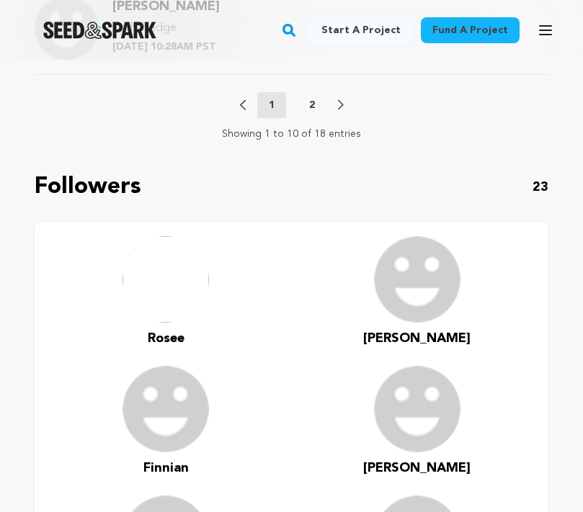
scroll to position [1969, 0]
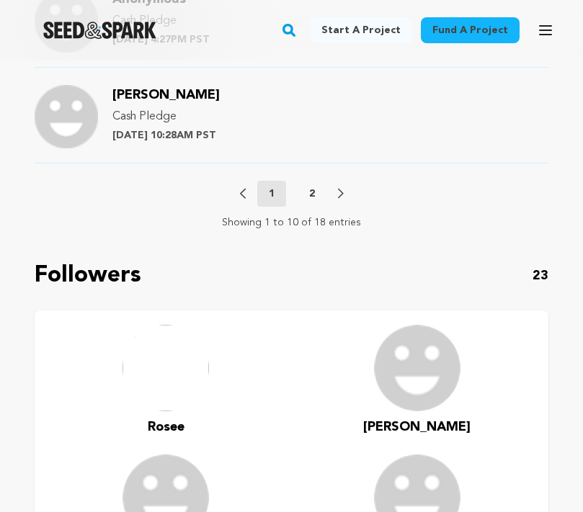
click at [311, 187] on p "2" at bounding box center [312, 194] width 6 height 14
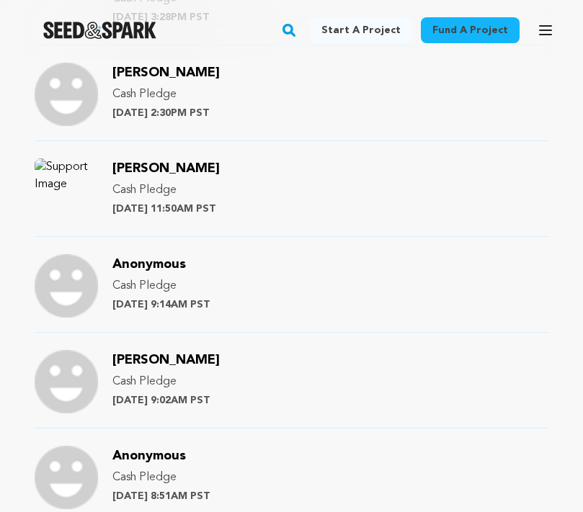
scroll to position [1432, 0]
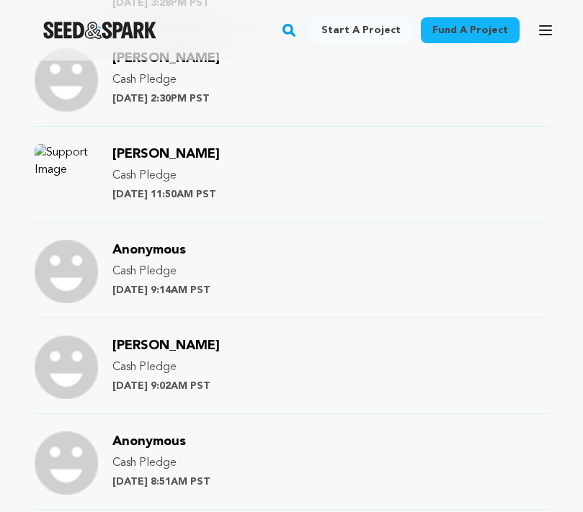
click at [132, 339] on span "[PERSON_NAME]" at bounding box center [165, 345] width 107 height 13
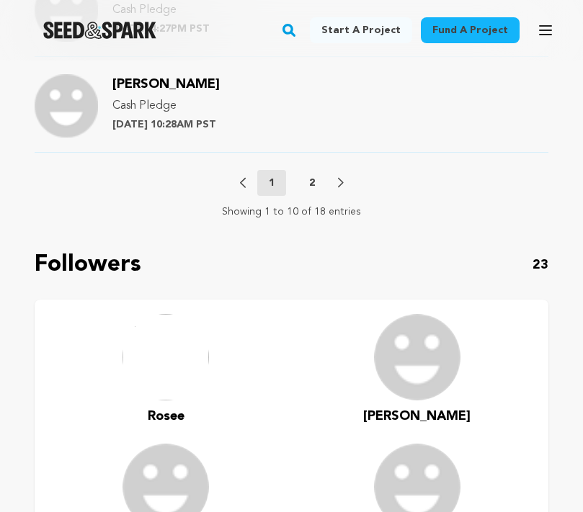
scroll to position [1979, 0]
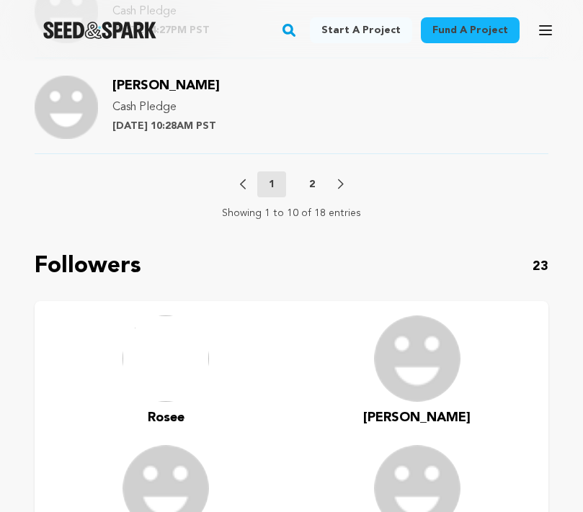
click at [311, 177] on p "2" at bounding box center [312, 184] width 6 height 14
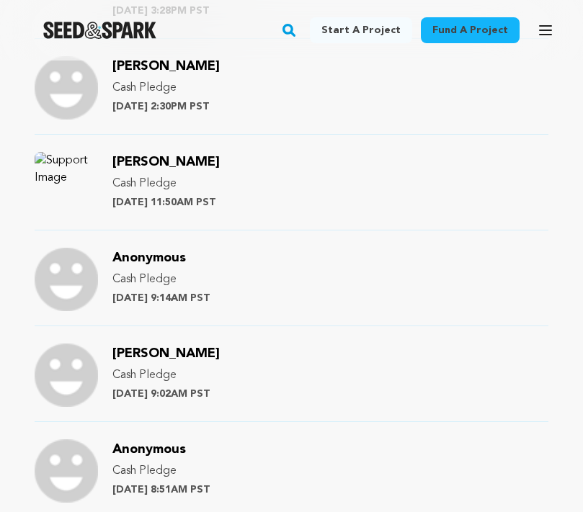
scroll to position [1595, 0]
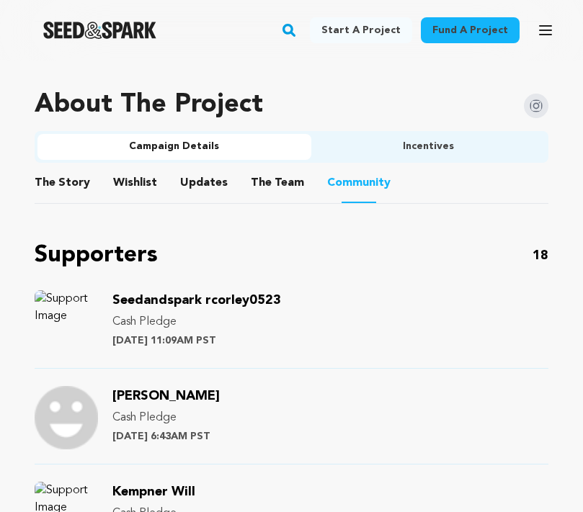
scroll to position [903, 0]
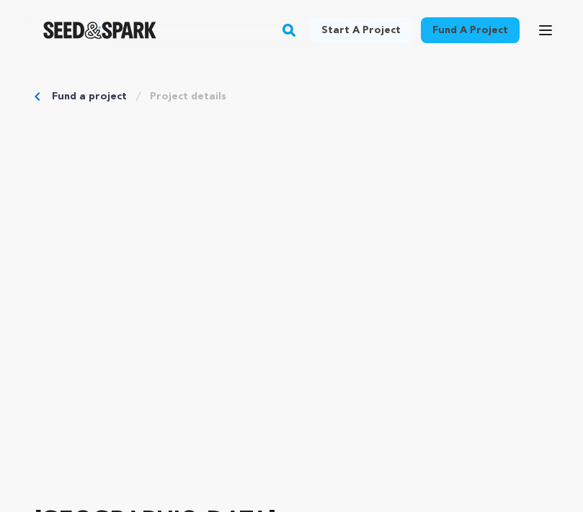
click at [84, 95] on link "Fund a project" at bounding box center [89, 96] width 75 height 14
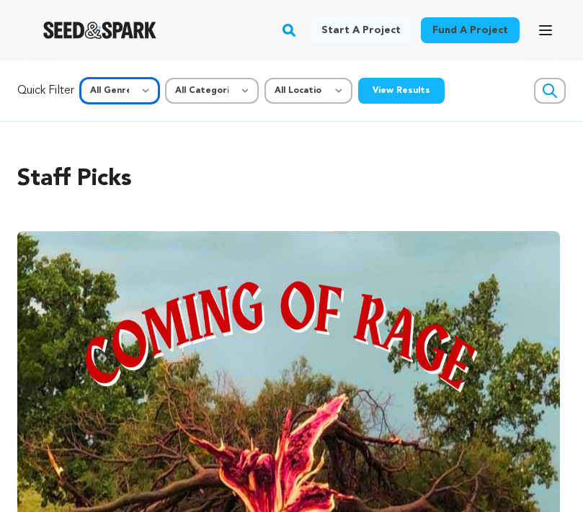
click at [144, 92] on select "All Genre Action Adventure Afrobeat Alternative Ambient Animation Bebop Big Ban…" at bounding box center [119, 91] width 79 height 26
select select "14"
click at [379, 95] on button "View Results" at bounding box center [401, 91] width 86 height 26
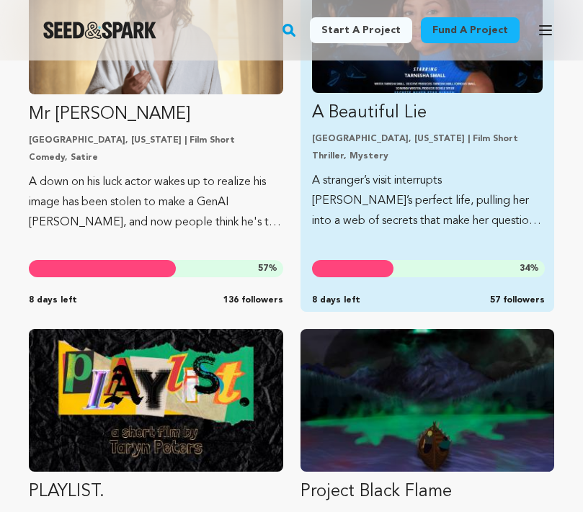
scroll to position [22459, 0]
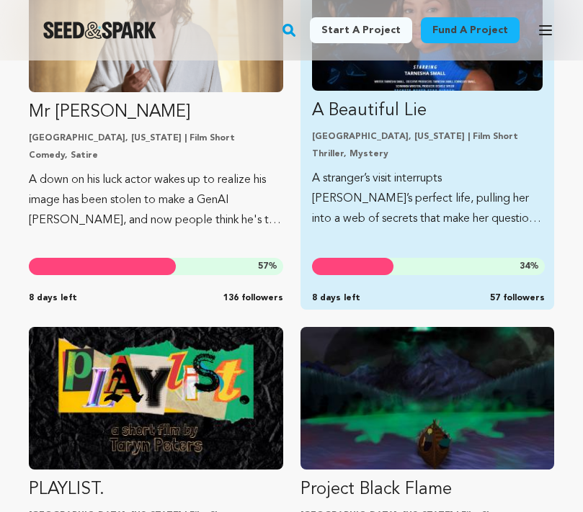
click at [377, 112] on p "A Beautiful Lie" at bounding box center [427, 110] width 231 height 23
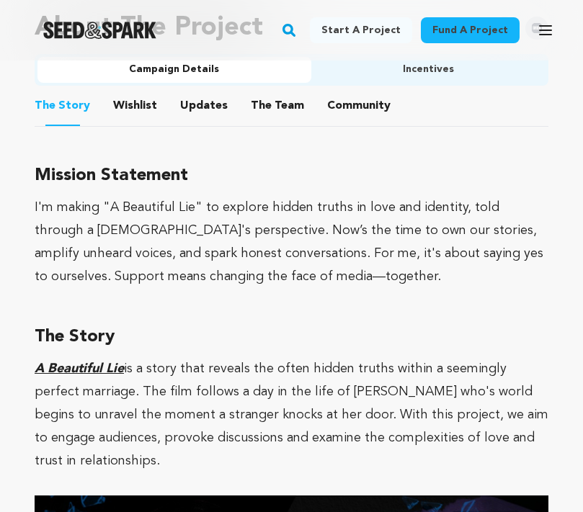
scroll to position [1138, 0]
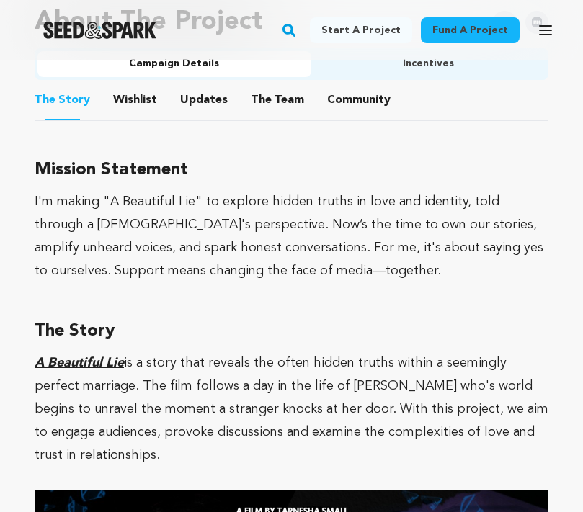
click at [354, 86] on button "Community" at bounding box center [358, 103] width 35 height 35
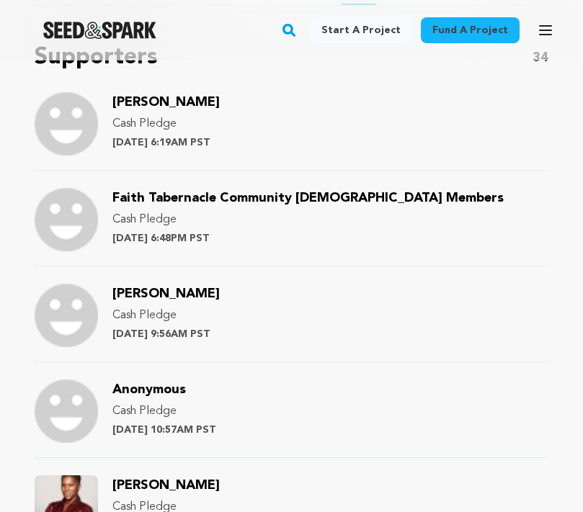
scroll to position [1097, 0]
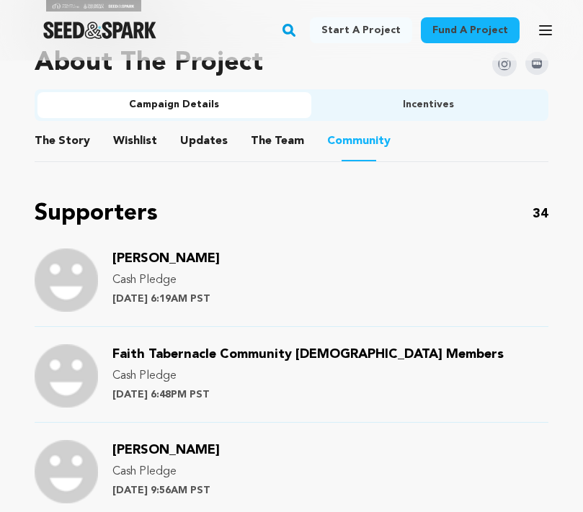
click at [170, 252] on span "[PERSON_NAME]" at bounding box center [165, 258] width 107 height 13
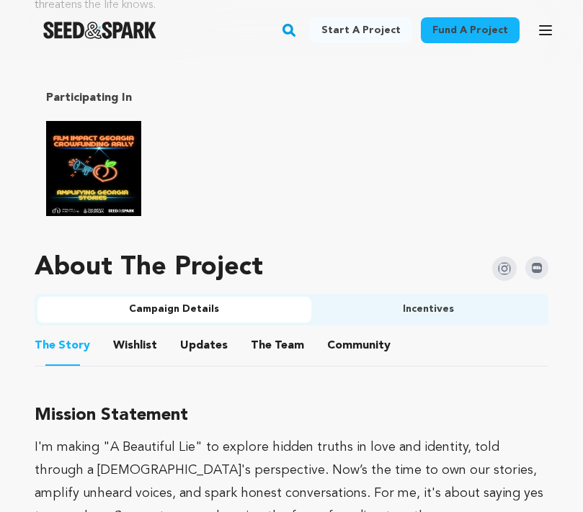
scroll to position [891, 0]
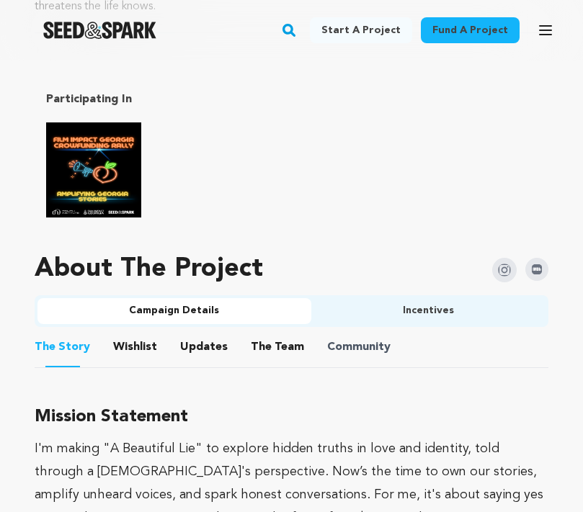
click at [329, 338] on span "Community" at bounding box center [358, 346] width 63 height 17
click at [346, 333] on button "Community" at bounding box center [358, 350] width 35 height 35
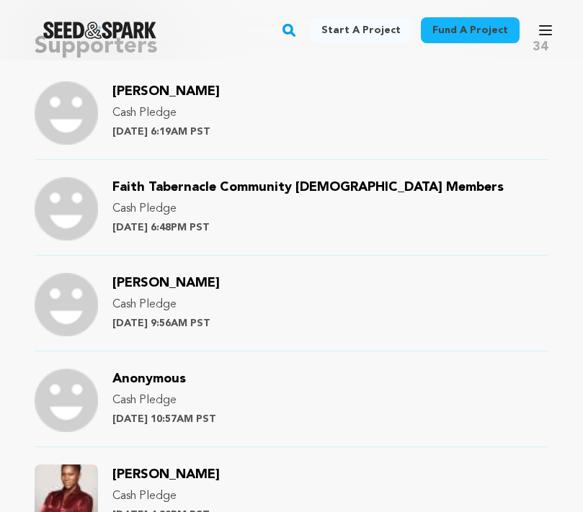
scroll to position [1257, 0]
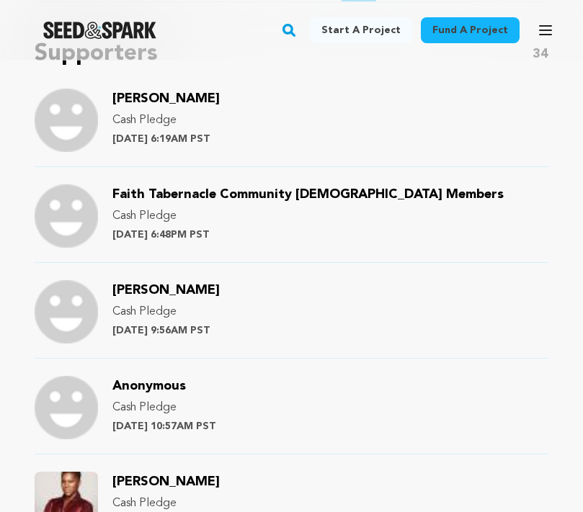
click at [273, 188] on span "Faith Tabernacle Community [DEMOGRAPHIC_DATA] Members" at bounding box center [307, 194] width 391 height 13
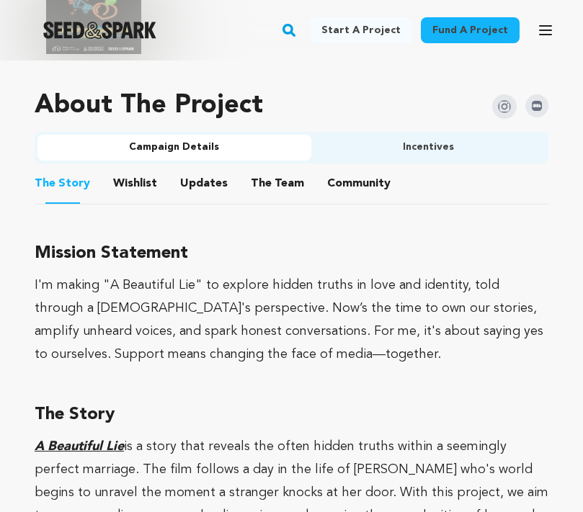
scroll to position [1057, 0]
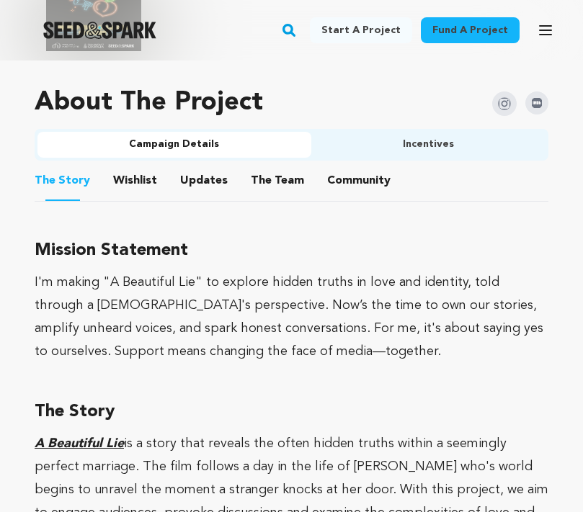
click at [341, 166] on button "Community" at bounding box center [358, 183] width 35 height 35
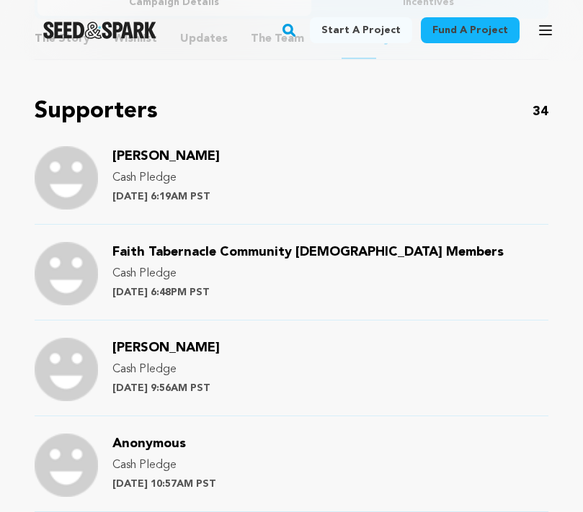
scroll to position [1210, 0]
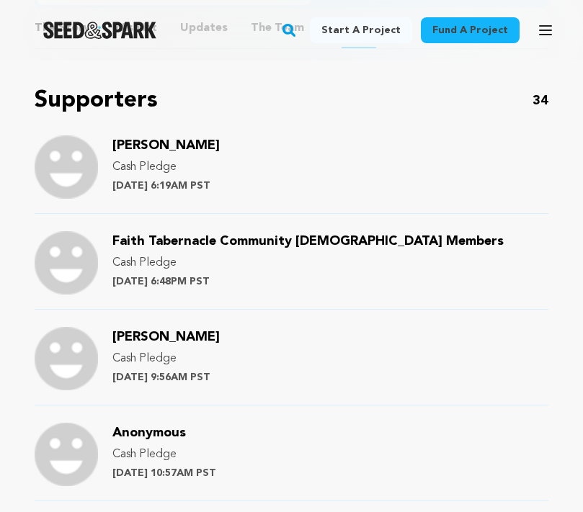
click at [143, 331] on span "[PERSON_NAME]" at bounding box center [165, 337] width 107 height 13
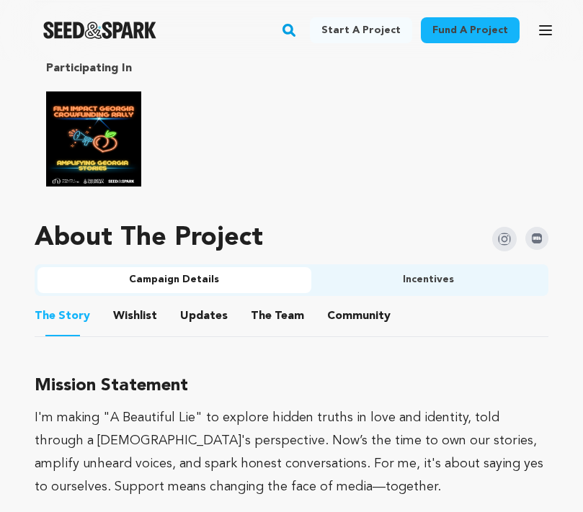
scroll to position [930, 0]
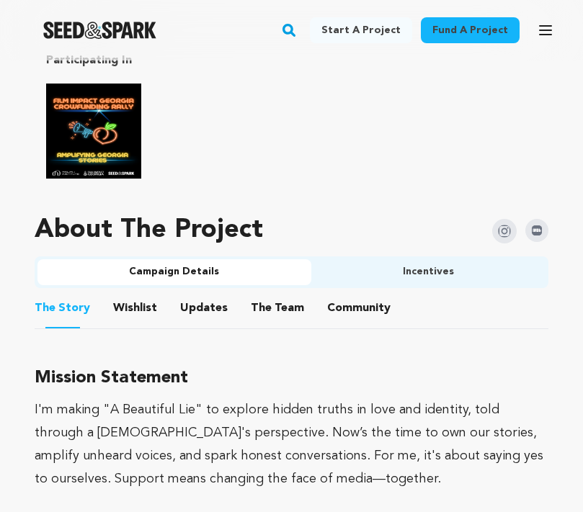
click at [341, 294] on button "Community" at bounding box center [358, 311] width 35 height 35
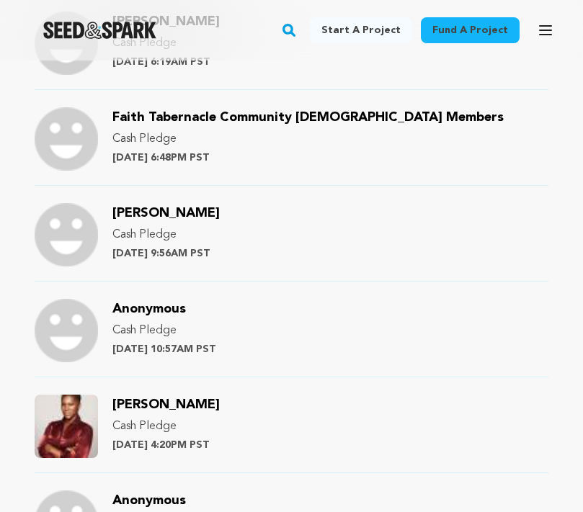
scroll to position [1345, 0]
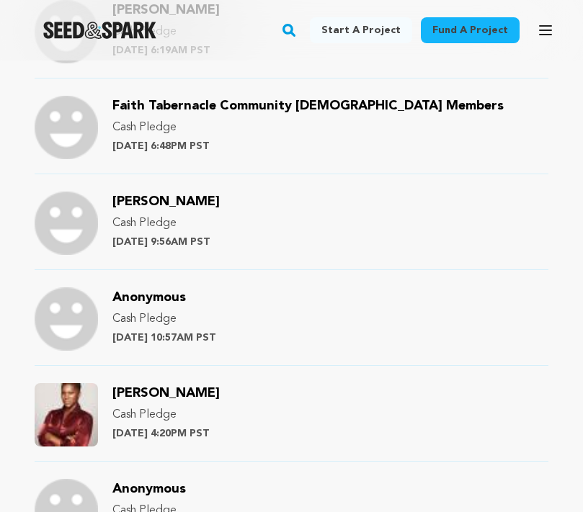
click at [132, 387] on span "[PERSON_NAME]" at bounding box center [165, 393] width 107 height 13
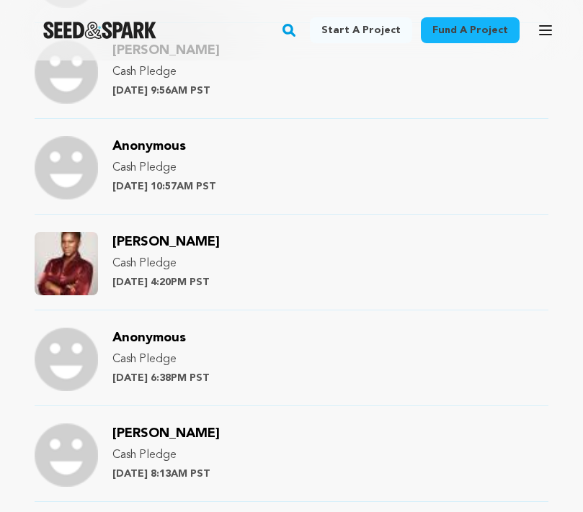
scroll to position [1503, 0]
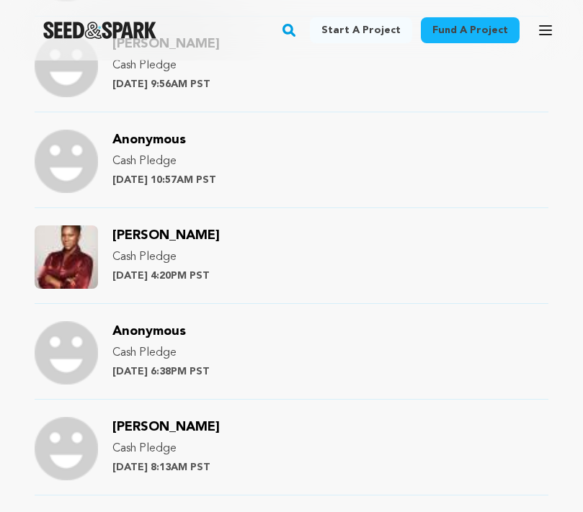
click at [178, 421] on span "[PERSON_NAME]" at bounding box center [165, 427] width 107 height 13
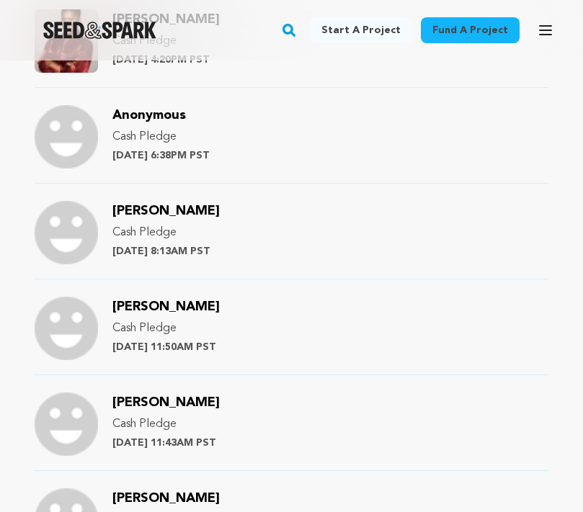
scroll to position [1751, 0]
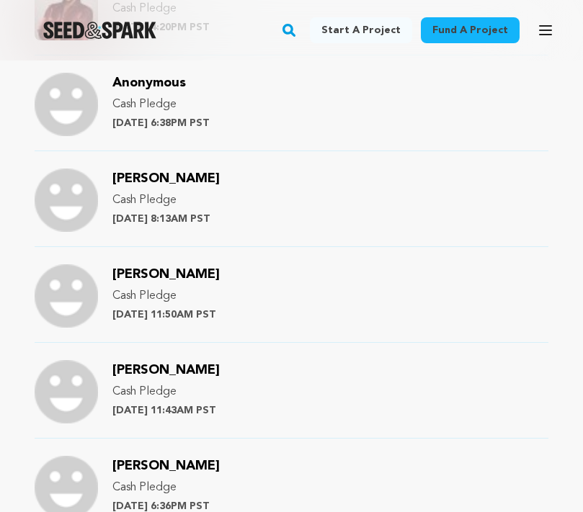
click at [148, 268] on span "[PERSON_NAME]" at bounding box center [165, 274] width 107 height 13
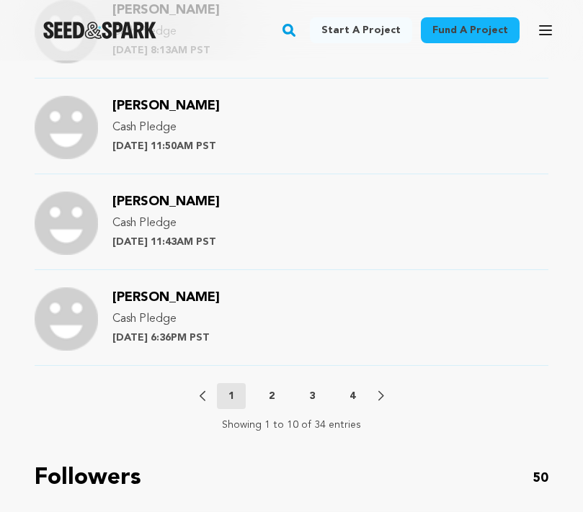
scroll to position [1919, 0]
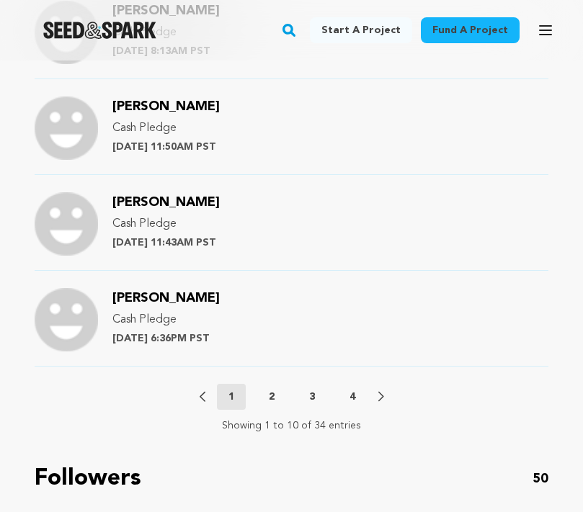
click at [138, 196] on span "Bo Scott" at bounding box center [165, 202] width 107 height 13
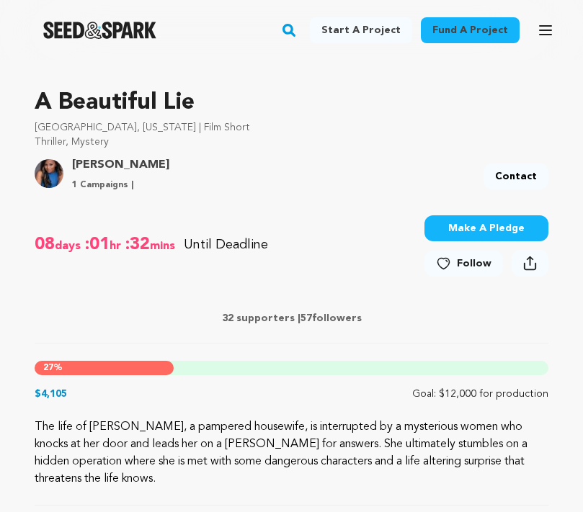
scroll to position [919, 0]
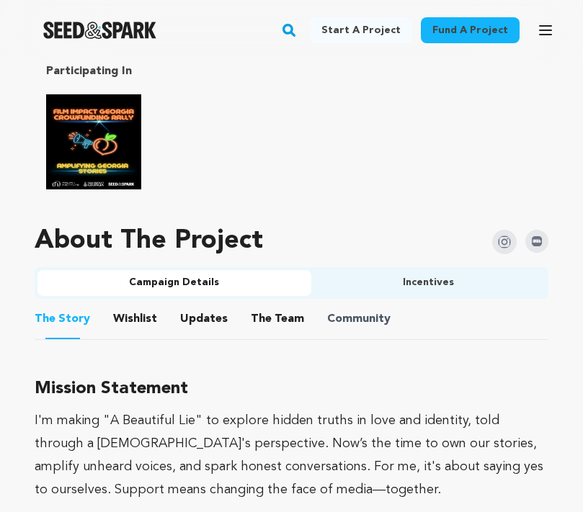
click at [327, 310] on span "Community" at bounding box center [358, 318] width 63 height 17
click at [352, 306] on button "Community" at bounding box center [358, 322] width 35 height 35
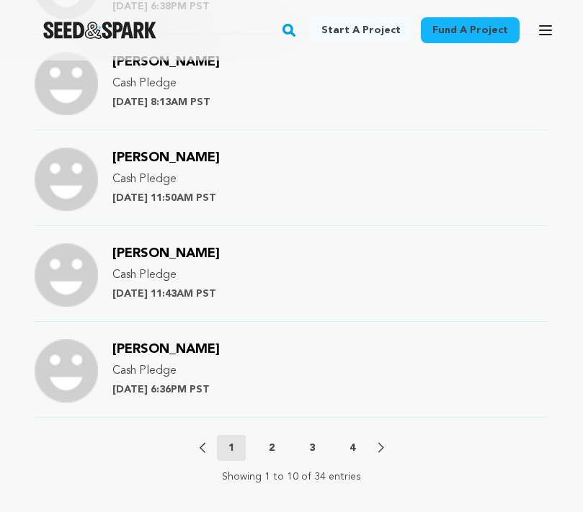
scroll to position [1879, 0]
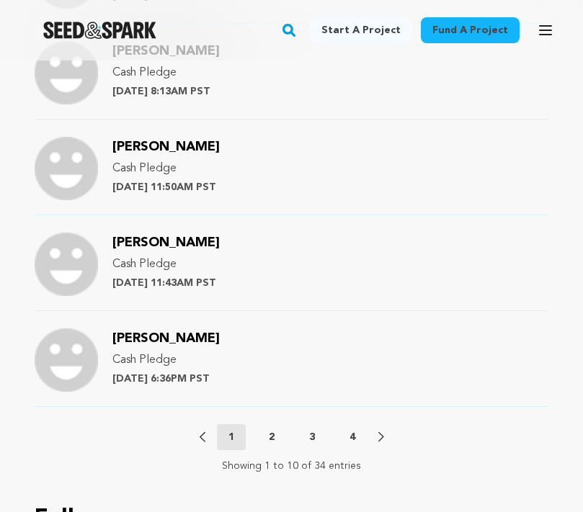
click at [174, 332] on span "[PERSON_NAME]" at bounding box center [165, 338] width 107 height 13
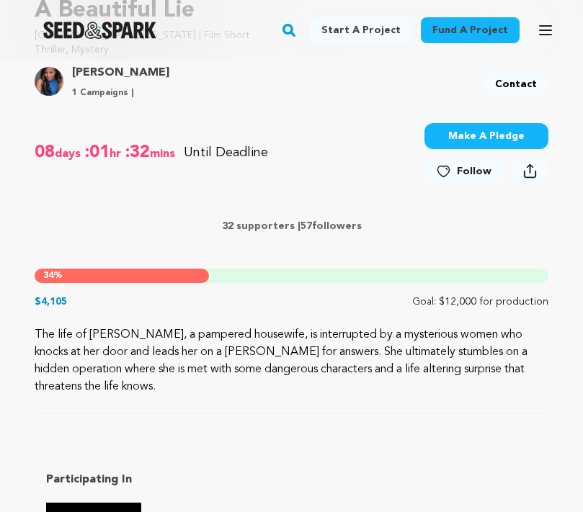
scroll to position [891, 0]
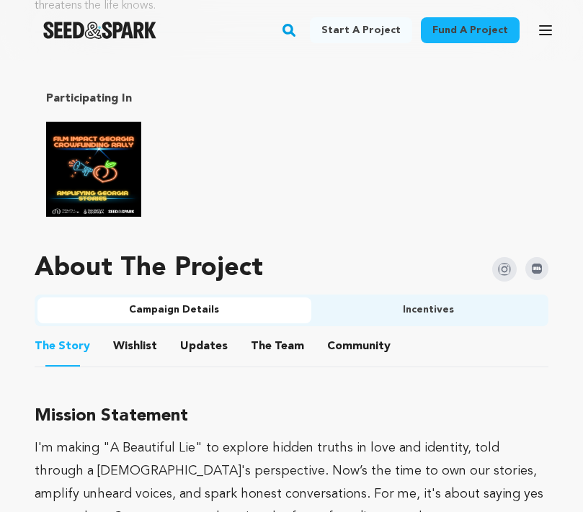
click at [341, 332] on button "Community" at bounding box center [358, 349] width 35 height 35
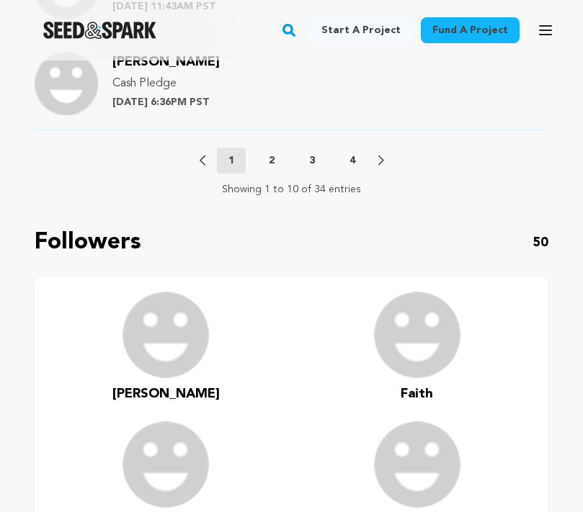
scroll to position [2163, 0]
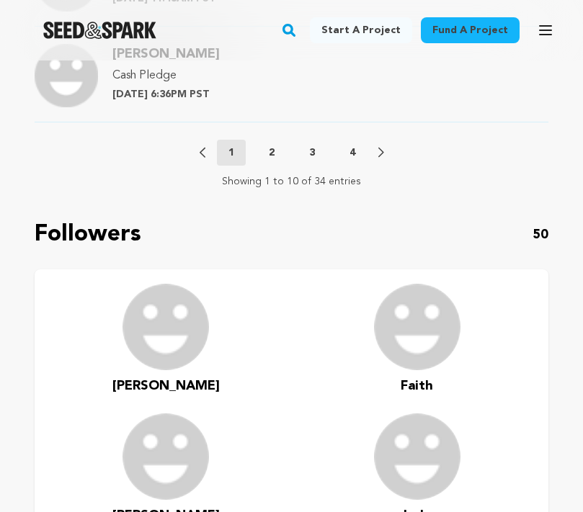
click at [271, 145] on p "2" at bounding box center [272, 152] width 6 height 14
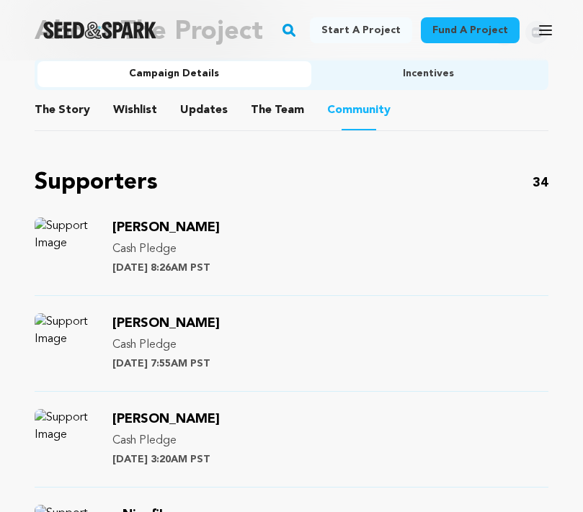
scroll to position [1128, 0]
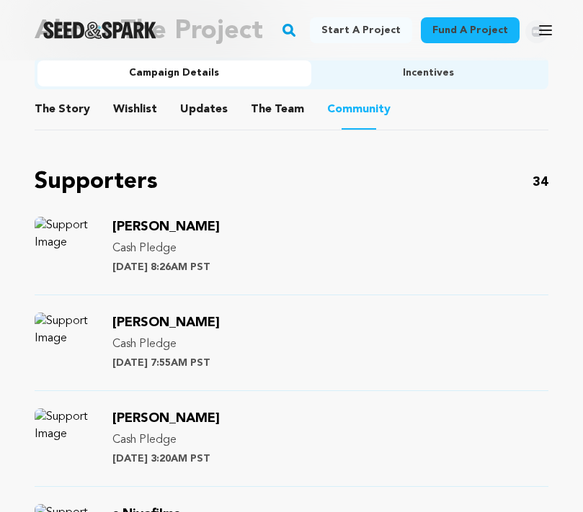
click at [166, 220] on span "[PERSON_NAME]" at bounding box center [165, 226] width 107 height 13
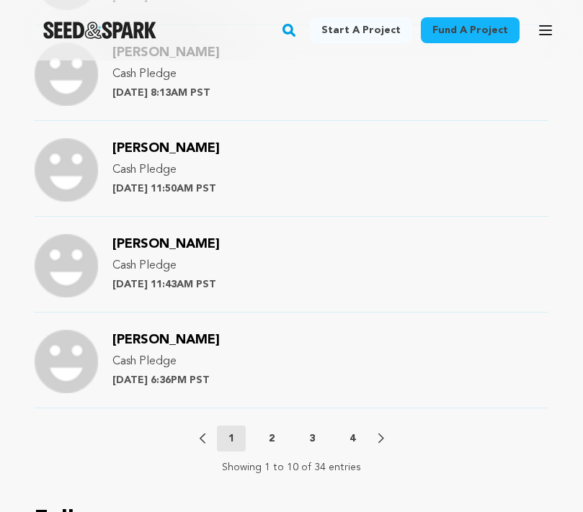
scroll to position [1931, 0]
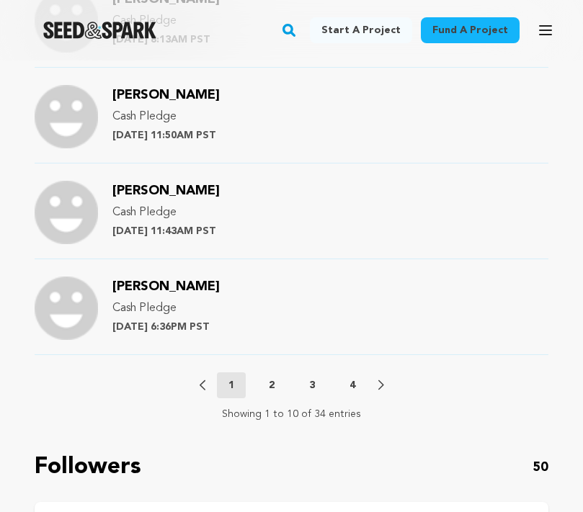
click at [272, 378] on p "2" at bounding box center [272, 385] width 6 height 14
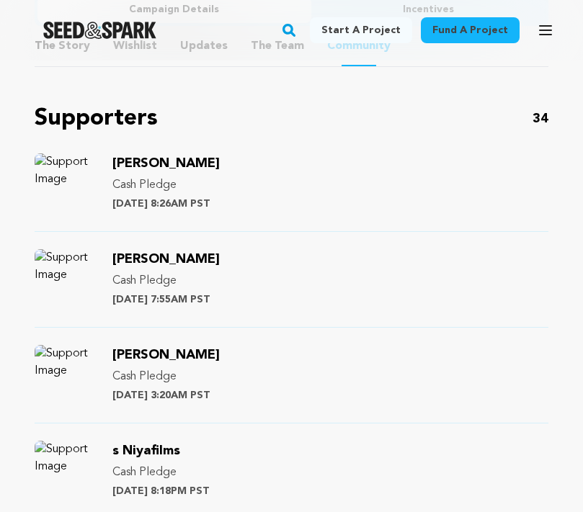
scroll to position [1210, 0]
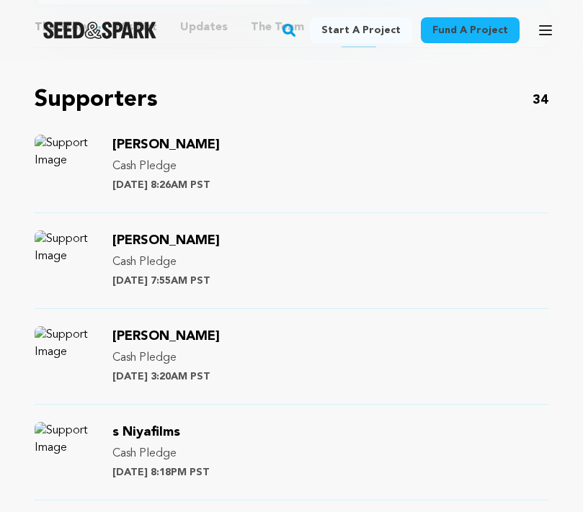
click at [170, 234] on span "Mitchell Julie" at bounding box center [165, 240] width 107 height 13
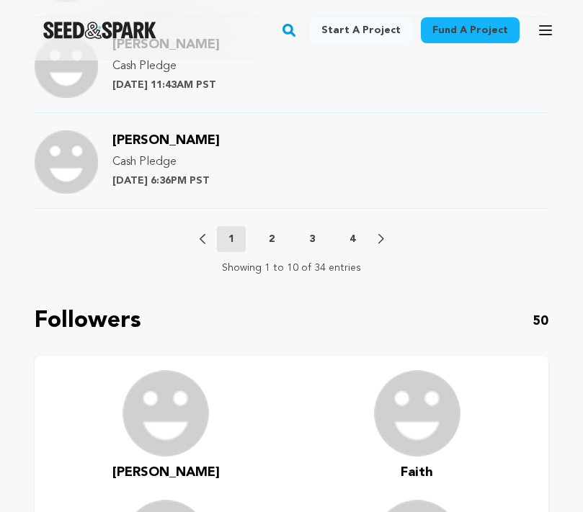
scroll to position [2076, 0]
click at [273, 233] on p "2" at bounding box center [272, 240] width 6 height 14
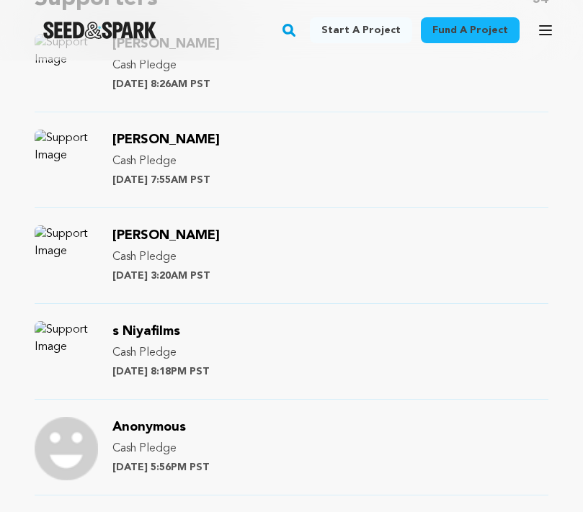
scroll to position [1311, 0]
click at [175, 229] on span "[PERSON_NAME]" at bounding box center [165, 235] width 107 height 13
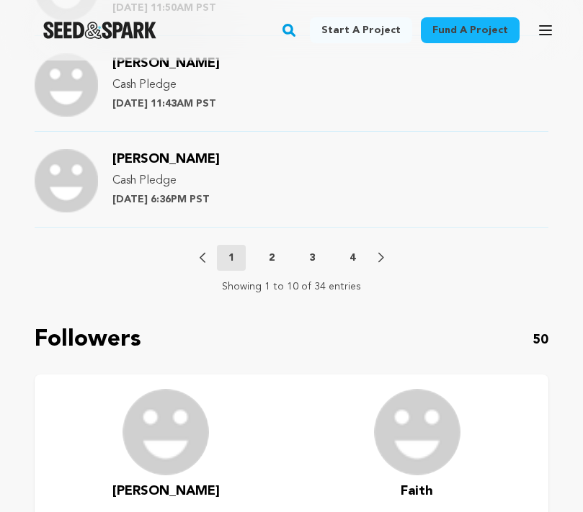
scroll to position [2069, 0]
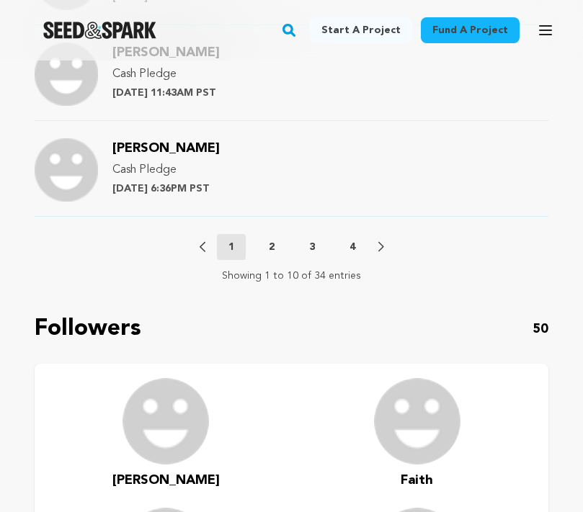
click at [269, 240] on p "2" at bounding box center [272, 247] width 6 height 14
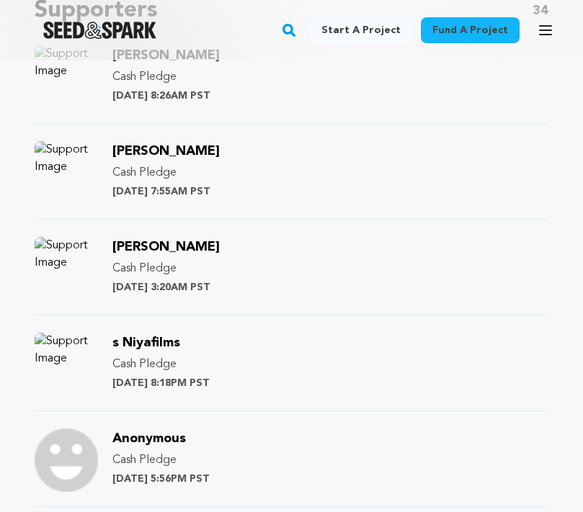
scroll to position [1303, 0]
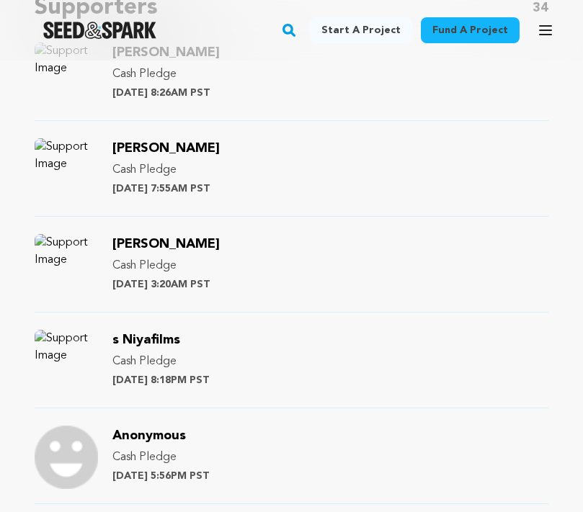
click at [135, 333] on span "s Niyafilms" at bounding box center [146, 339] width 68 height 13
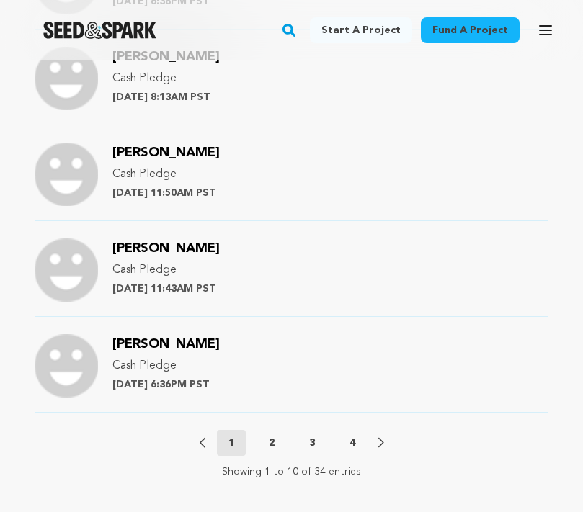
scroll to position [1874, 0]
click at [273, 435] on p "2" at bounding box center [272, 442] width 6 height 14
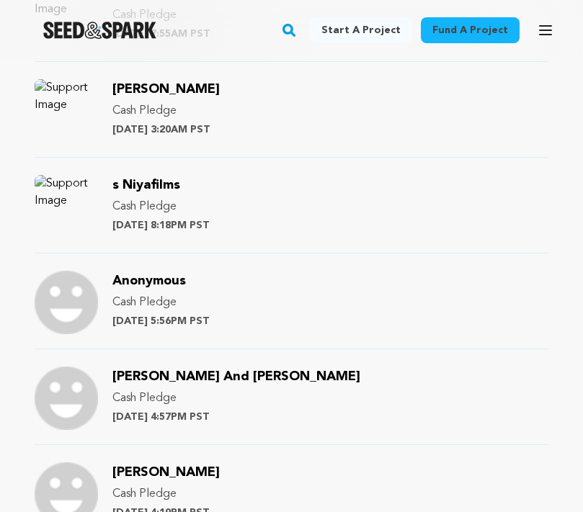
scroll to position [1459, 0]
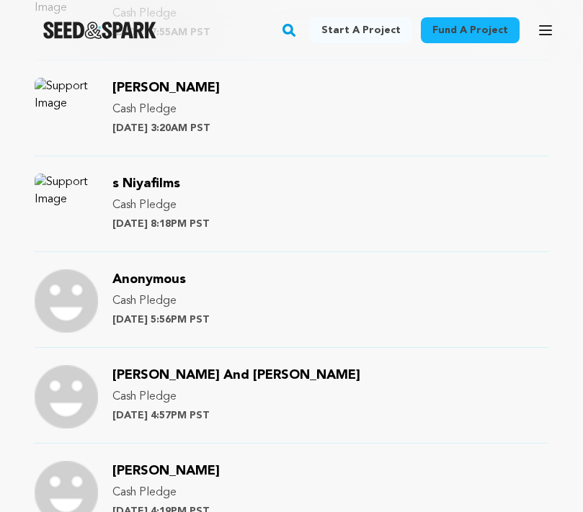
click at [231, 369] on span "[PERSON_NAME] And [PERSON_NAME]" at bounding box center [236, 375] width 248 height 13
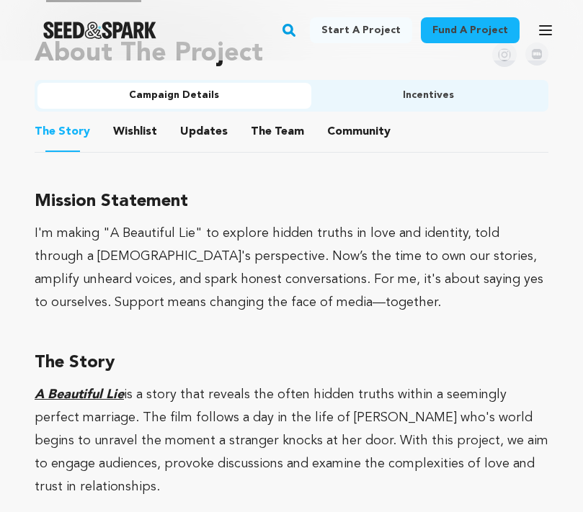
scroll to position [1106, 0]
click at [341, 117] on button "Community" at bounding box center [358, 134] width 35 height 35
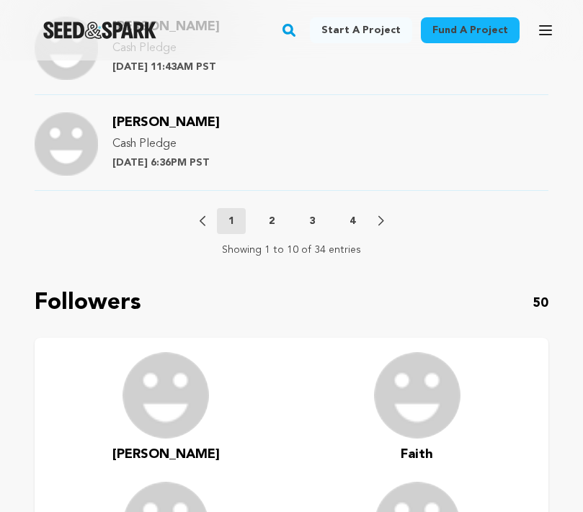
scroll to position [2099, 0]
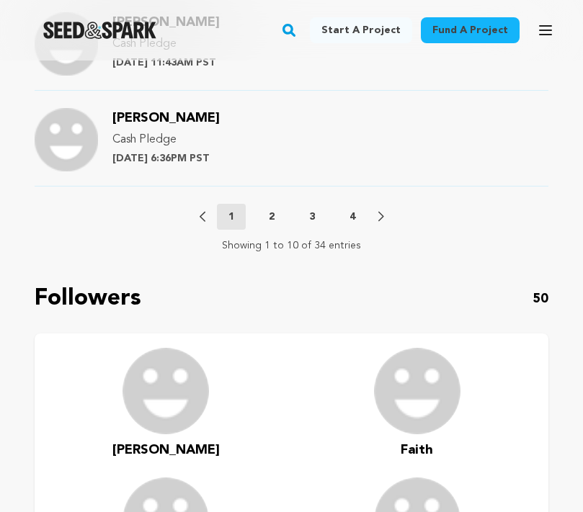
click at [271, 210] on p "2" at bounding box center [272, 217] width 6 height 14
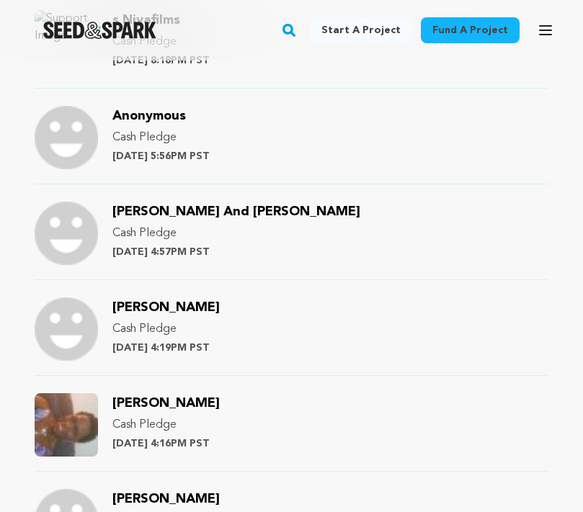
scroll to position [1627, 0]
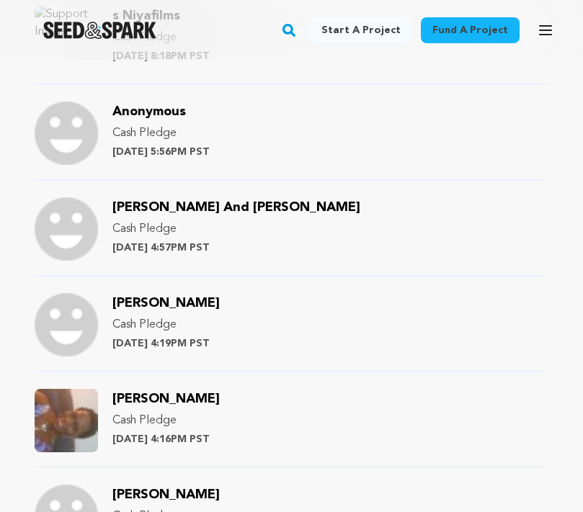
click at [187, 297] on span "[PERSON_NAME]" at bounding box center [165, 303] width 107 height 13
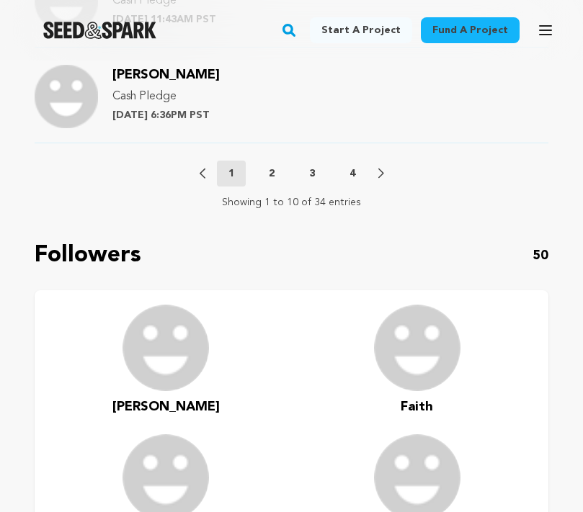
scroll to position [2152, 0]
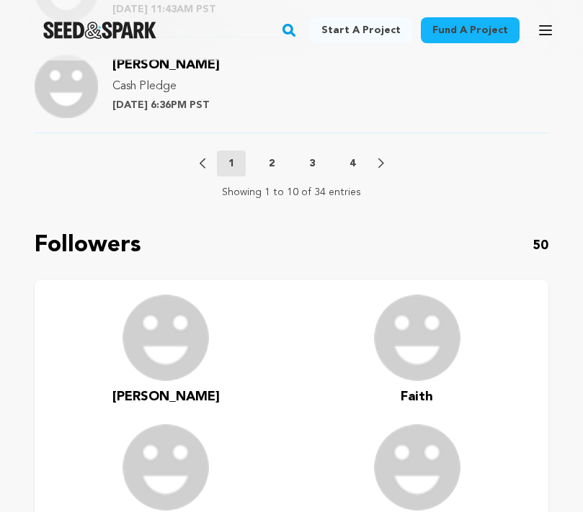
click at [271, 156] on p "2" at bounding box center [272, 163] width 6 height 14
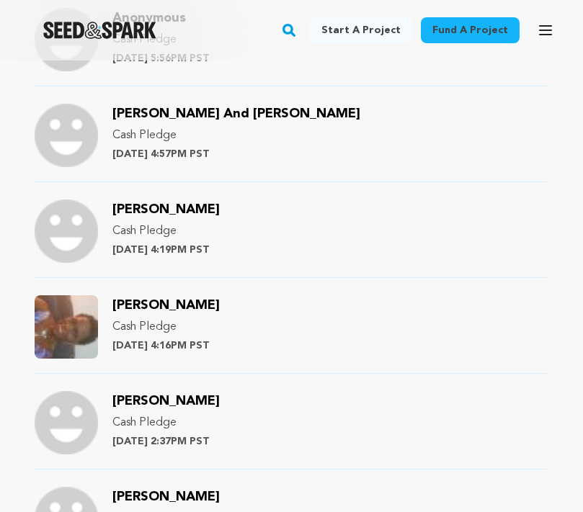
scroll to position [1720, 0]
click at [166, 299] on span "Phaye Murphy" at bounding box center [165, 305] width 107 height 13
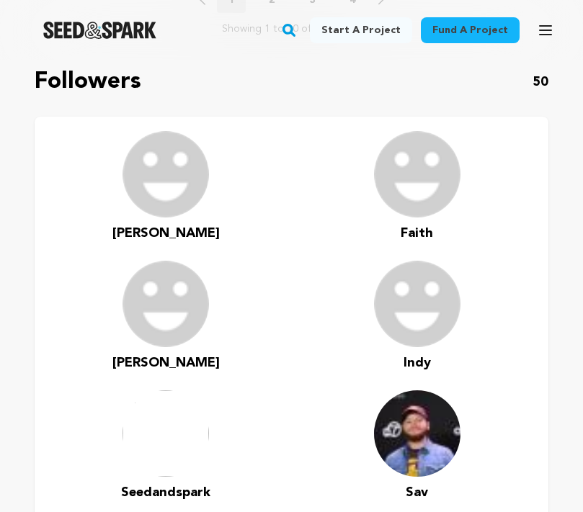
scroll to position [2161, 0]
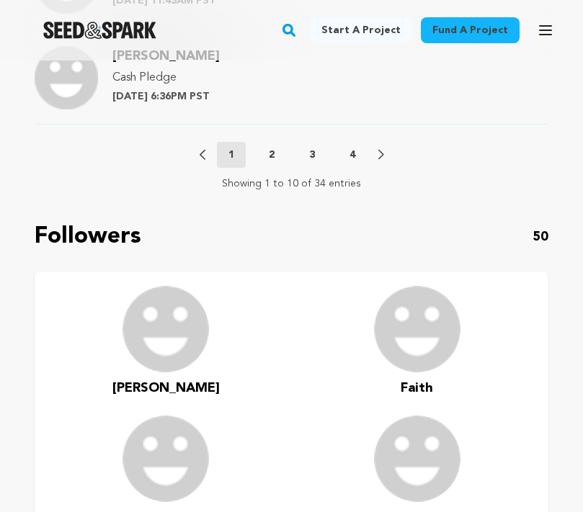
click at [273, 148] on p "2" at bounding box center [272, 155] width 6 height 14
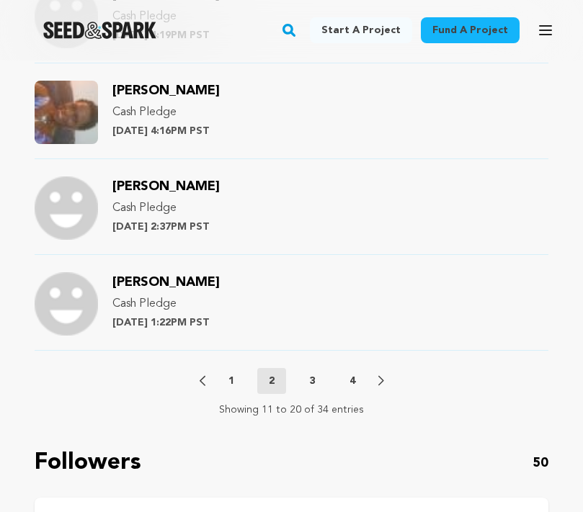
scroll to position [1951, 0]
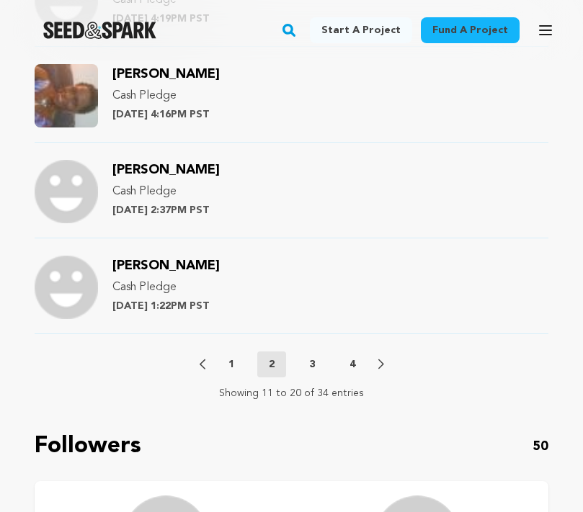
click at [199, 163] on span "[PERSON_NAME]" at bounding box center [165, 169] width 107 height 13
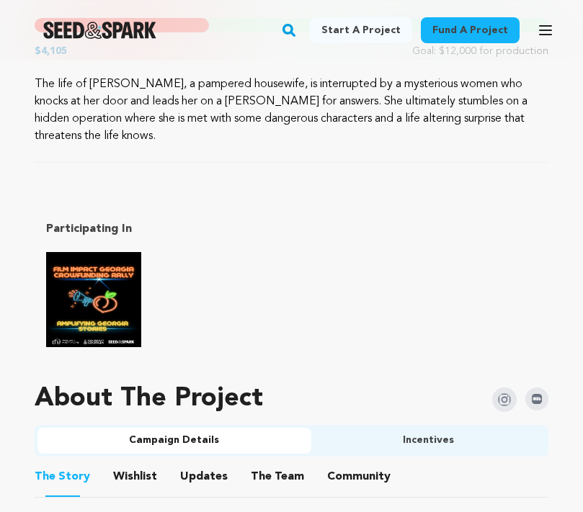
scroll to position [776, 0]
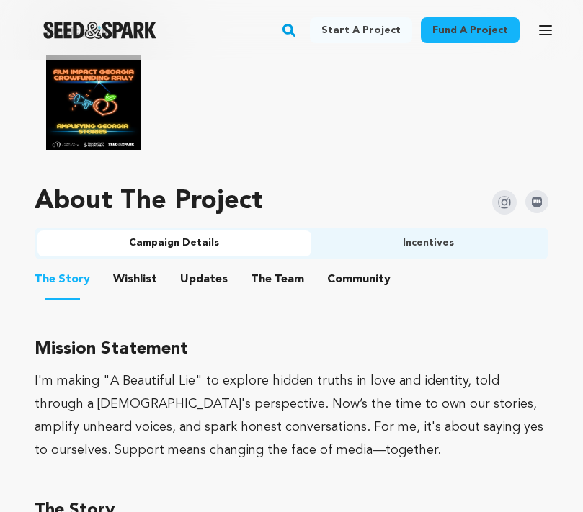
click at [341, 265] on button "Community" at bounding box center [358, 282] width 35 height 35
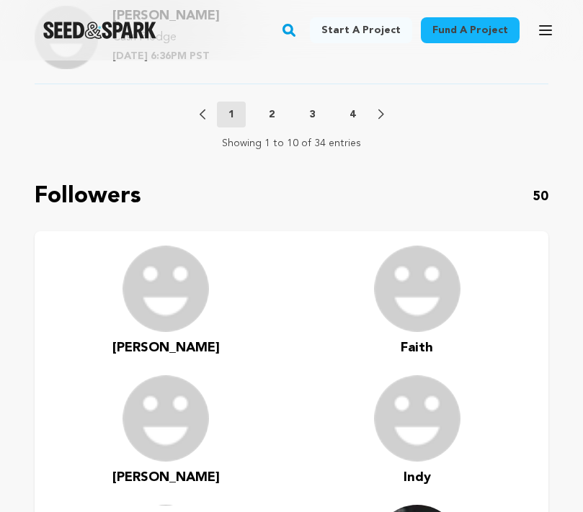
scroll to position [2232, 0]
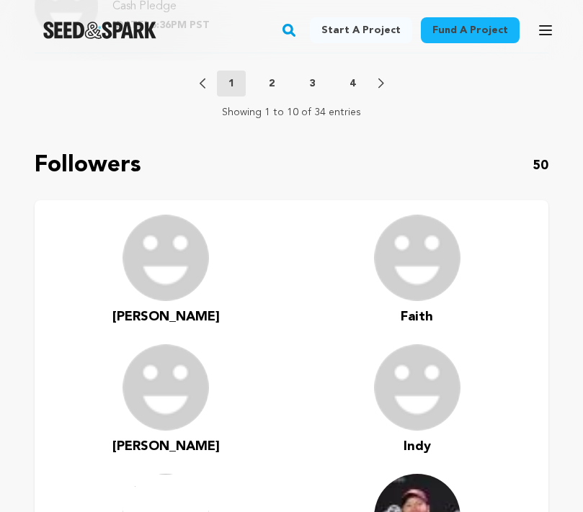
click at [270, 76] on p "2" at bounding box center [272, 83] width 6 height 14
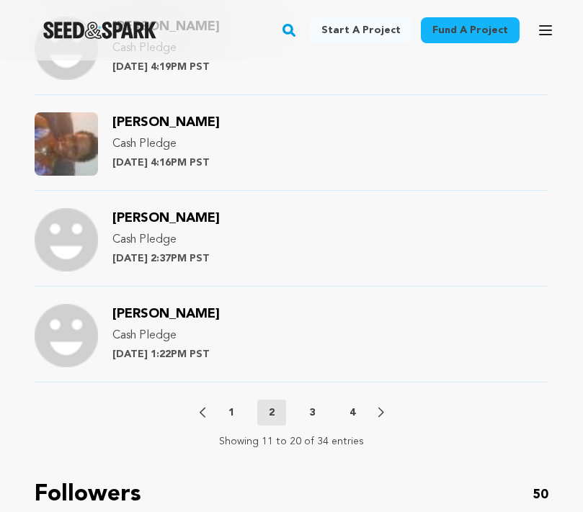
scroll to position [1902, 0]
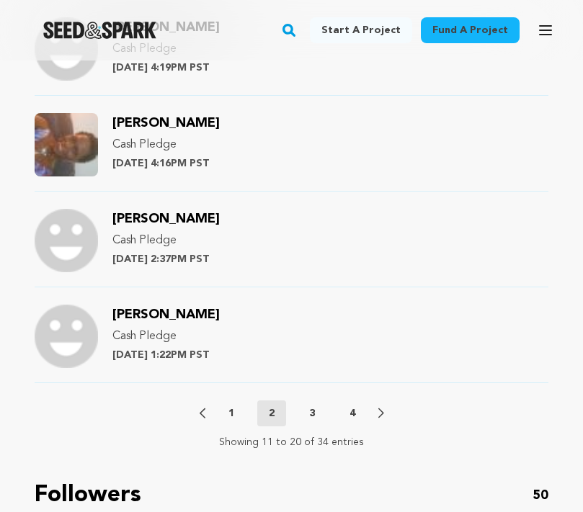
click at [151, 308] on span "[PERSON_NAME]" at bounding box center [165, 314] width 107 height 13
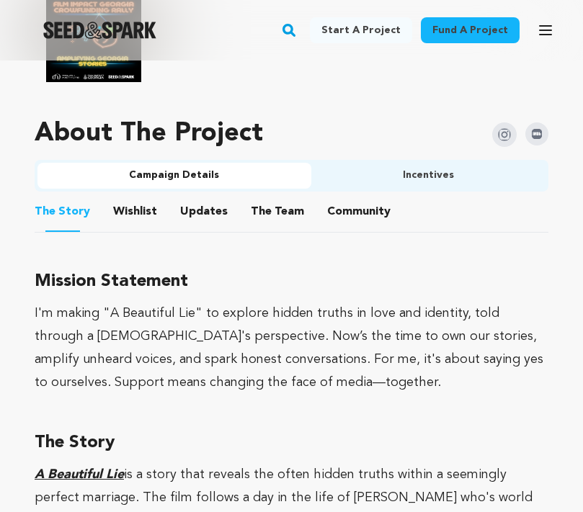
scroll to position [1020, 0]
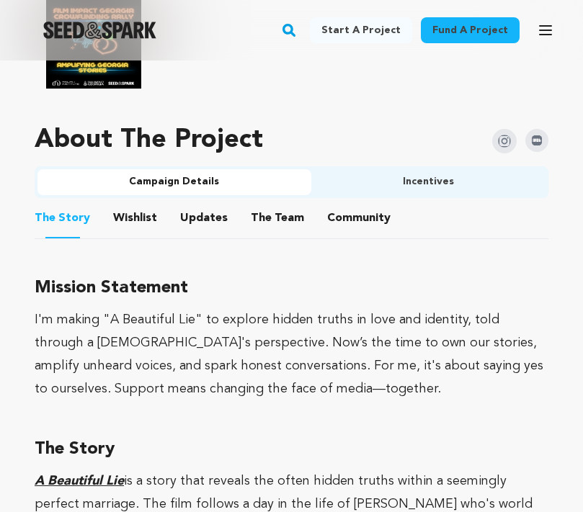
click at [349, 205] on button "Community" at bounding box center [358, 221] width 35 height 35
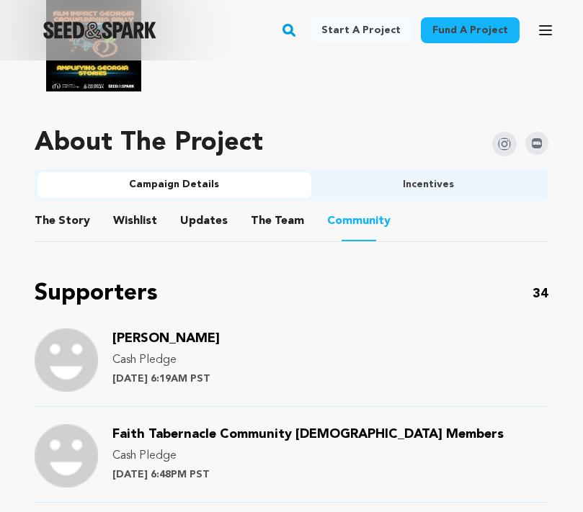
click at [349, 205] on button "Community" at bounding box center [358, 223] width 35 height 36
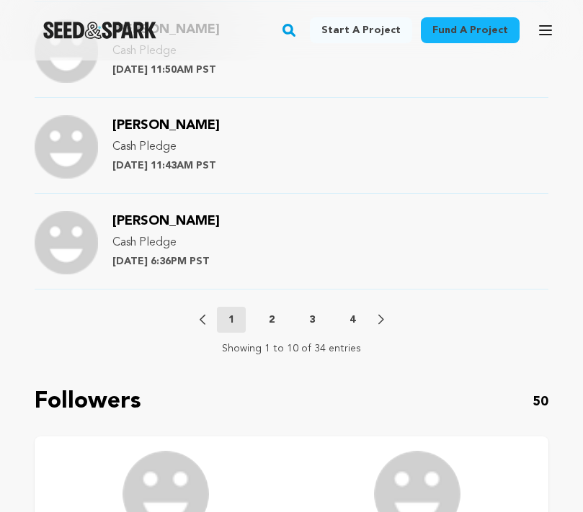
scroll to position [1997, 0]
click at [310, 312] on p "3" at bounding box center [312, 319] width 6 height 14
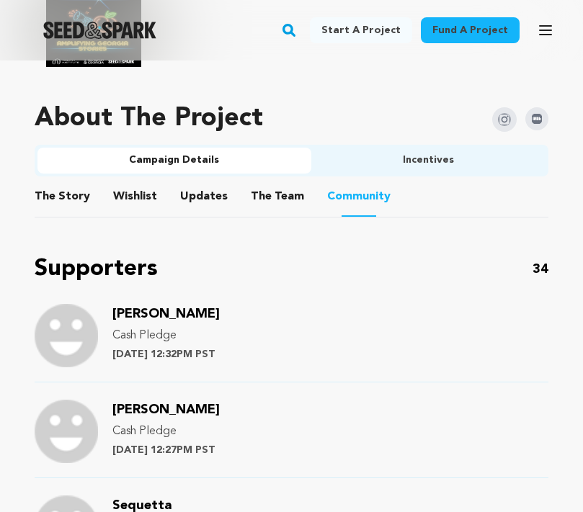
scroll to position [1047, 0]
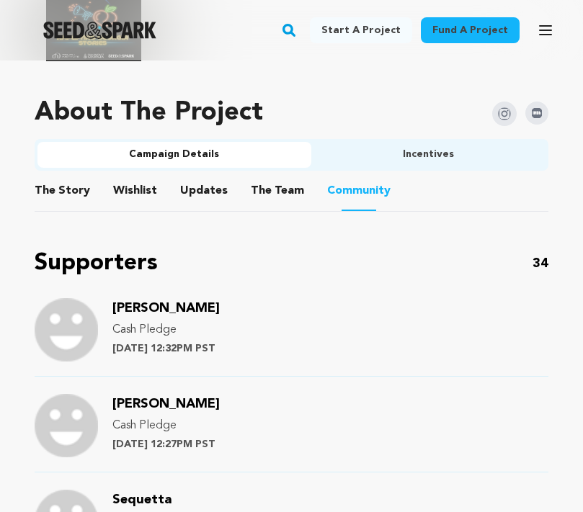
click at [176, 302] on span "[PERSON_NAME]" at bounding box center [165, 308] width 107 height 13
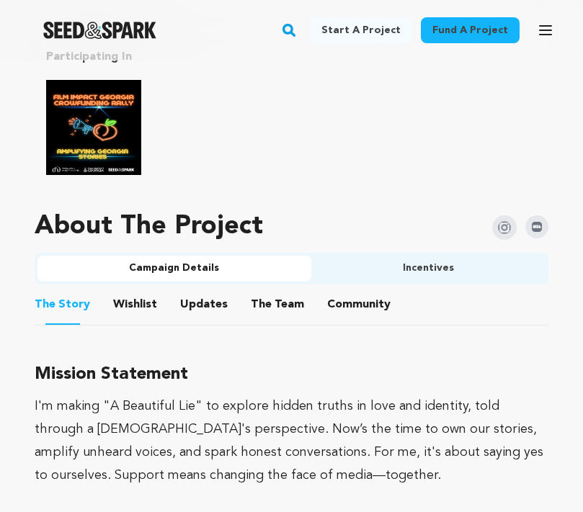
scroll to position [957, 0]
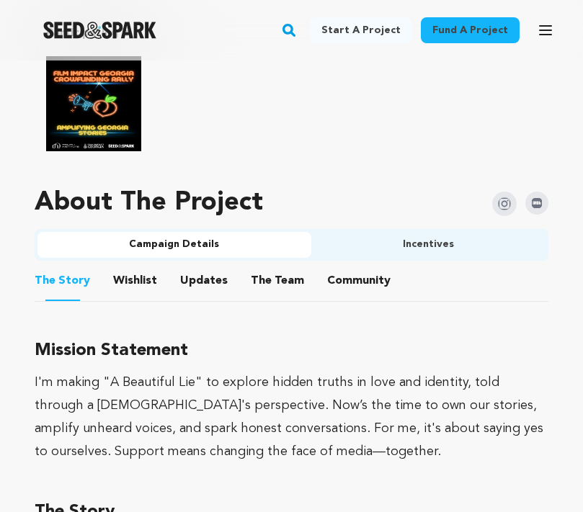
click at [341, 266] on button "Community" at bounding box center [358, 283] width 35 height 35
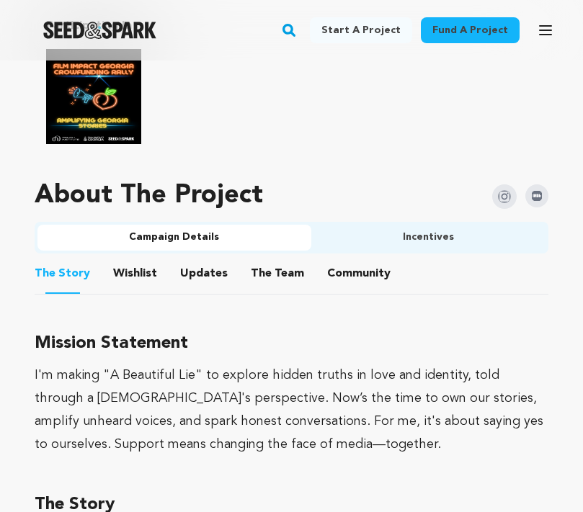
click at [341, 259] on button "Community" at bounding box center [358, 276] width 35 height 35
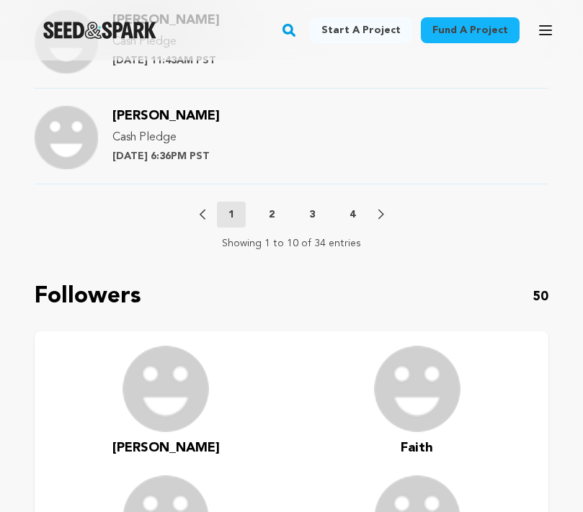
scroll to position [2108, 0]
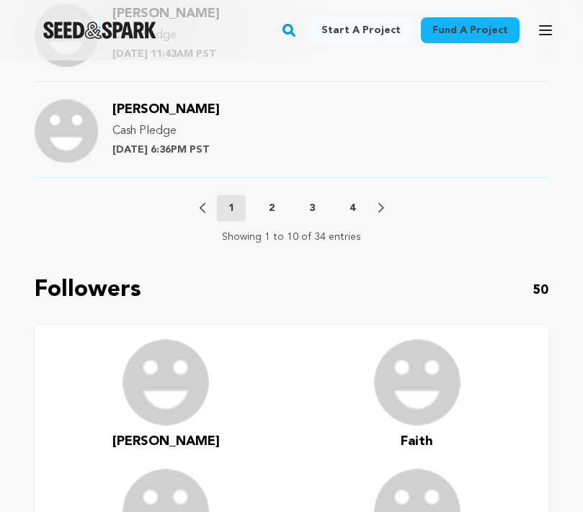
click at [313, 201] on p "3" at bounding box center [312, 208] width 6 height 14
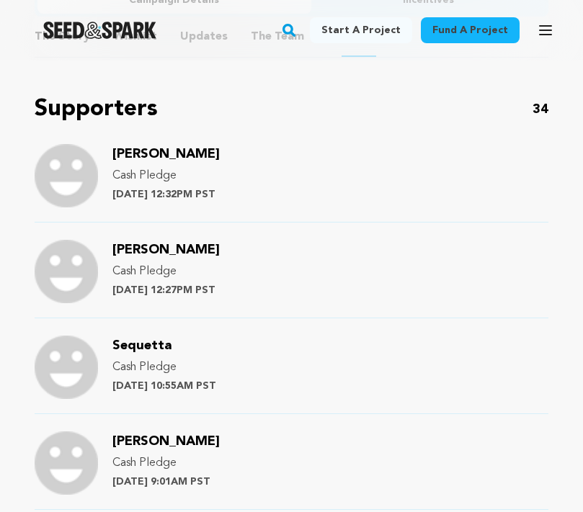
scroll to position [1187, 0]
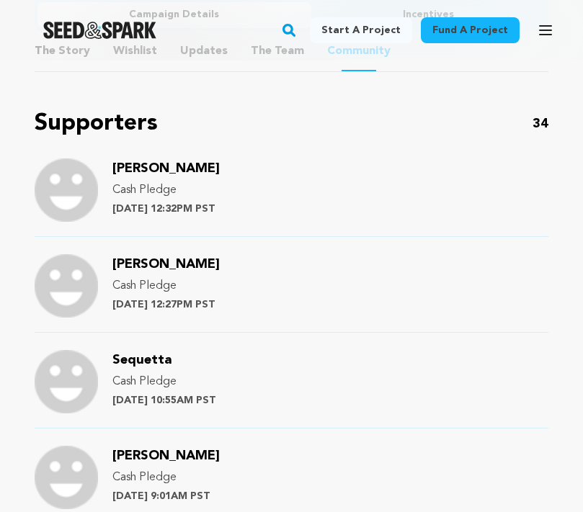
click at [140, 258] on span "[PERSON_NAME]" at bounding box center [165, 264] width 107 height 13
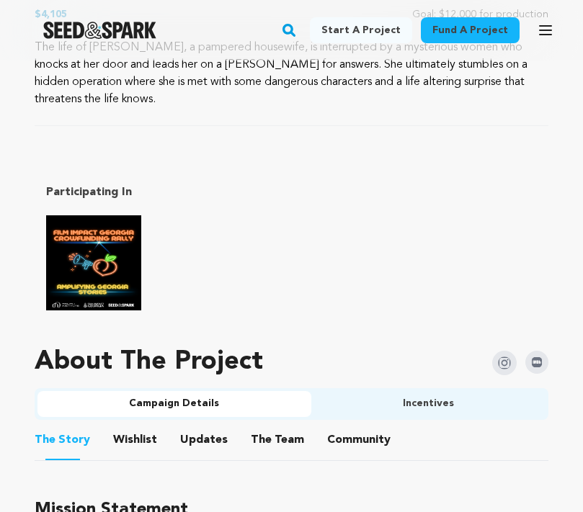
scroll to position [788, 0]
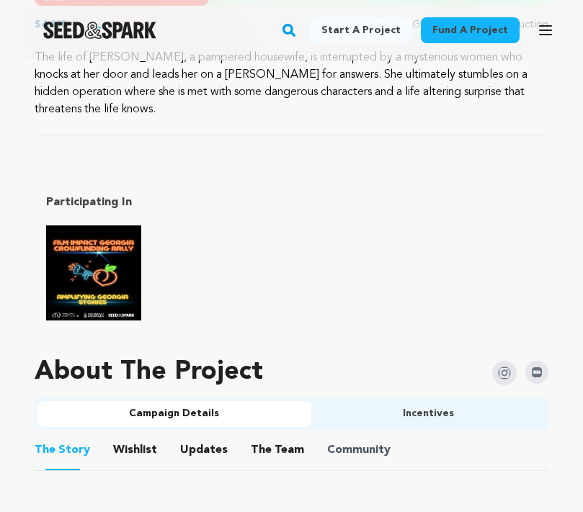
click at [327, 441] on span "Community" at bounding box center [358, 449] width 63 height 17
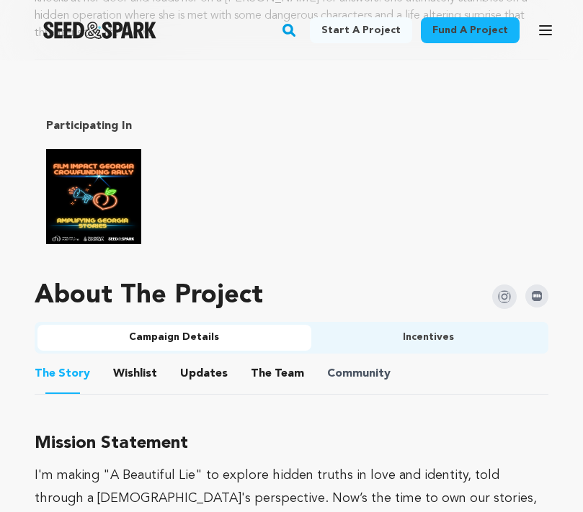
click at [327, 365] on span "Community" at bounding box center [358, 373] width 63 height 17
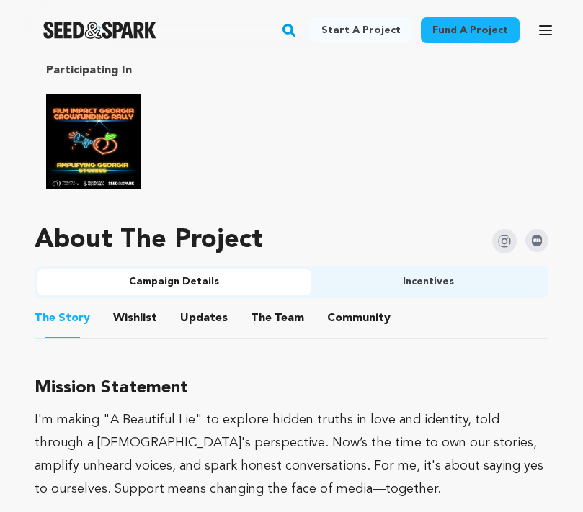
scroll to position [911, 0]
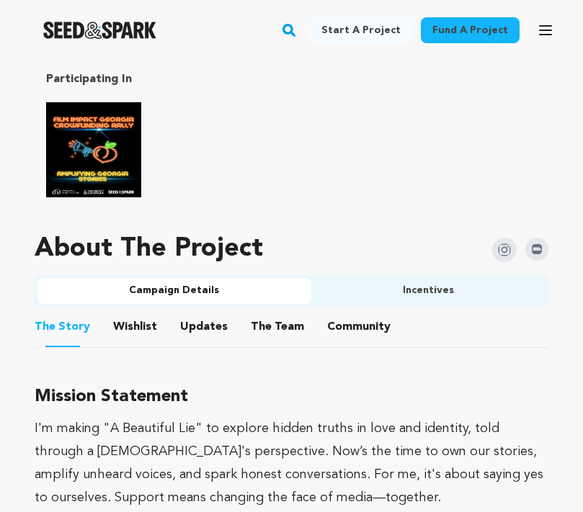
click at [342, 313] on button "Community" at bounding box center [358, 330] width 35 height 35
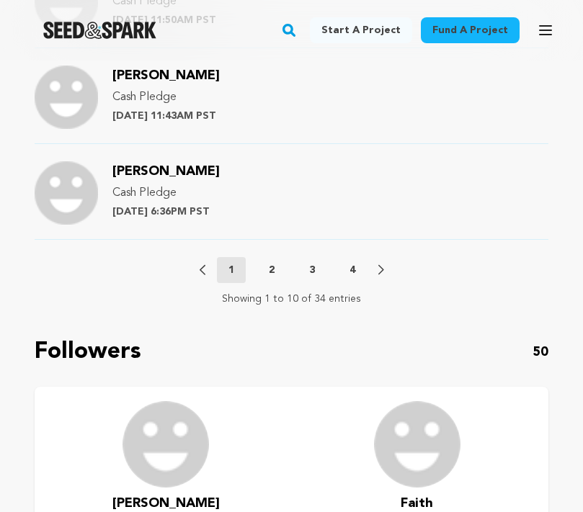
scroll to position [2043, 0]
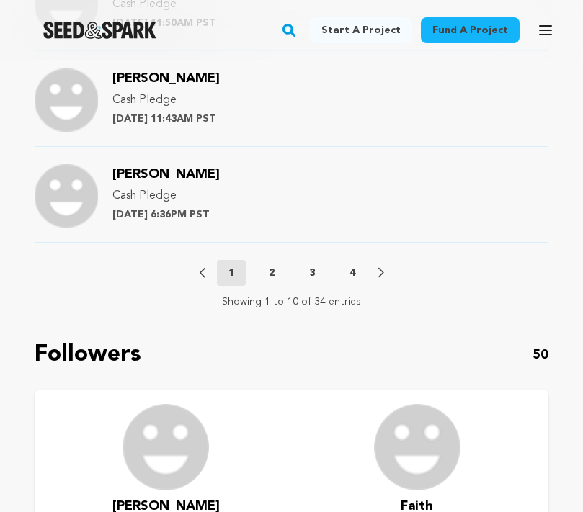
click at [309, 266] on p "3" at bounding box center [312, 273] width 6 height 14
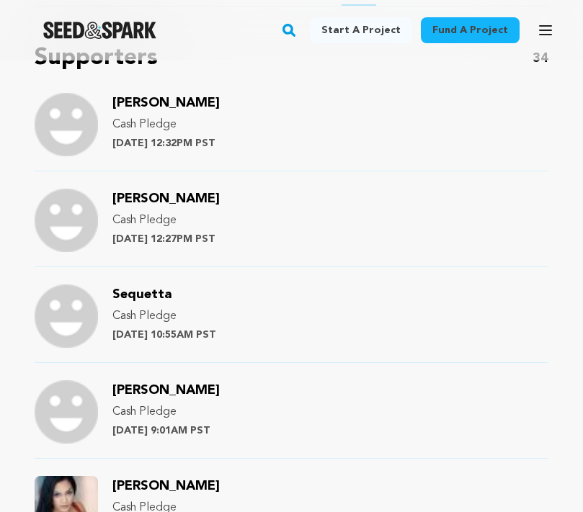
scroll to position [1254, 0]
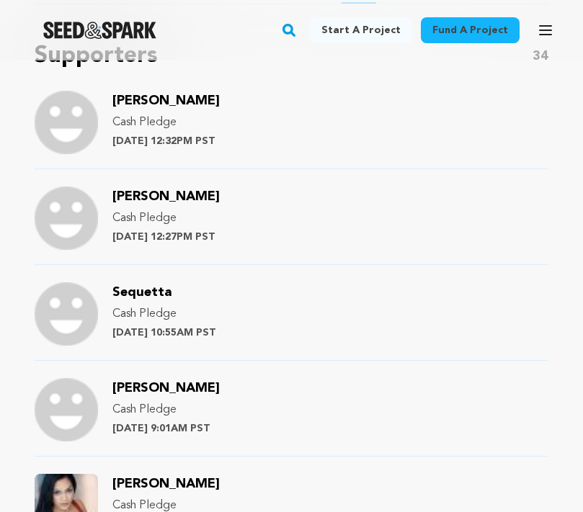
click at [141, 286] on span "Sequetta" at bounding box center [141, 292] width 59 height 13
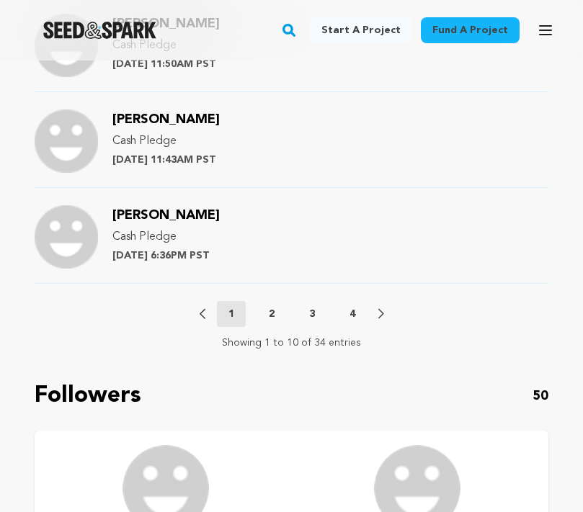
scroll to position [2014, 0]
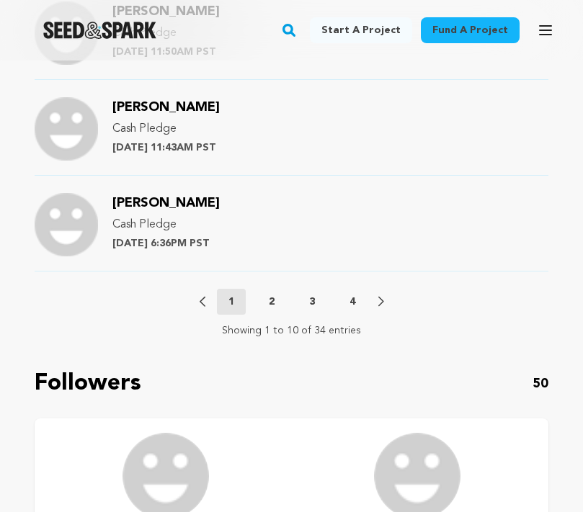
click at [310, 295] on p "3" at bounding box center [312, 302] width 6 height 14
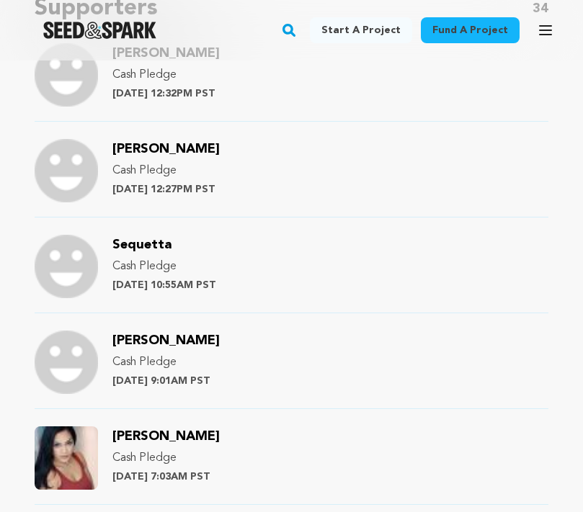
scroll to position [1303, 0]
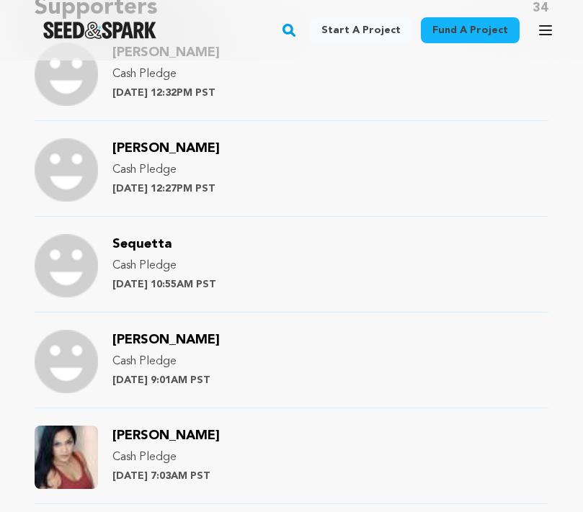
click at [153, 333] on span "[PERSON_NAME]" at bounding box center [165, 339] width 107 height 13
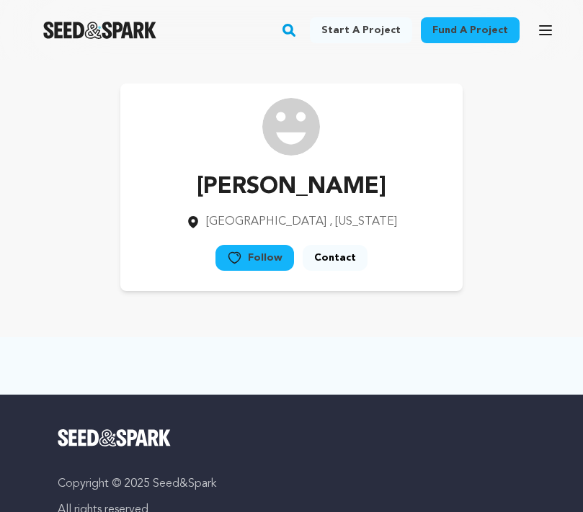
scroll to position [1, 0]
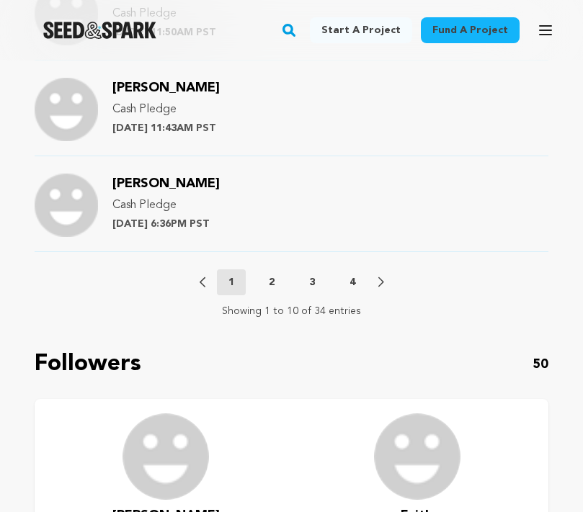
scroll to position [2084, 0]
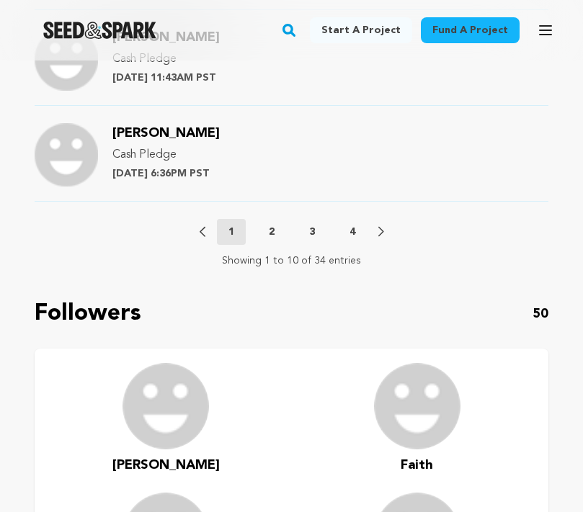
click at [317, 225] on button "3" at bounding box center [311, 232] width 29 height 14
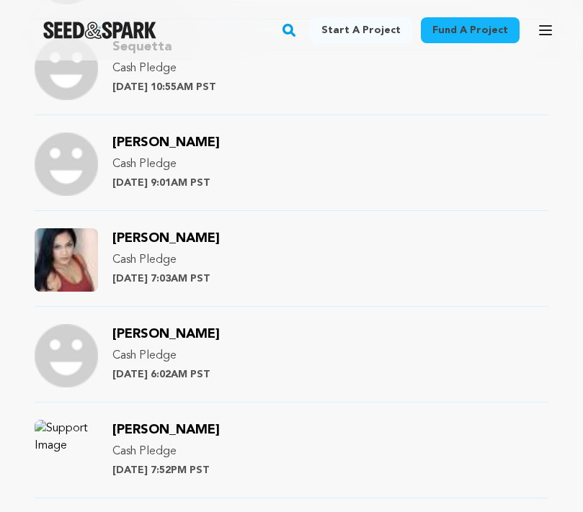
scroll to position [1499, 0]
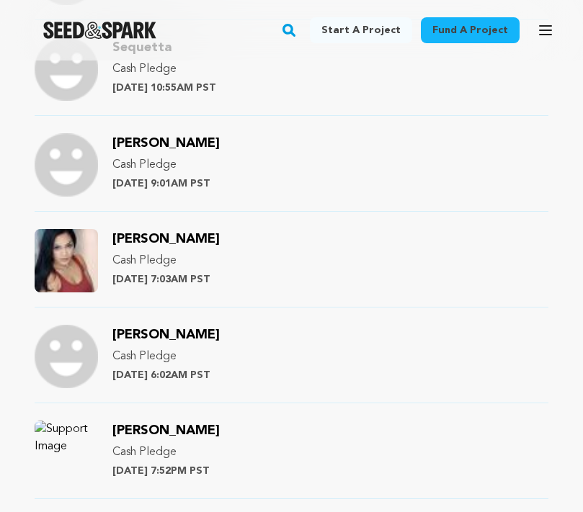
click at [132, 233] on span "[PERSON_NAME]" at bounding box center [165, 239] width 107 height 13
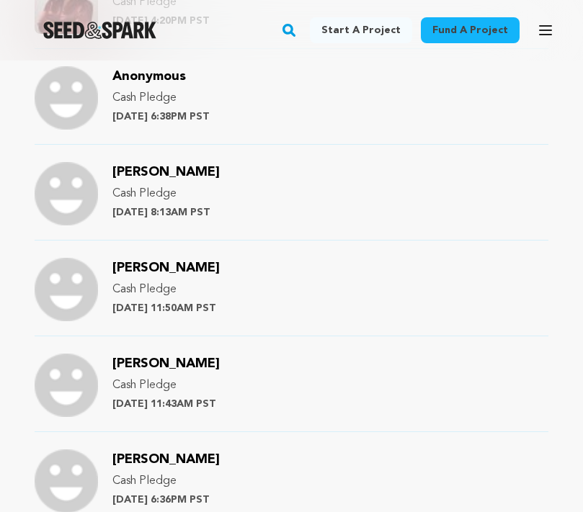
scroll to position [2052, 0]
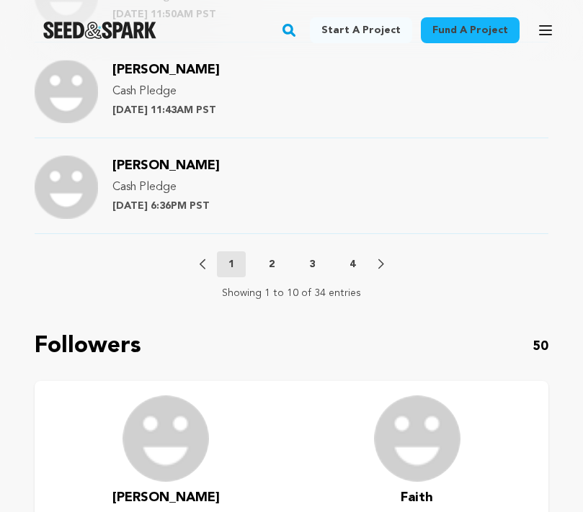
click at [310, 257] on p "3" at bounding box center [312, 264] width 6 height 14
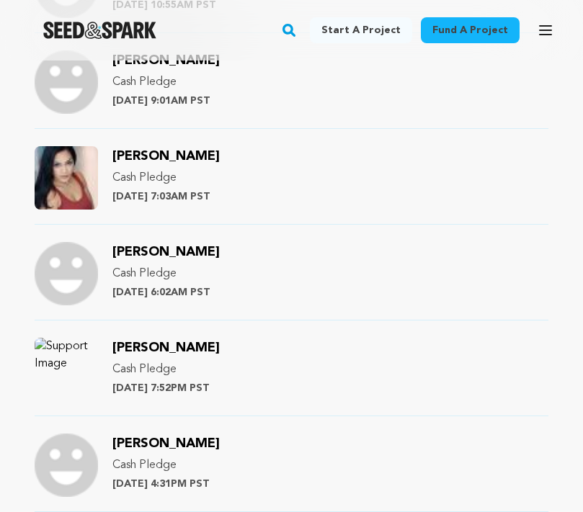
scroll to position [1553, 0]
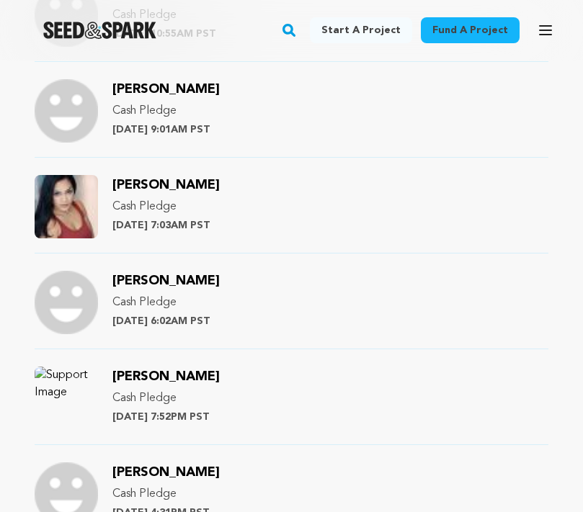
click at [172, 179] on span "[PERSON_NAME]" at bounding box center [165, 185] width 107 height 13
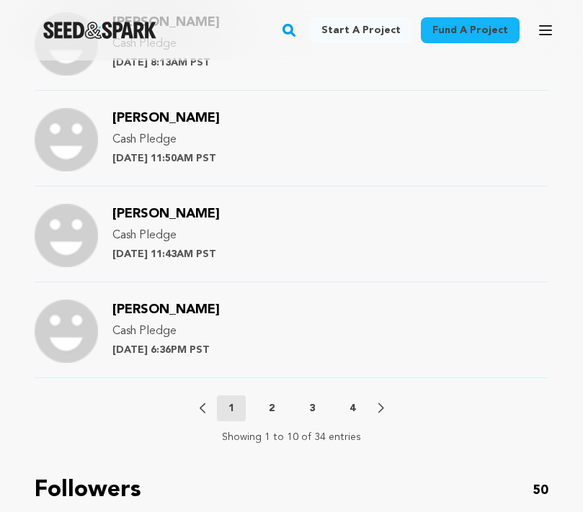
scroll to position [1942, 0]
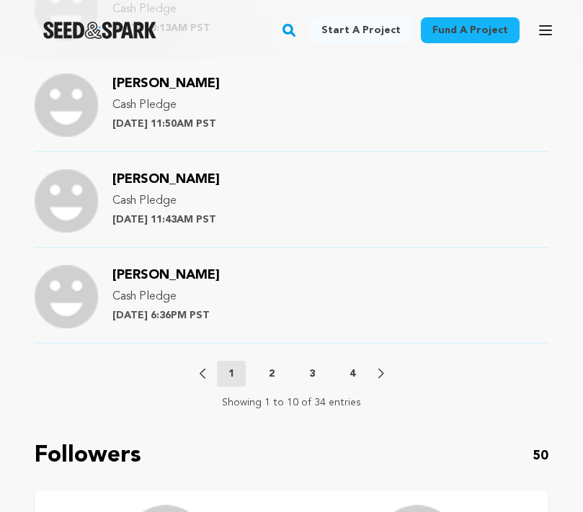
click at [314, 367] on p "3" at bounding box center [312, 374] width 6 height 14
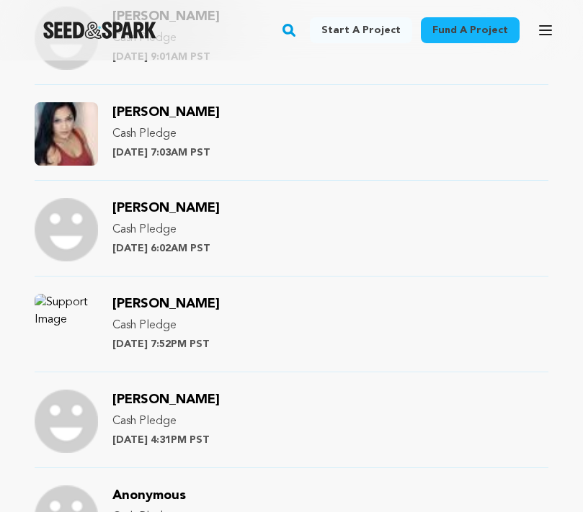
scroll to position [1612, 0]
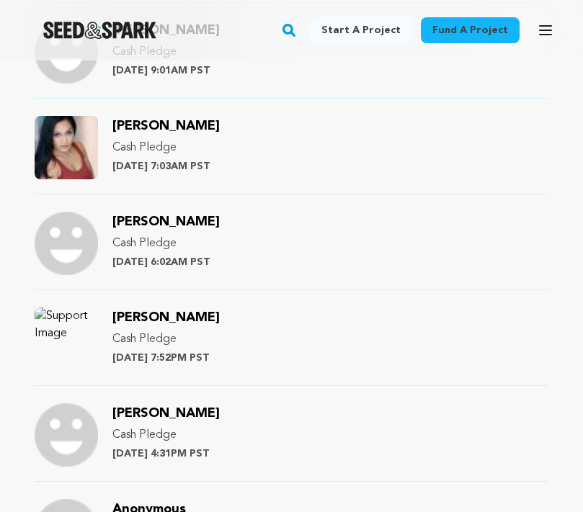
click at [184, 215] on span "[PERSON_NAME]" at bounding box center [165, 221] width 107 height 13
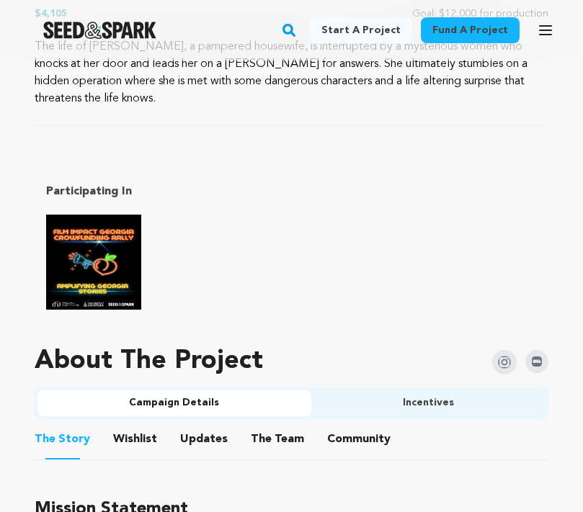
scroll to position [836, 0]
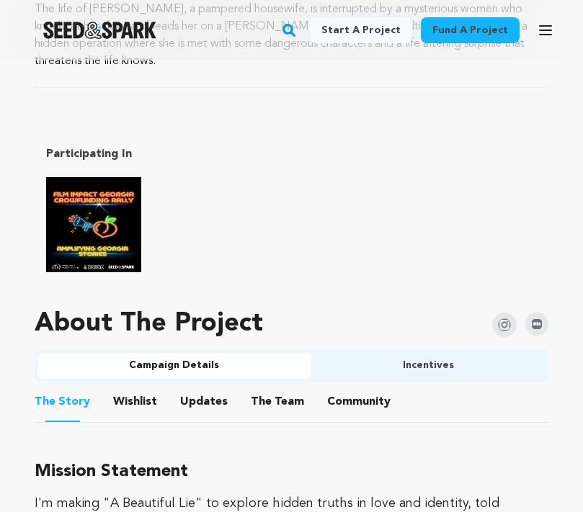
click at [346, 387] on button "Community" at bounding box center [358, 404] width 35 height 35
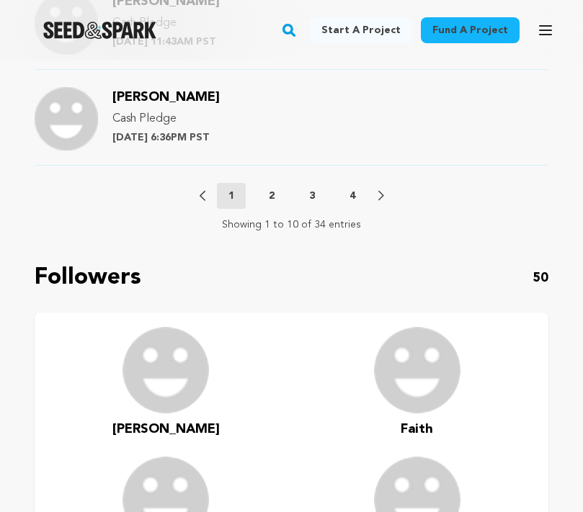
scroll to position [2118, 0]
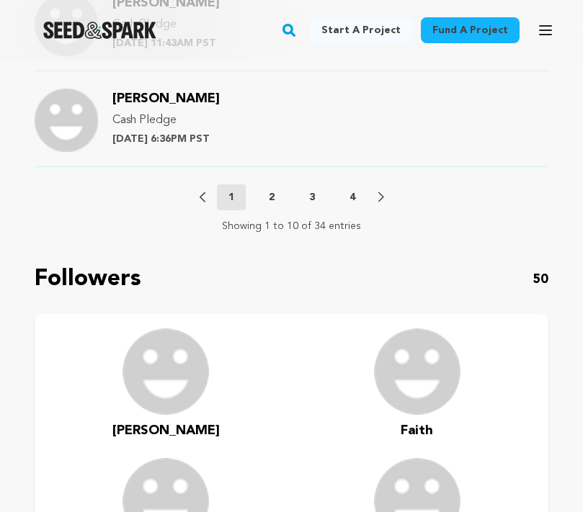
click at [309, 190] on p "3" at bounding box center [312, 197] width 6 height 14
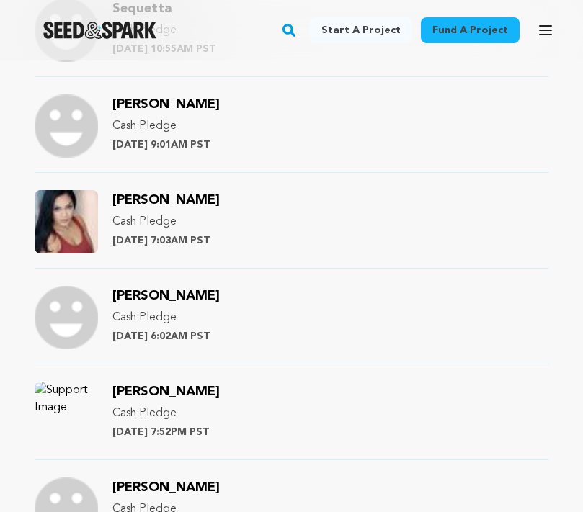
scroll to position [1535, 0]
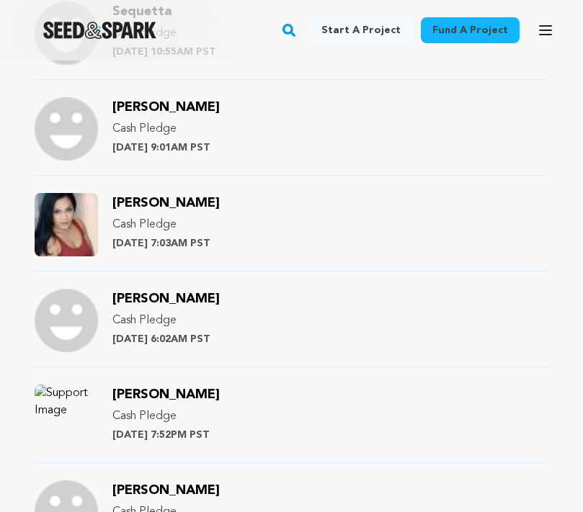
click at [168, 388] on span "marshall latosha" at bounding box center [165, 394] width 107 height 13
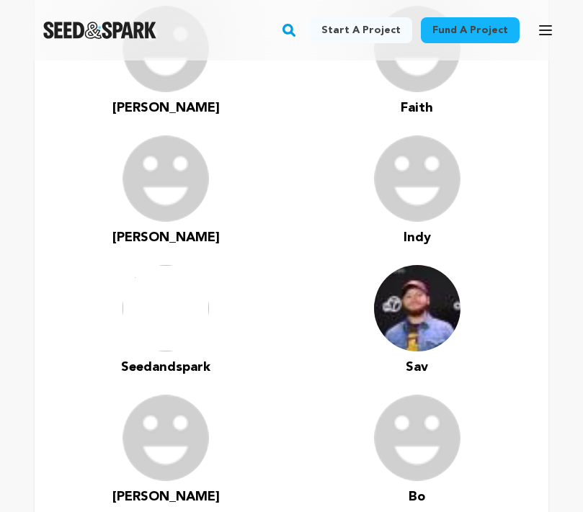
scroll to position [2319, 0]
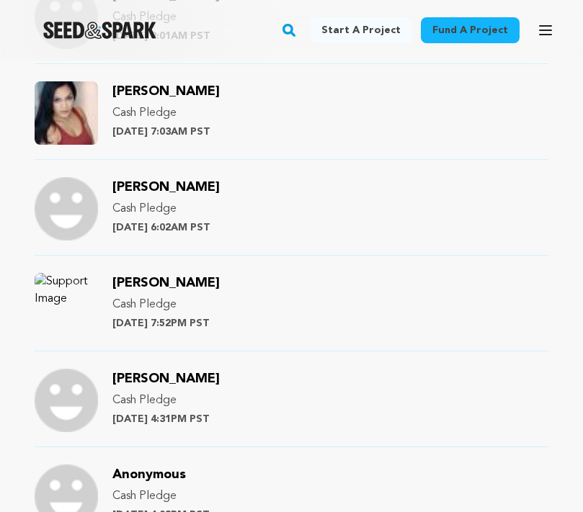
scroll to position [1649, 0]
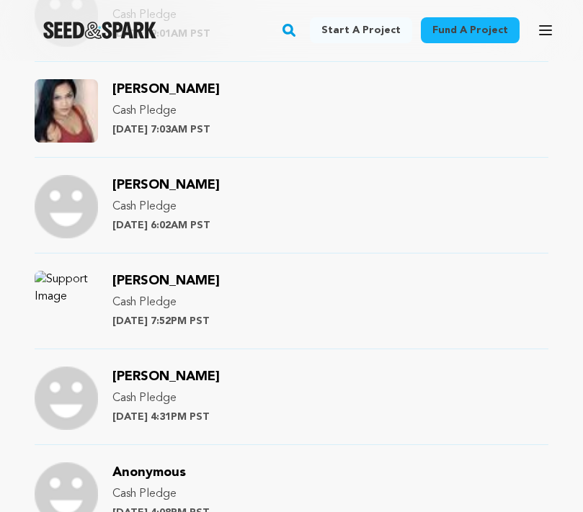
click at [154, 370] on span "[PERSON_NAME]" at bounding box center [165, 376] width 107 height 13
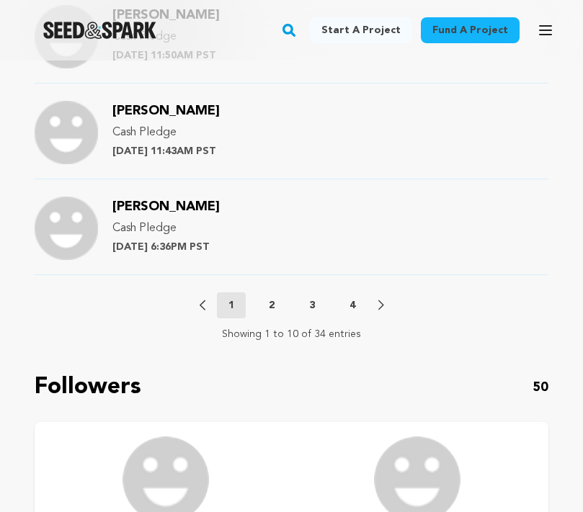
scroll to position [2012, 0]
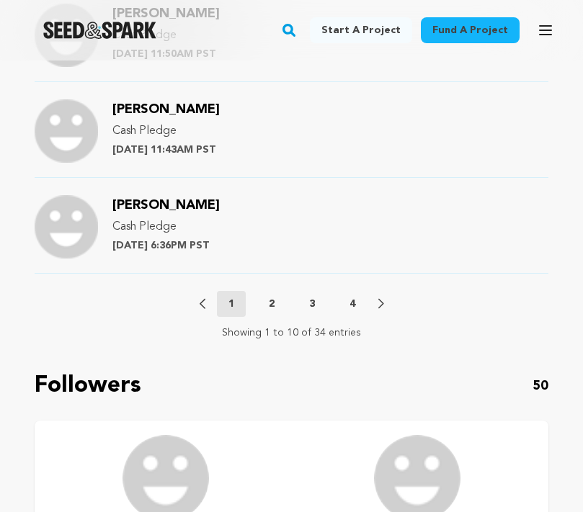
click at [313, 297] on p "3" at bounding box center [312, 304] width 6 height 14
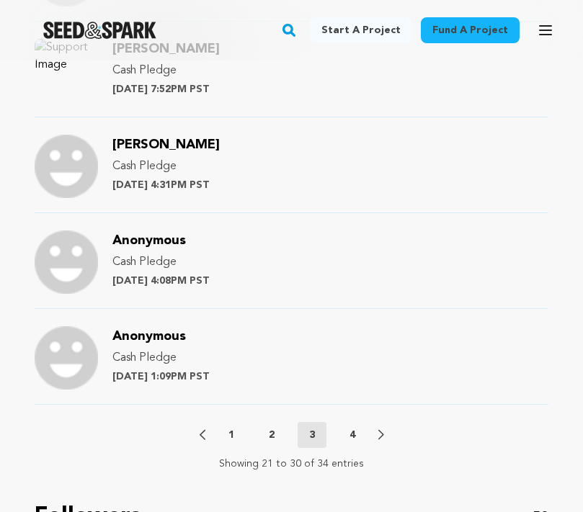
scroll to position [1918, 0]
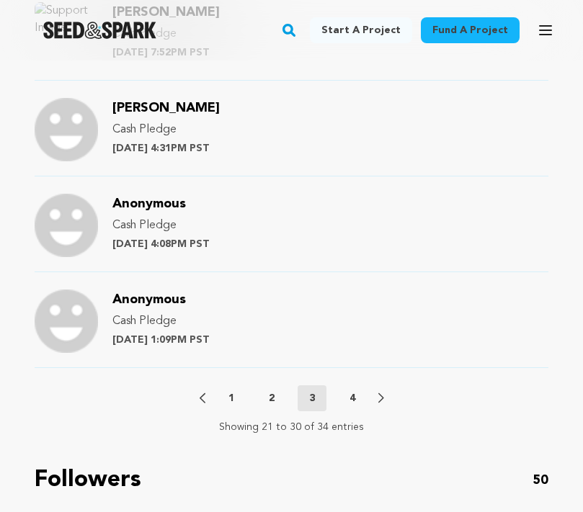
click at [354, 391] on p "4" at bounding box center [352, 398] width 6 height 14
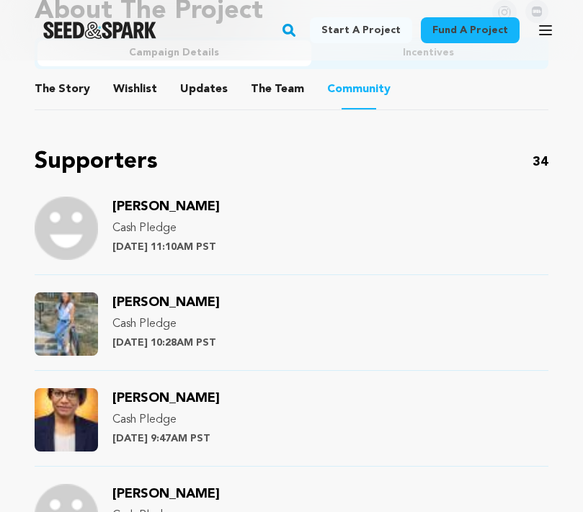
scroll to position [1151, 0]
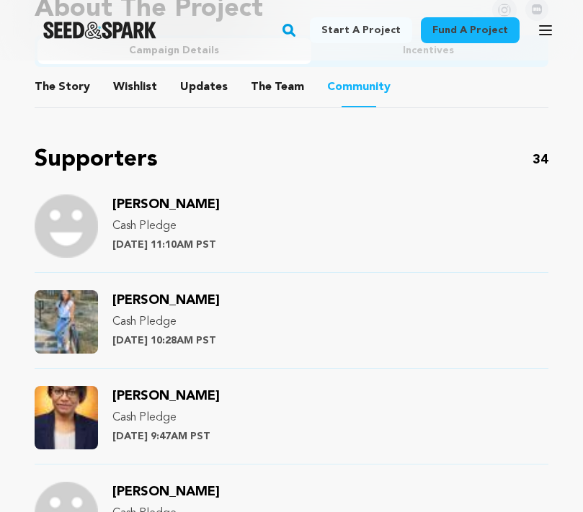
click at [187, 198] on span "Diedra McBride" at bounding box center [165, 204] width 107 height 13
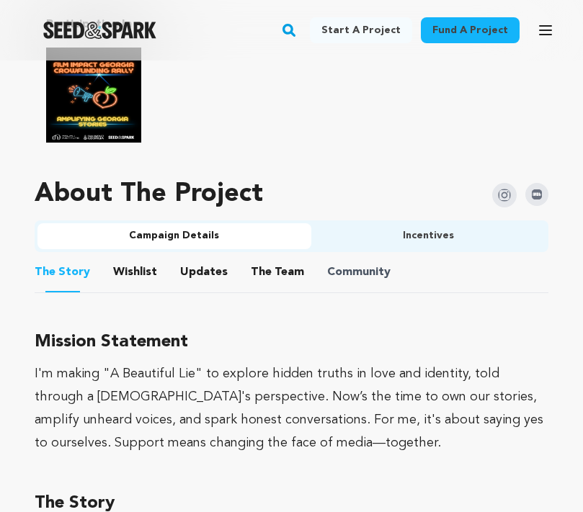
scroll to position [966, 0]
click at [330, 264] on span "Community" at bounding box center [358, 272] width 63 height 17
click at [349, 259] on button "Community" at bounding box center [358, 275] width 35 height 35
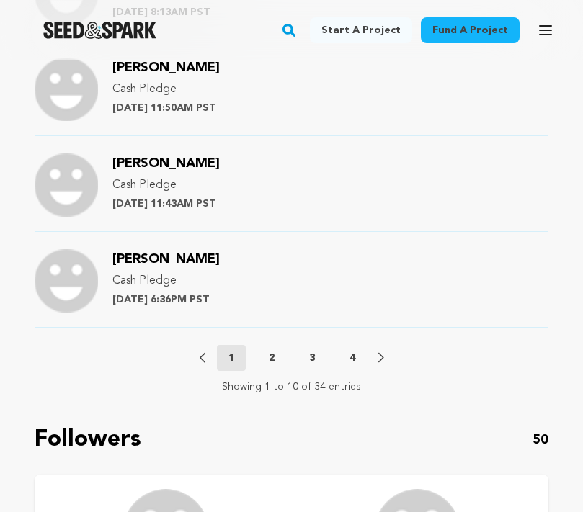
scroll to position [2007, 0]
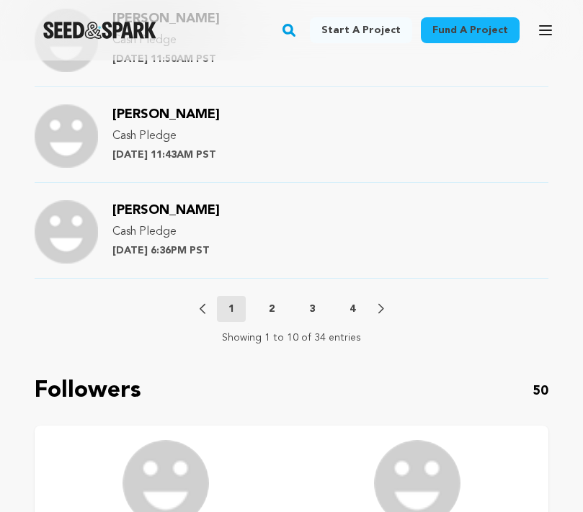
click at [351, 302] on p "4" at bounding box center [352, 309] width 6 height 14
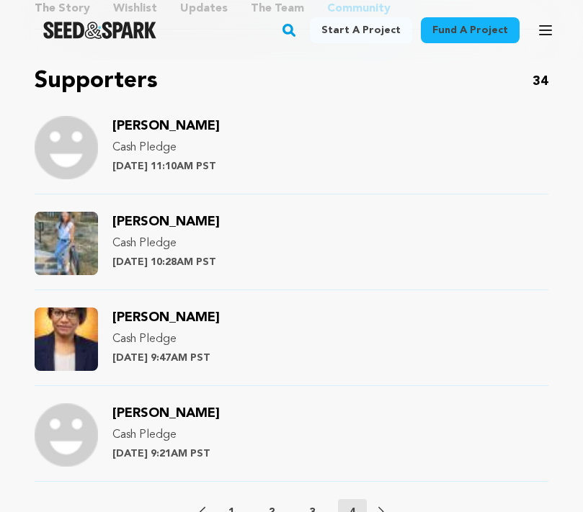
scroll to position [1226, 0]
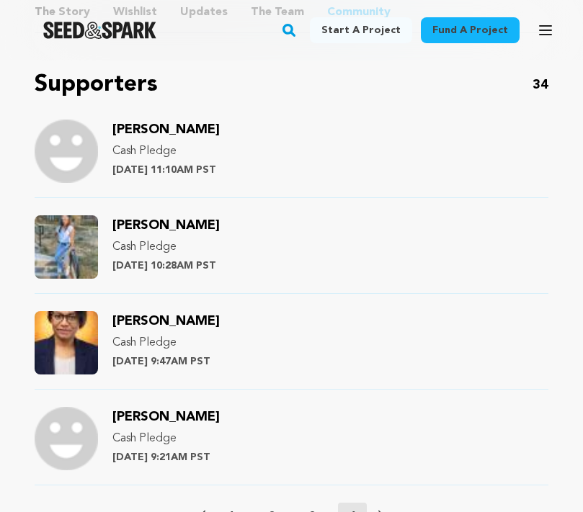
click at [182, 219] on span "Motley Felecia" at bounding box center [165, 225] width 107 height 13
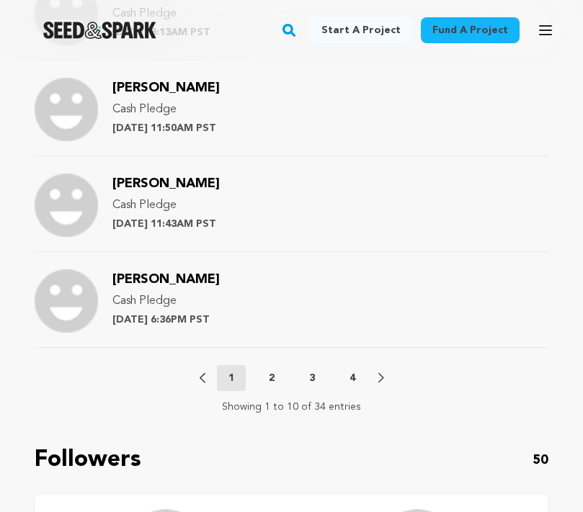
scroll to position [1939, 0]
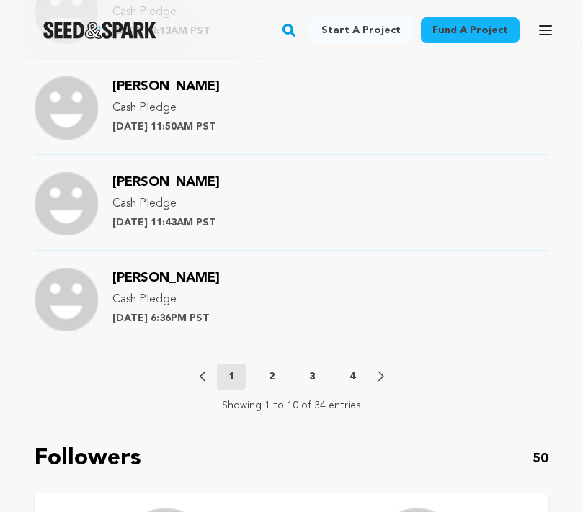
click at [354, 369] on p "4" at bounding box center [352, 376] width 6 height 14
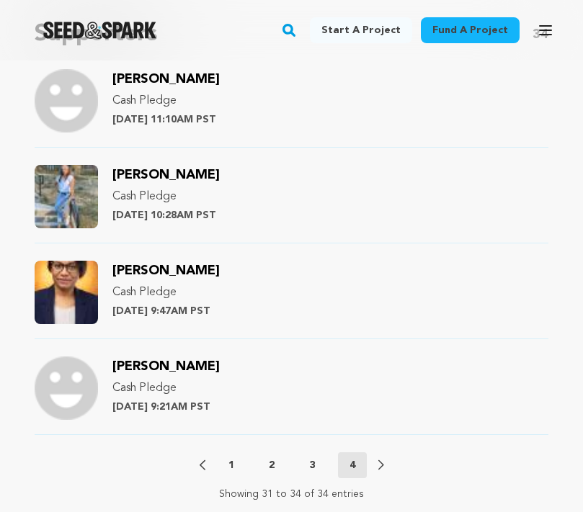
scroll to position [1270, 0]
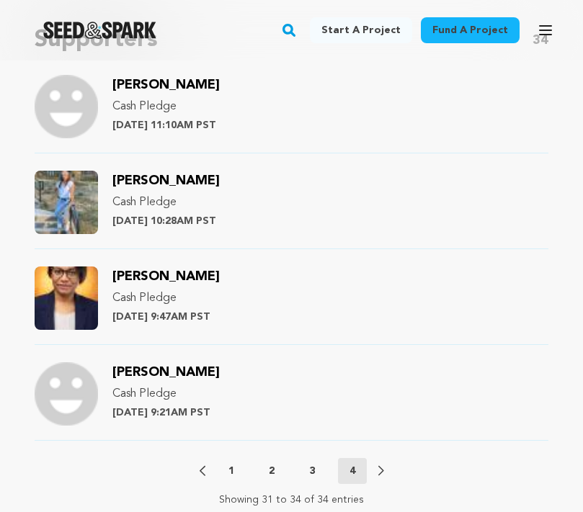
click at [140, 270] on span "[PERSON_NAME]" at bounding box center [165, 276] width 107 height 13
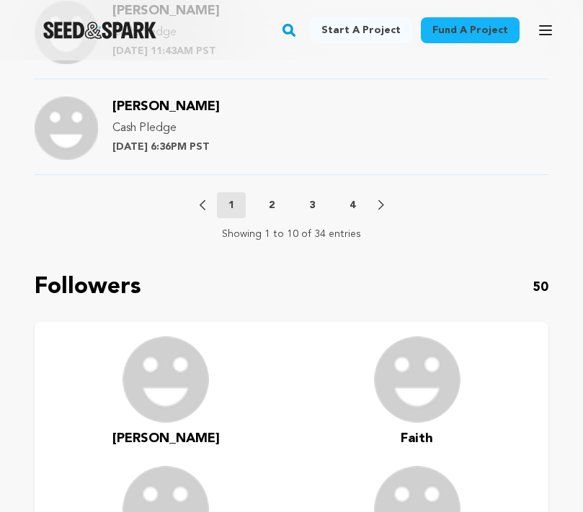
scroll to position [2129, 0]
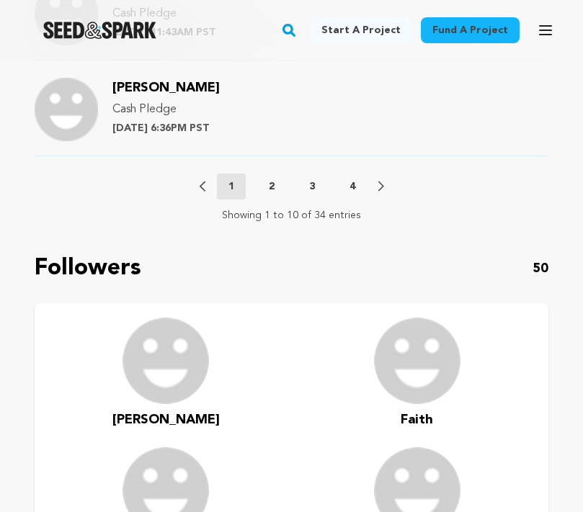
click at [351, 179] on p "4" at bounding box center [352, 186] width 6 height 14
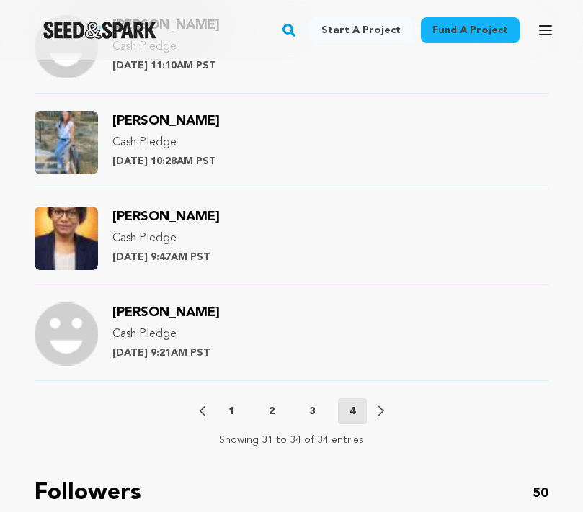
scroll to position [1331, 0]
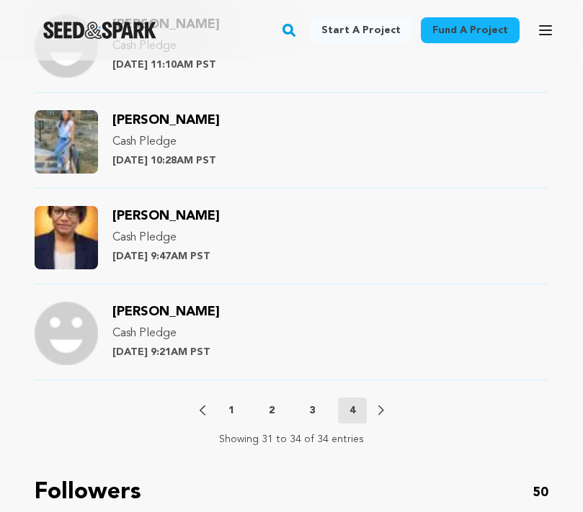
click at [170, 305] on span "Schwanda Winston" at bounding box center [165, 311] width 107 height 13
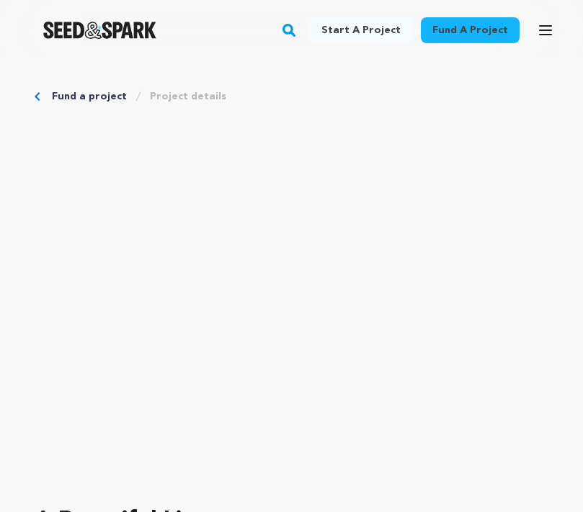
click at [69, 98] on link "Fund a project" at bounding box center [89, 96] width 75 height 14
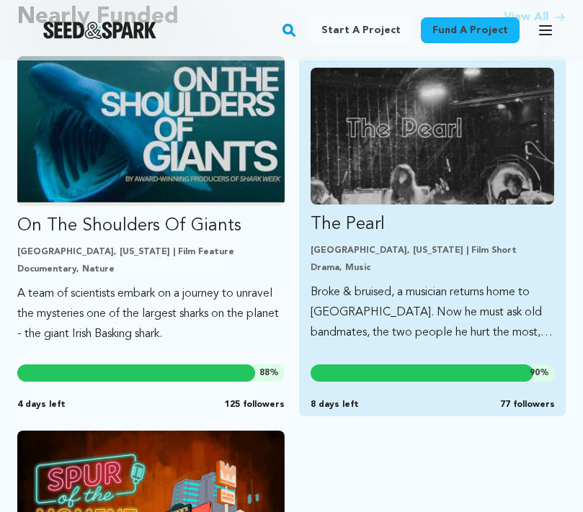
scroll to position [1359, 0]
